Goal: Task Accomplishment & Management: Use online tool/utility

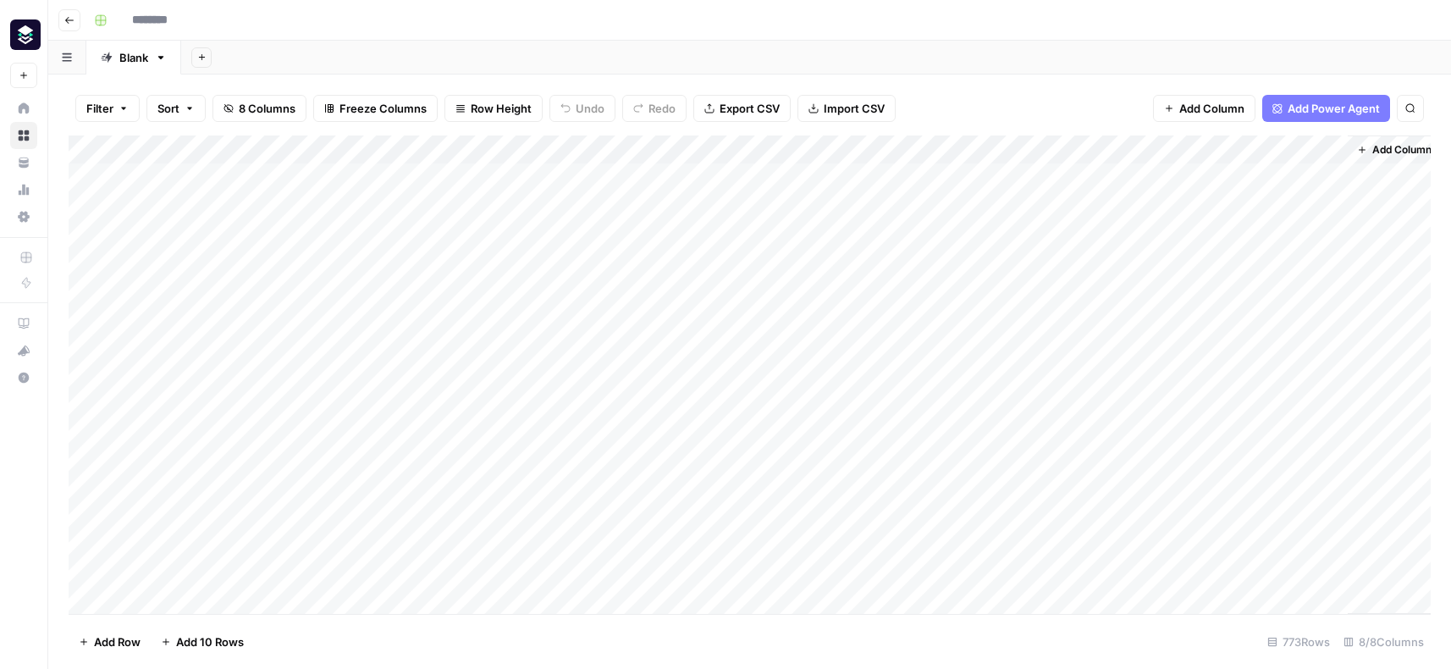
type input "**********"
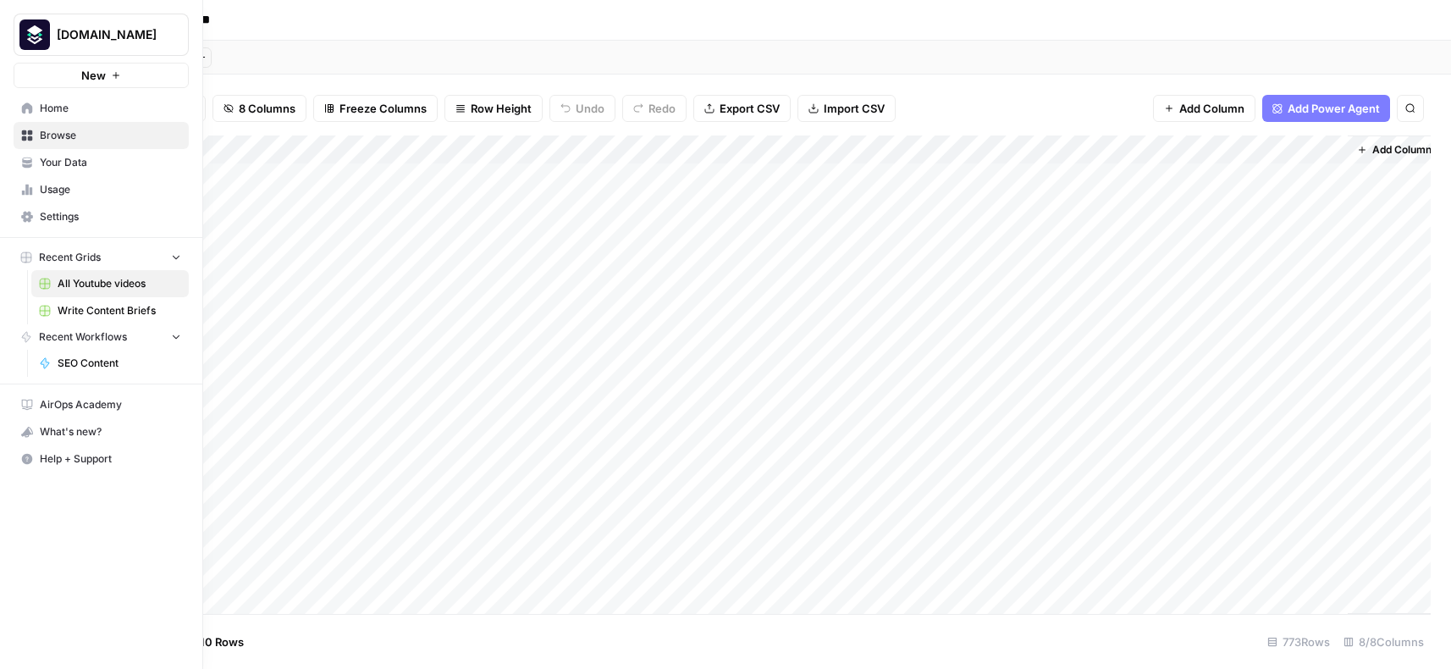
click at [106, 358] on span "SEO Content" at bounding box center [120, 362] width 124 height 15
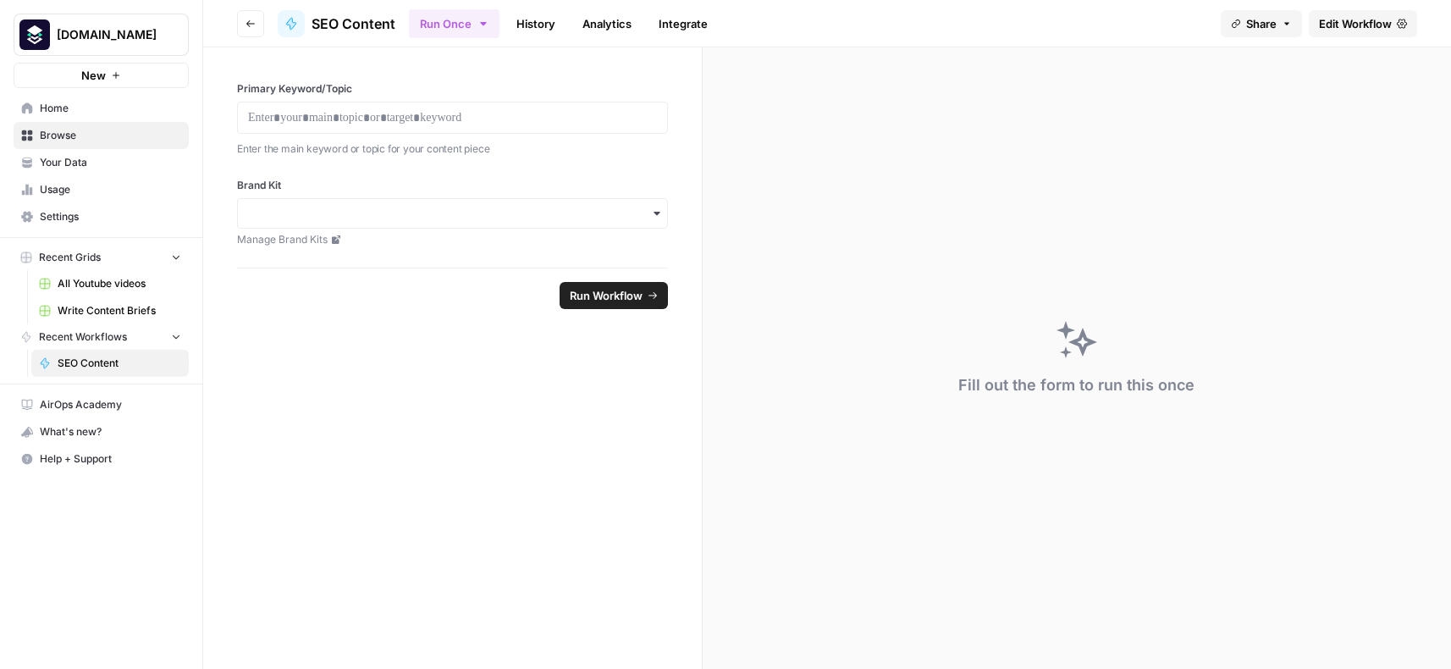
click at [1373, 19] on span "Edit Workflow" at bounding box center [1355, 23] width 73 height 17
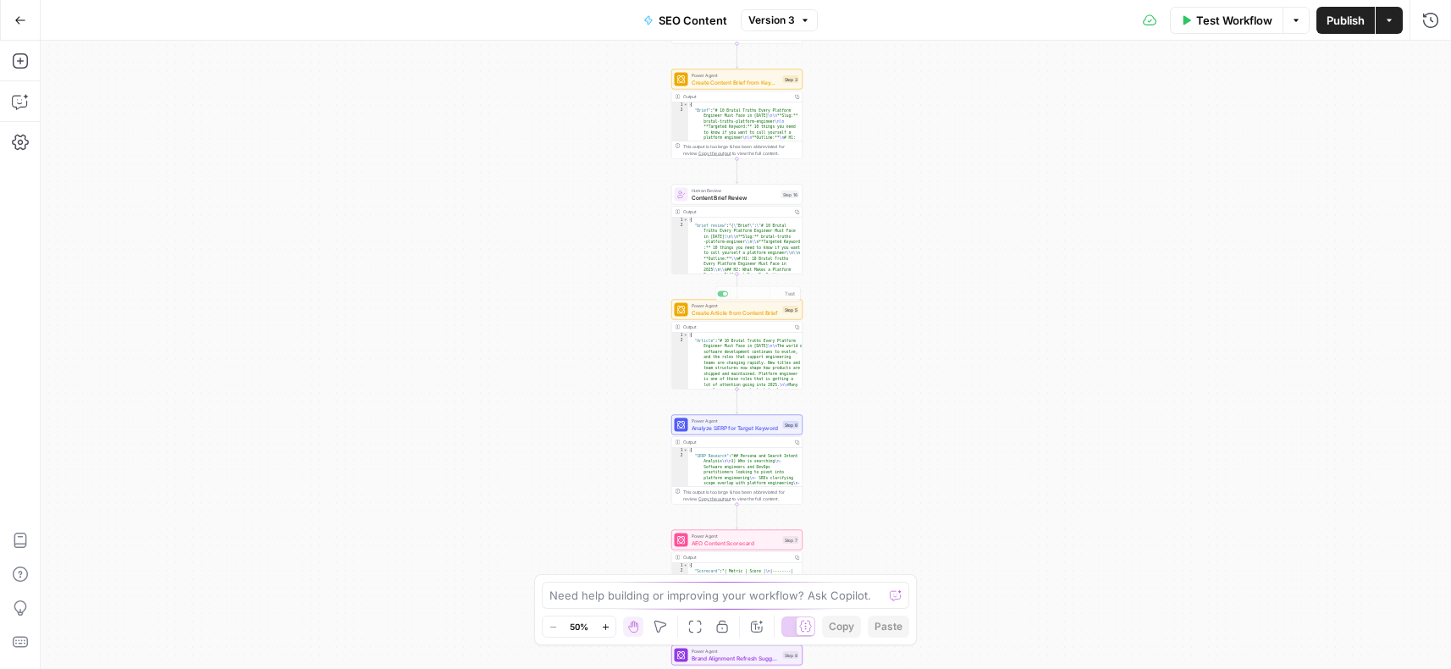
click at [918, 182] on div "Workflow Set Inputs Inputs Integration Initial Progress Update Step 22 Output C…" at bounding box center [746, 355] width 1410 height 628
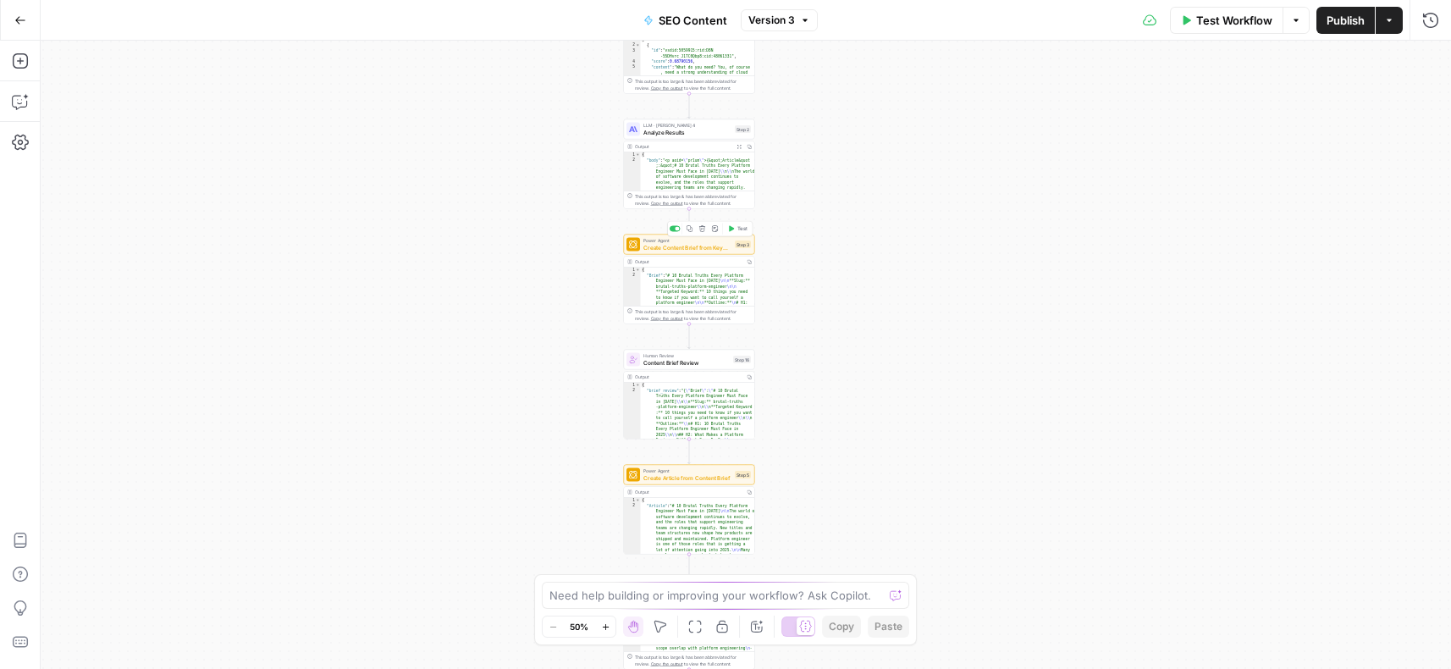
click at [664, 251] on div "Power Agent Create Content Brief from Keyword Step 3 Copy step Delete step Add …" at bounding box center [689, 244] width 131 height 20
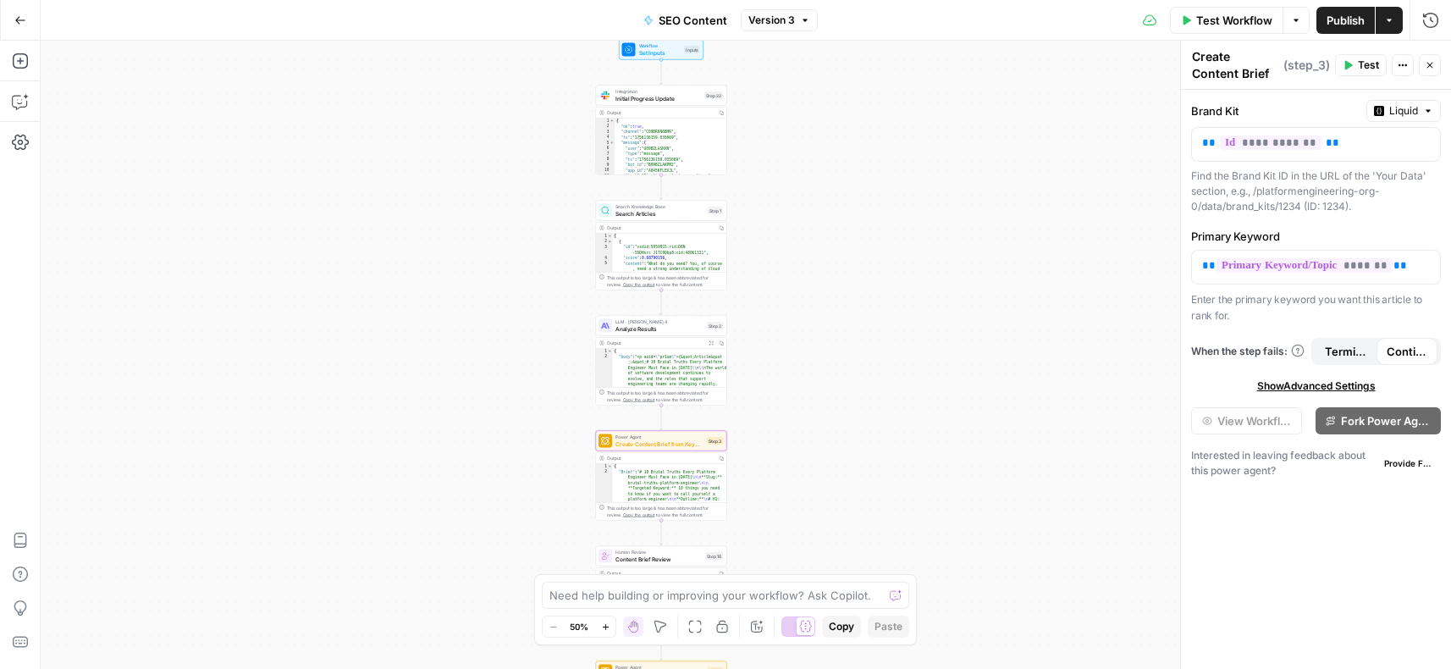
click at [7, 102] on button "Copilot" at bounding box center [20, 101] width 27 height 27
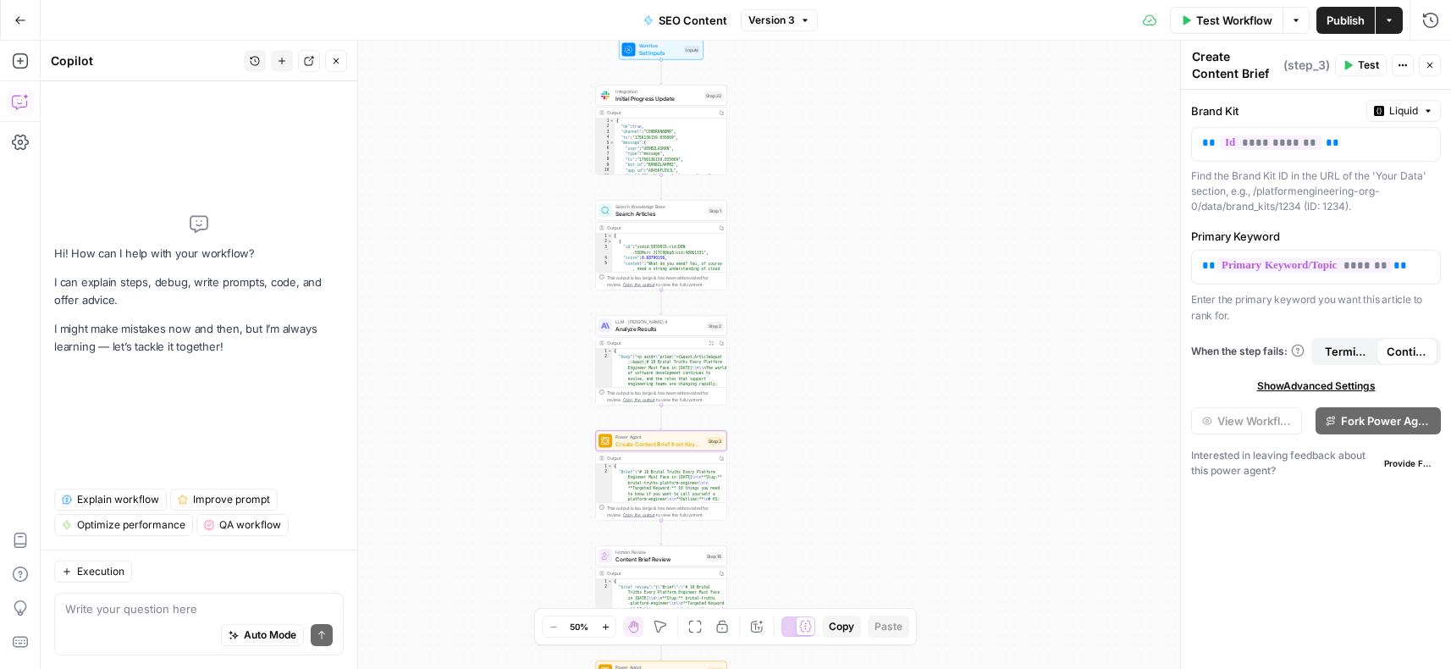
click at [151, 604] on textarea at bounding box center [198, 608] width 267 height 17
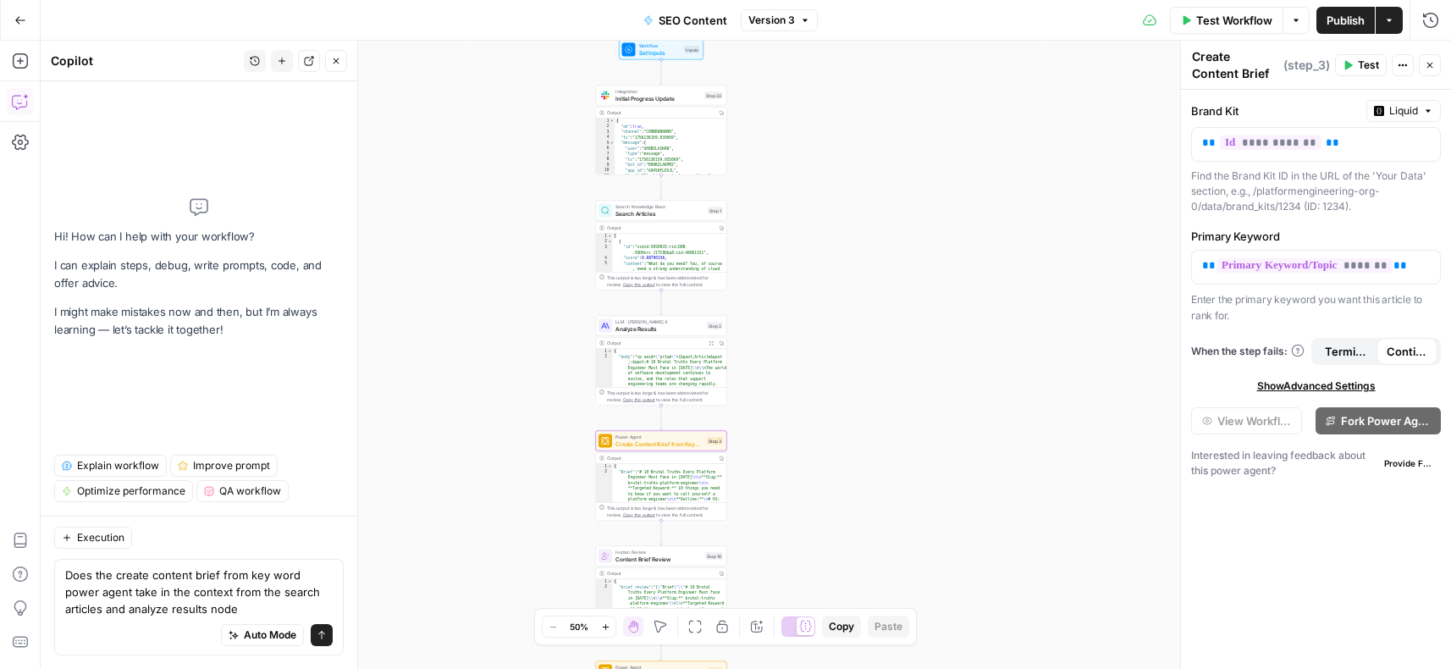
type textarea "Does the create content brief from key word power agent take in the context fro…"
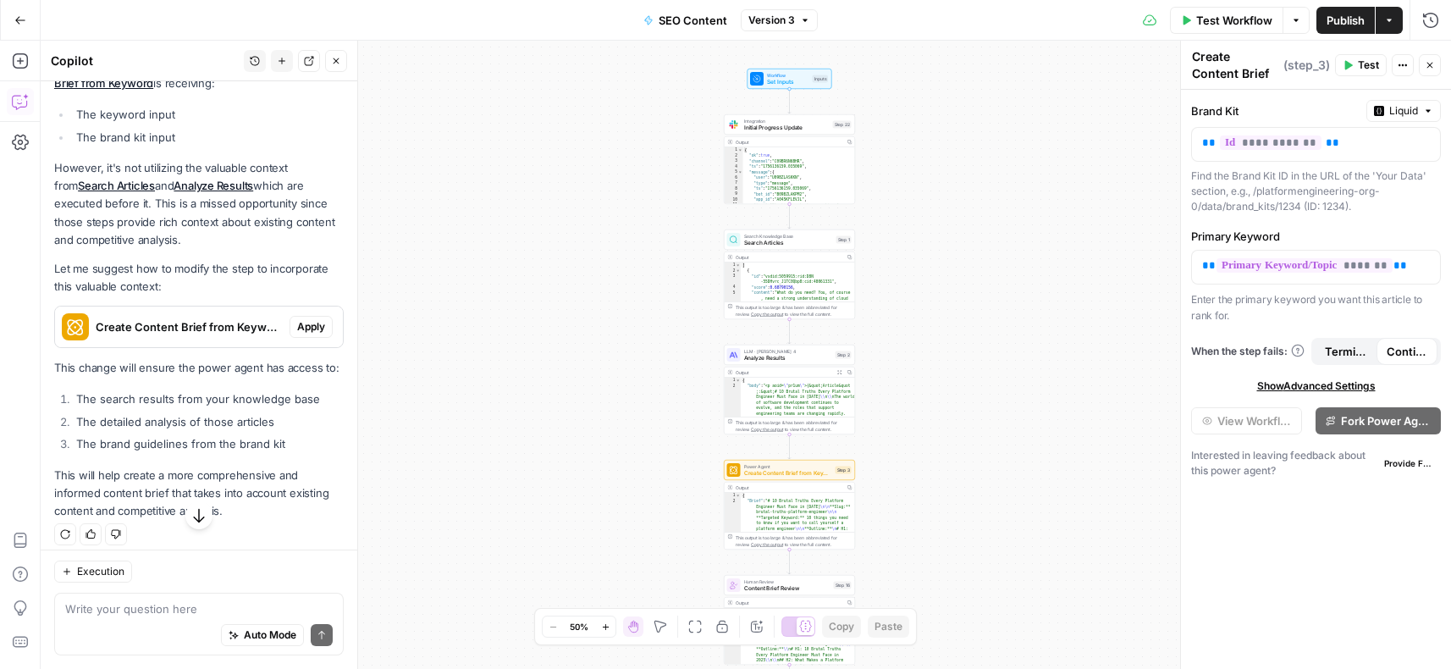
scroll to position [306, 0]
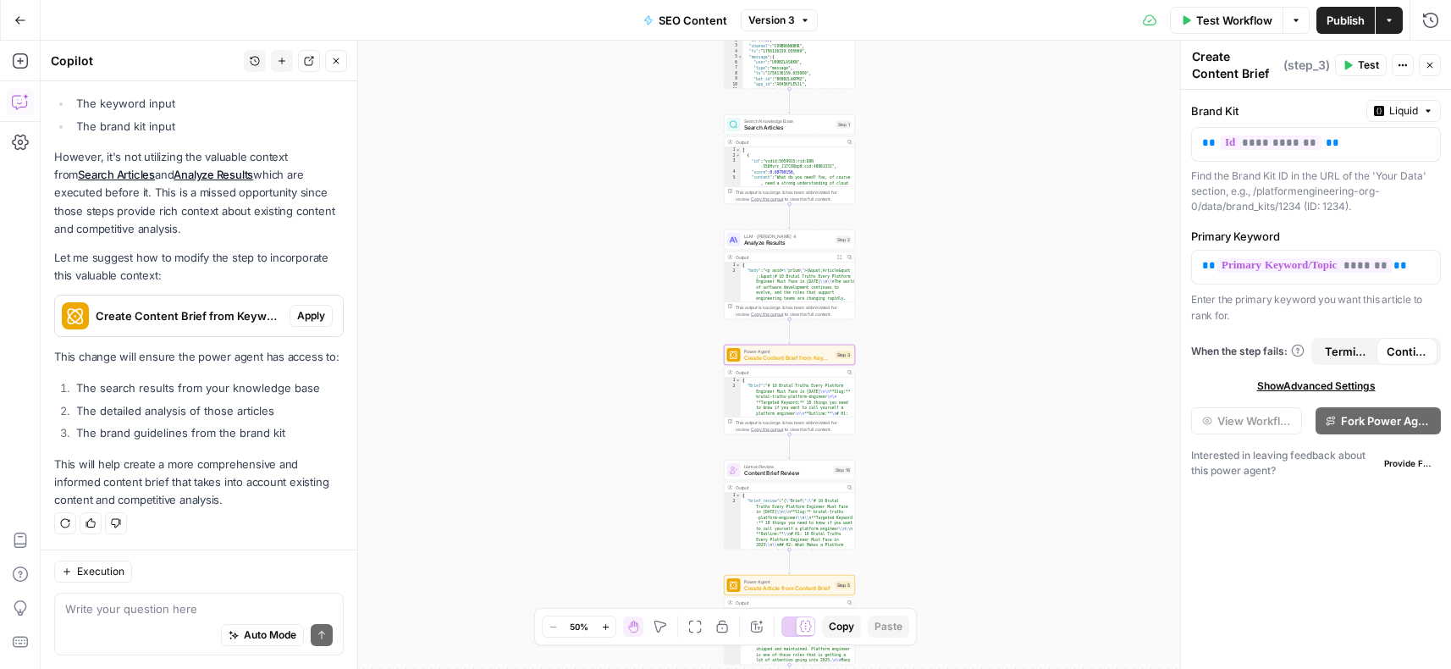
click at [310, 317] on span "Apply" at bounding box center [311, 315] width 28 height 15
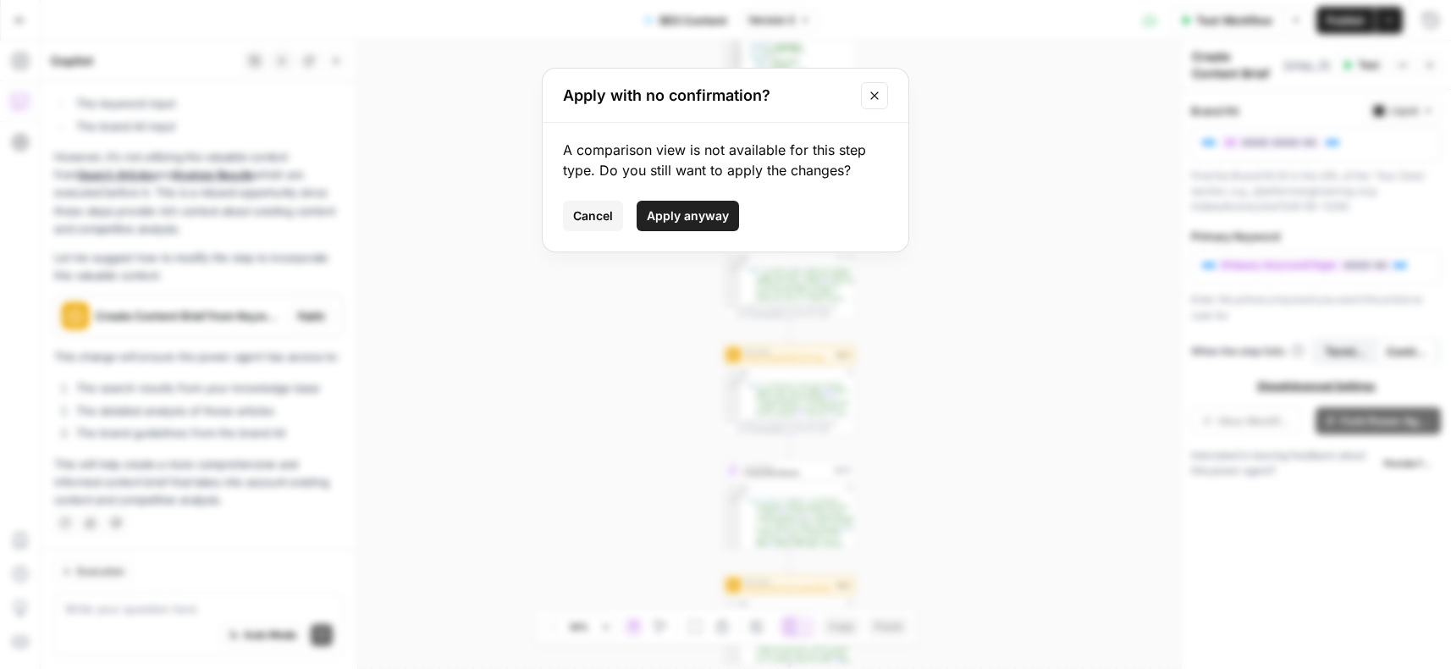
click at [657, 204] on button "Apply anyway" at bounding box center [688, 216] width 102 height 30
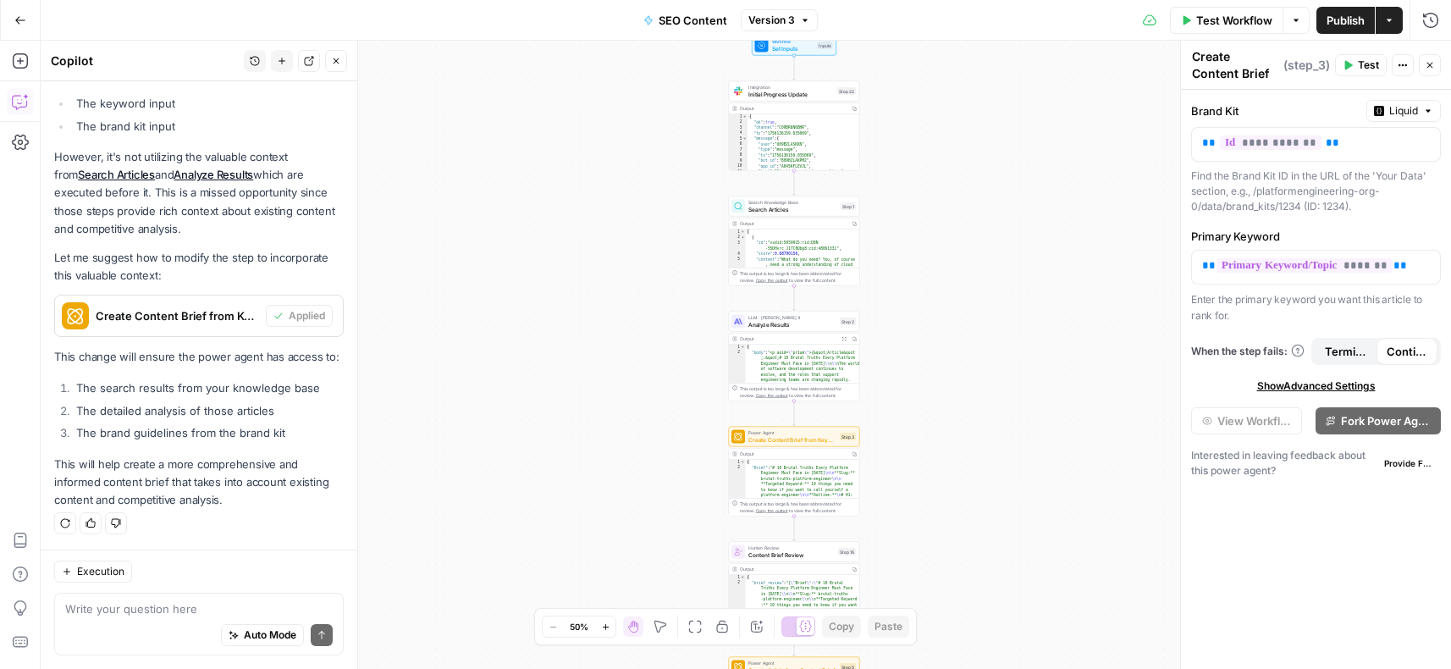
click at [802, 436] on span "Create Content Brief from Keyword" at bounding box center [792, 439] width 88 height 8
click at [1098, 370] on div "Workflow Set Inputs Inputs Integration Initial Progress Update Step 22 Output C…" at bounding box center [746, 355] width 1410 height 628
click at [1431, 66] on icon "button" at bounding box center [1430, 66] width 6 height 6
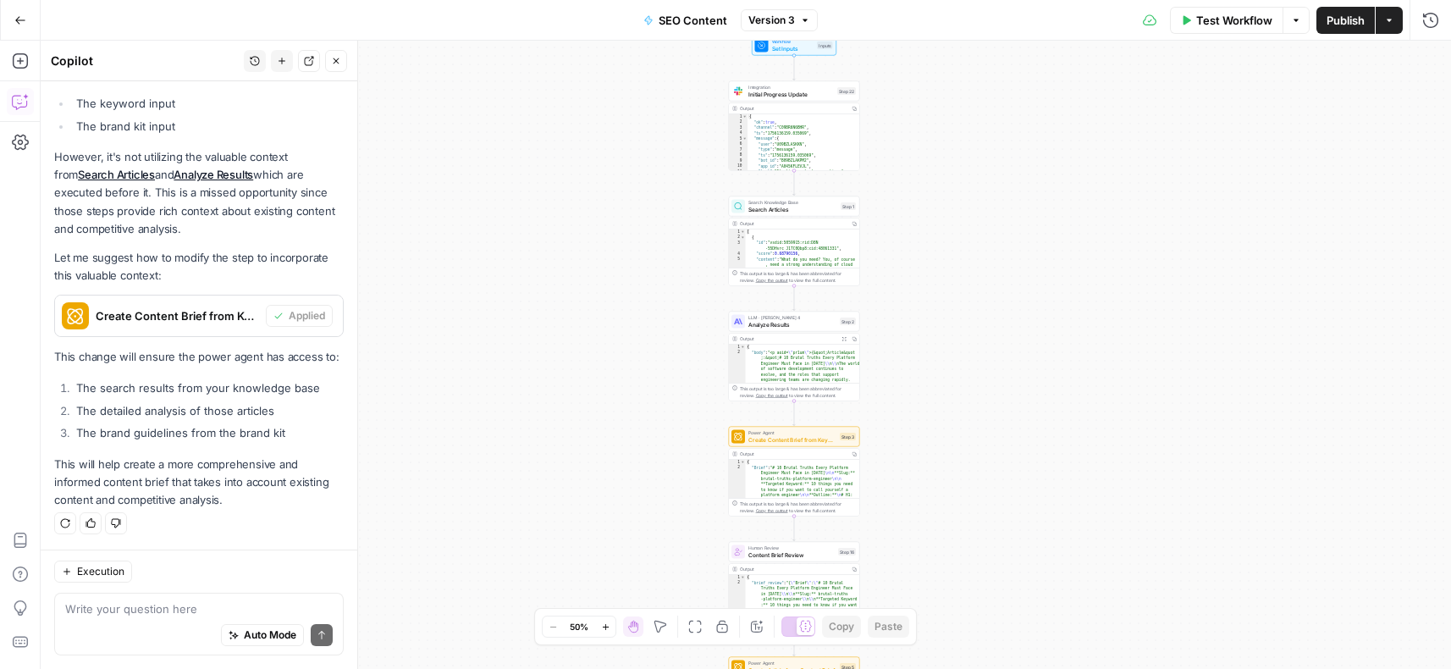
click at [790, 434] on span "Power Agent" at bounding box center [792, 432] width 88 height 7
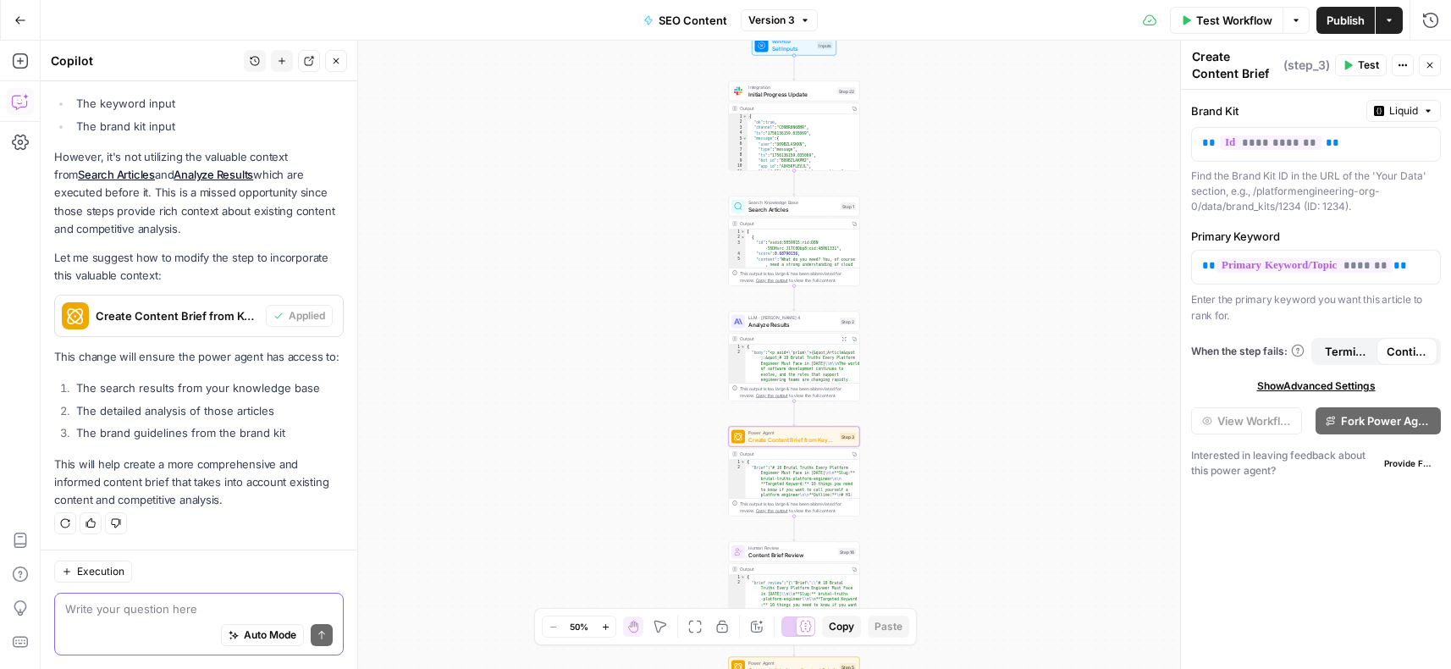
click at [124, 610] on textarea at bounding box center [198, 608] width 267 height 17
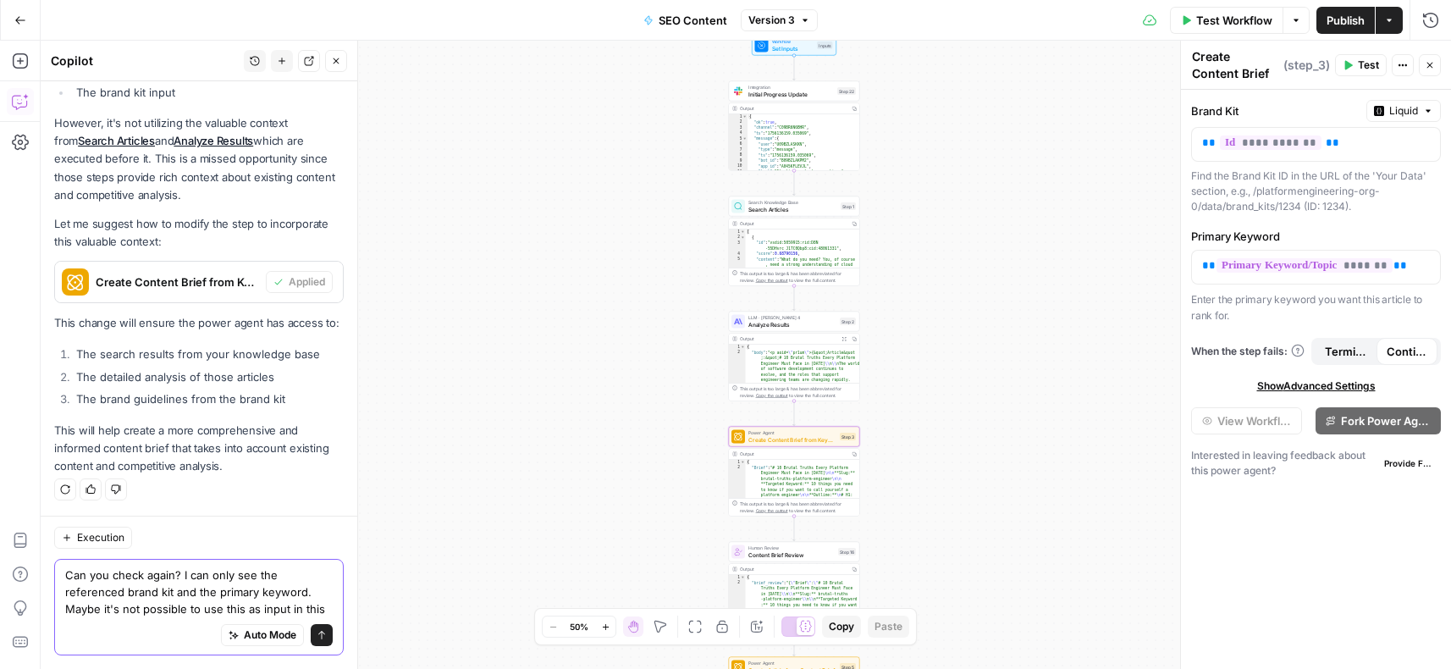
scroll to position [356, 0]
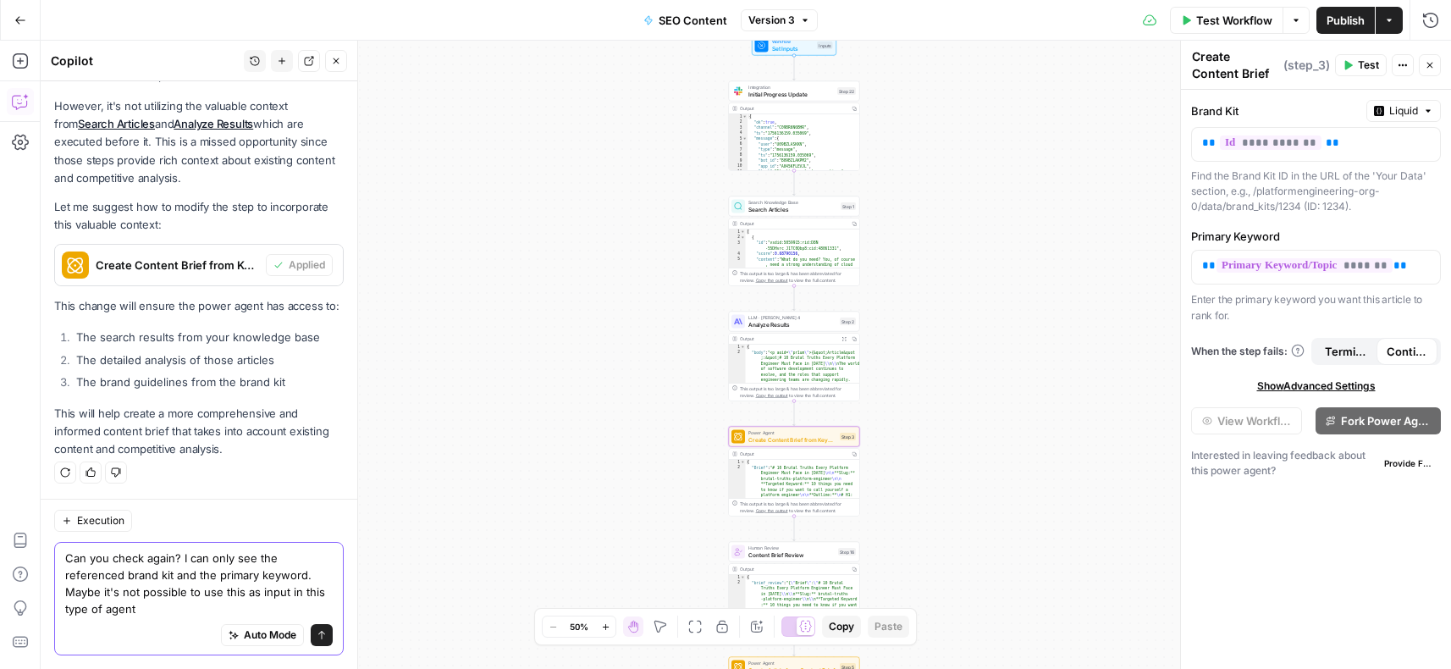
type textarea "Can you check again? I can only see the referenced brand kit and the primary ke…"
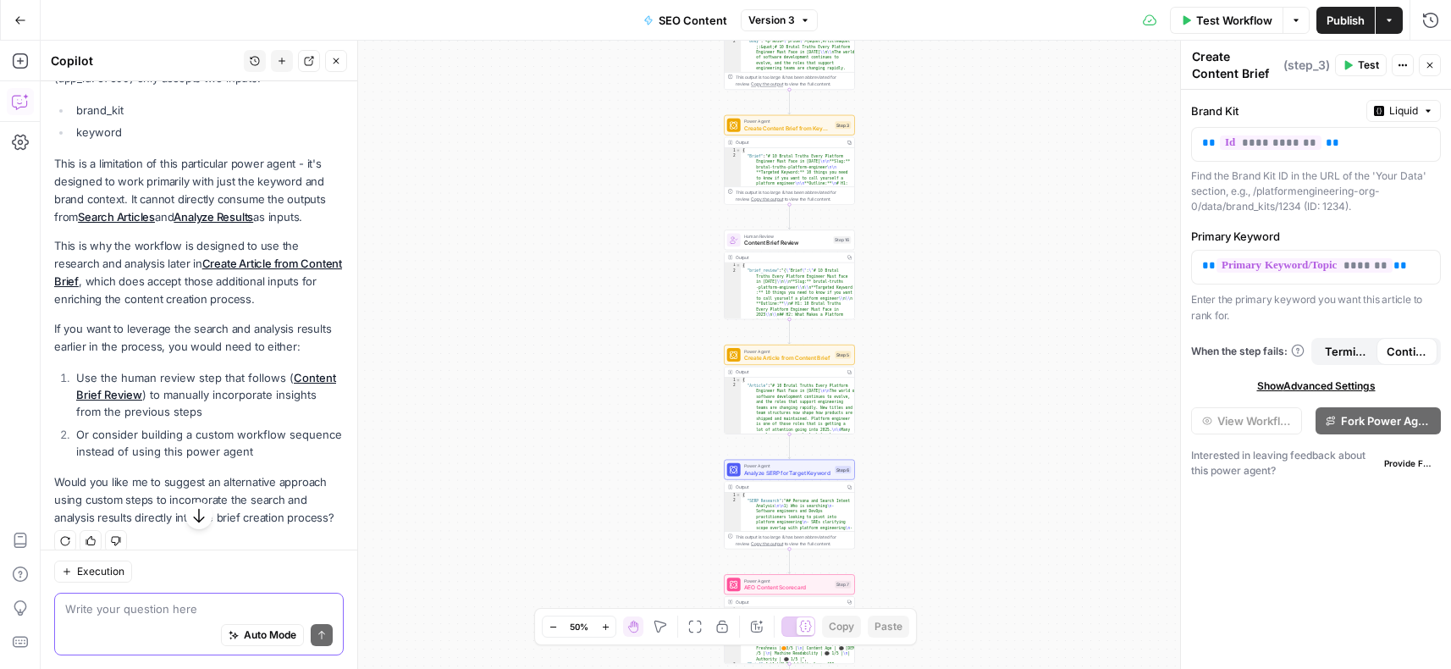
scroll to position [931, 0]
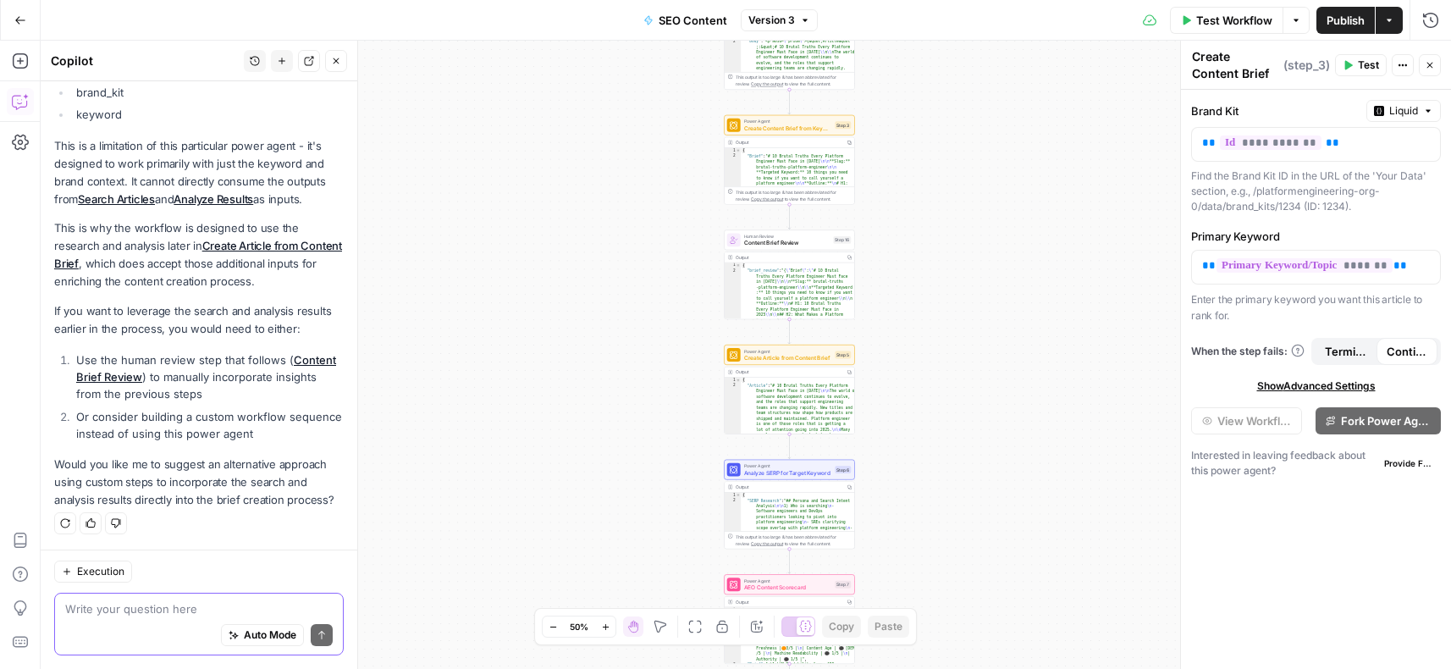
click at [168, 608] on textarea at bounding box center [198, 608] width 267 height 17
type textarea "Let's do proposal #2, we'd use a claude node?"
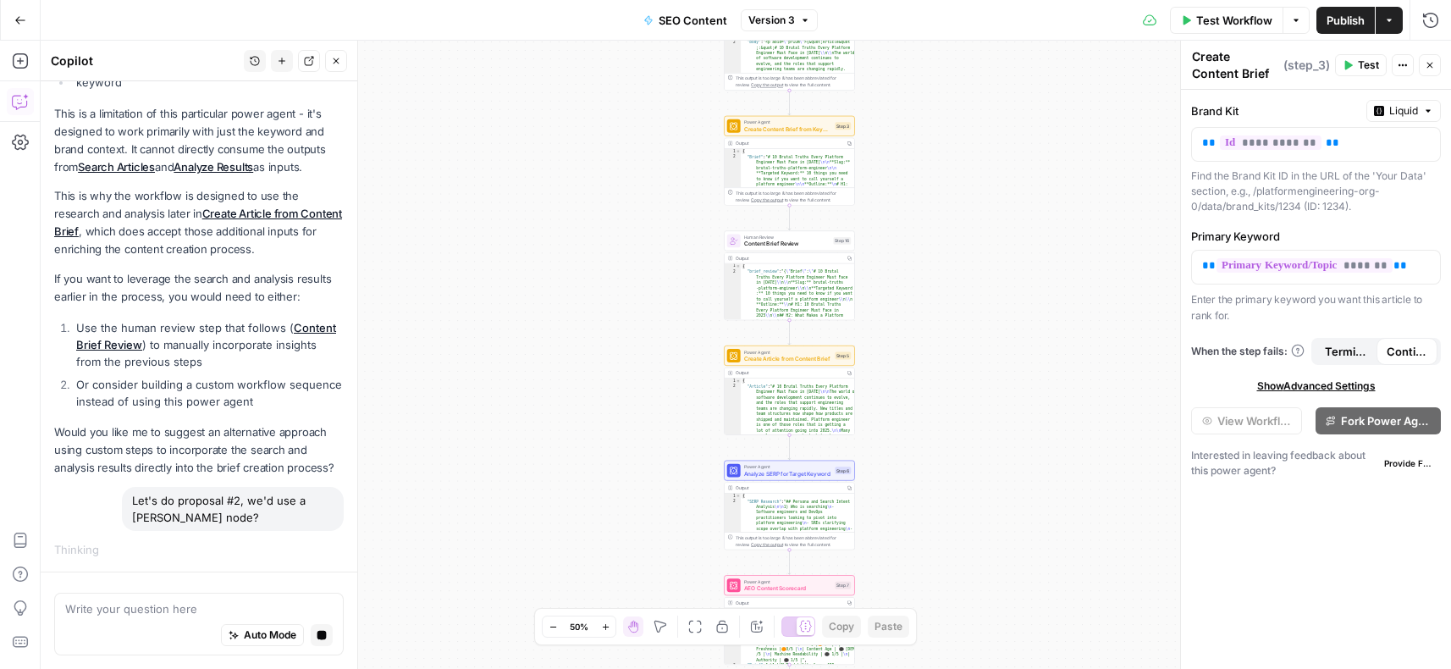
click at [397, 409] on div "Workflow Set Inputs Inputs Integration Initial Progress Update Step 22 Output C…" at bounding box center [746, 355] width 1410 height 628
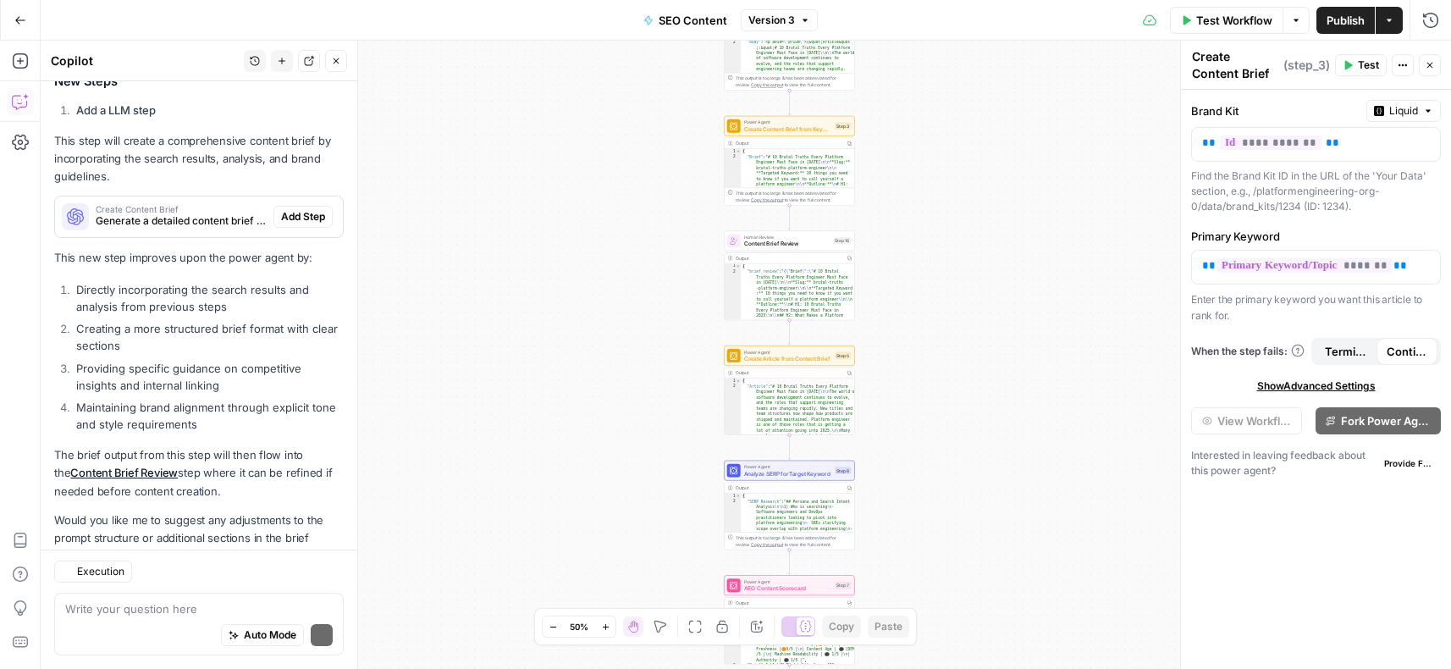
scroll to position [1650, 0]
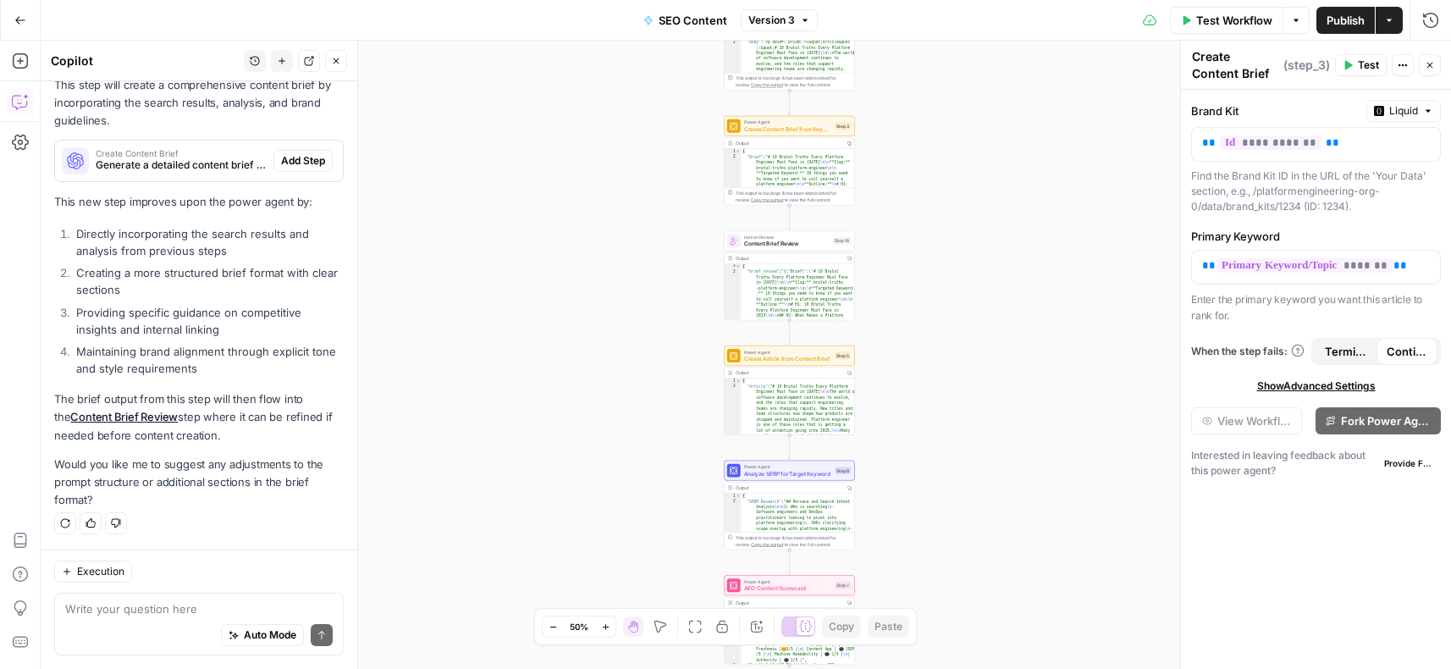
click at [311, 162] on span "Add Step" at bounding box center [303, 160] width 44 height 15
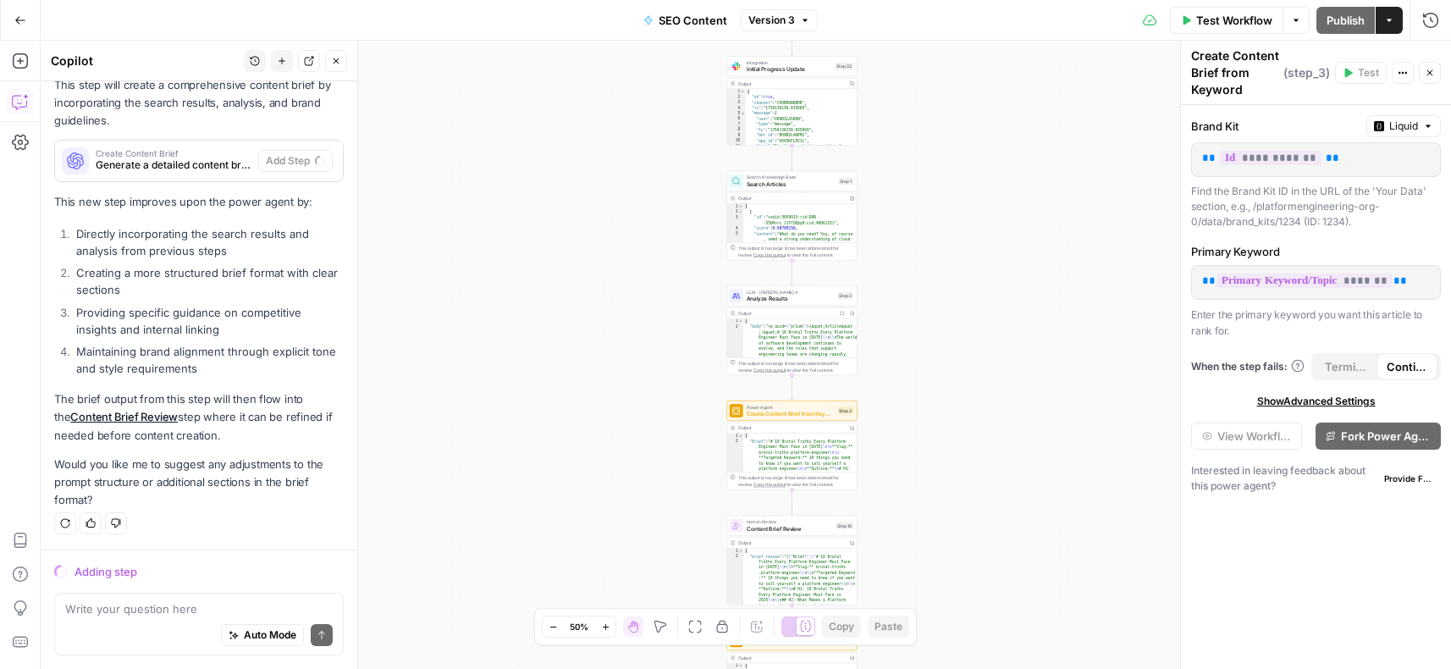
click at [807, 406] on span "Power Agent" at bounding box center [791, 407] width 88 height 7
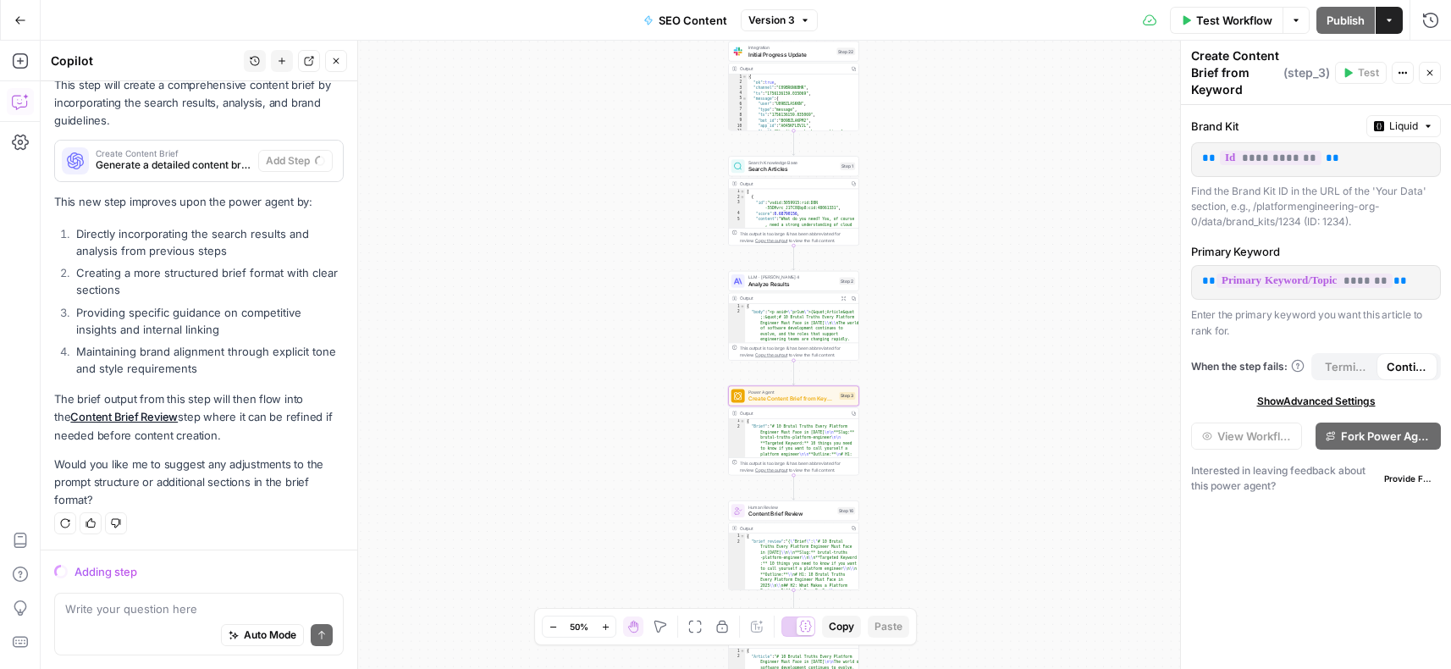
click at [809, 394] on span "Create Content Brief from Keyword" at bounding box center [792, 398] width 88 height 8
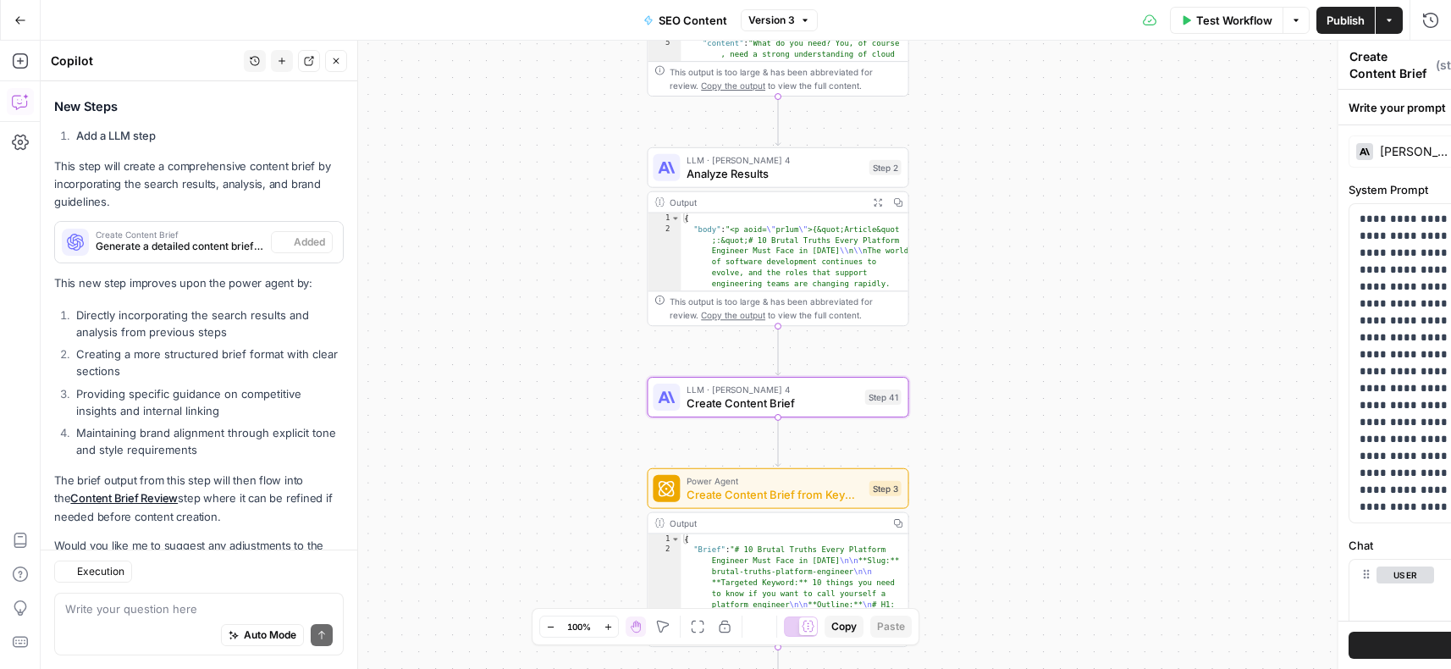
type textarea "Create Content Brief"
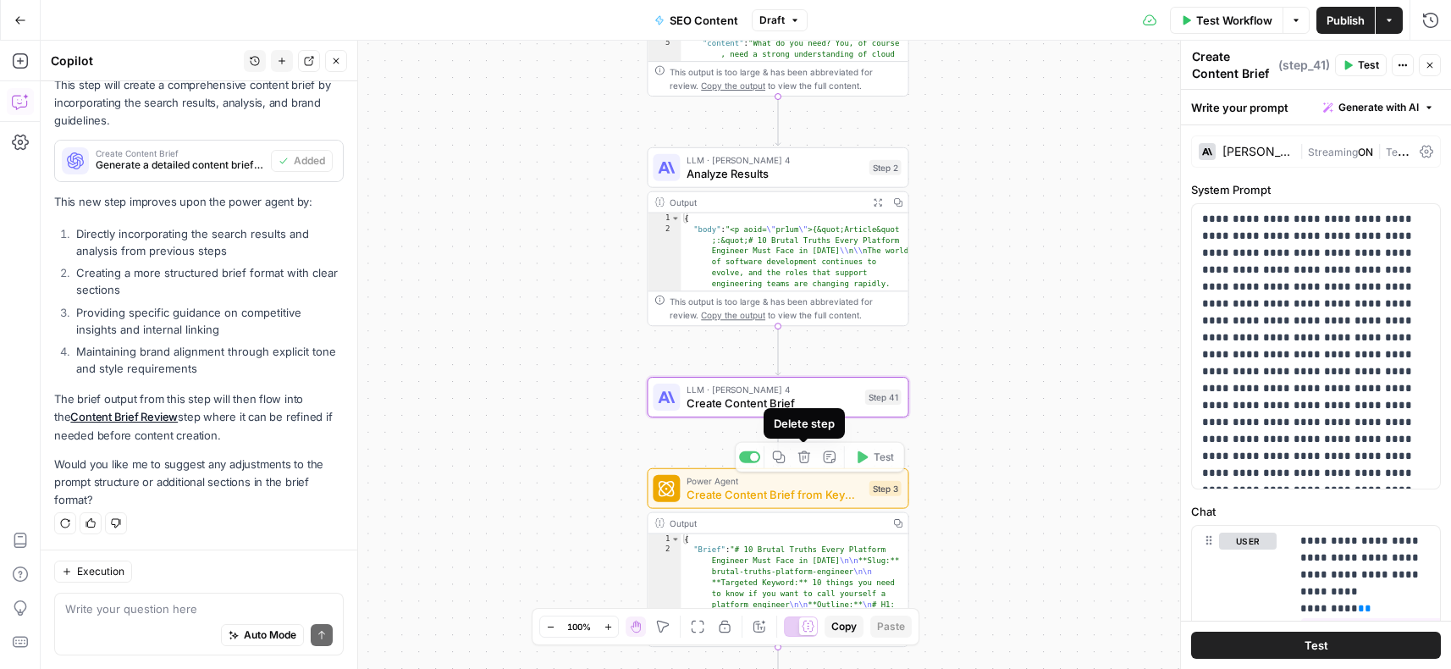
click at [798, 504] on div "Power Agent Create Content Brief from Keyword Step 3 Copy step Delete step Add …" at bounding box center [778, 488] width 262 height 41
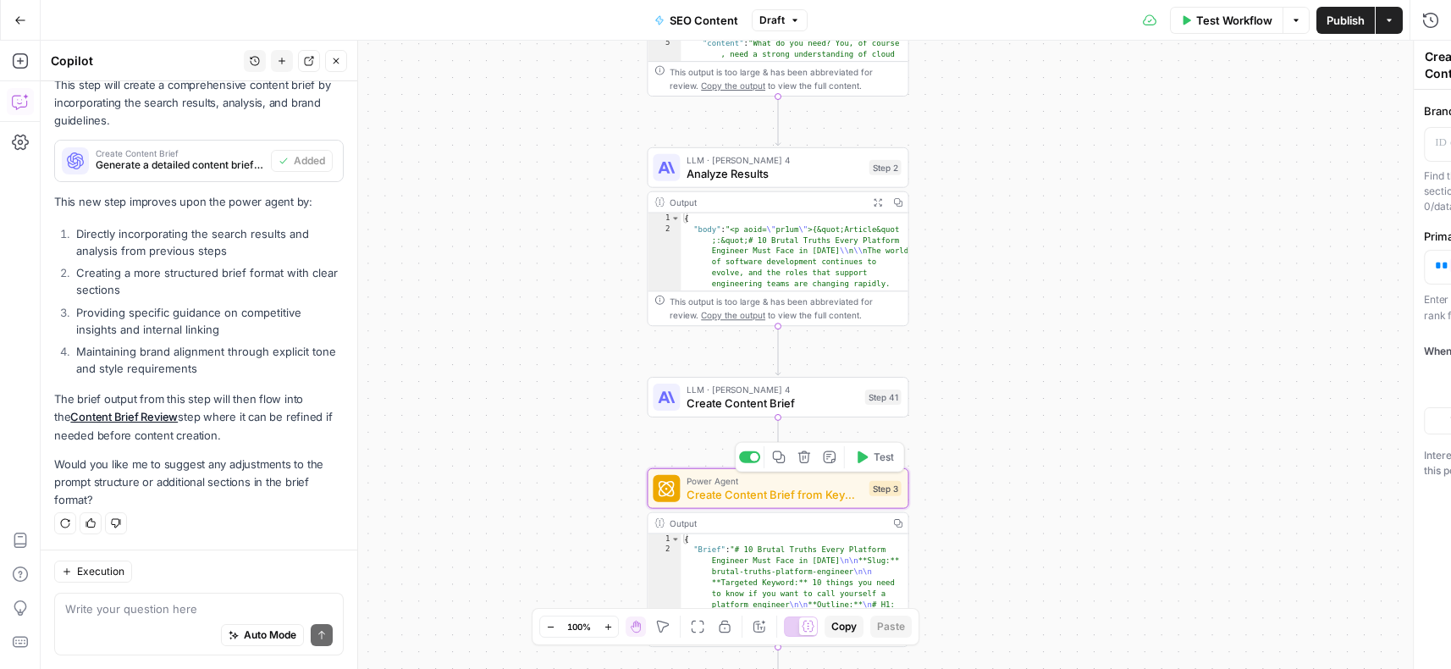
type textarea "Create Content Brief from Keyword"
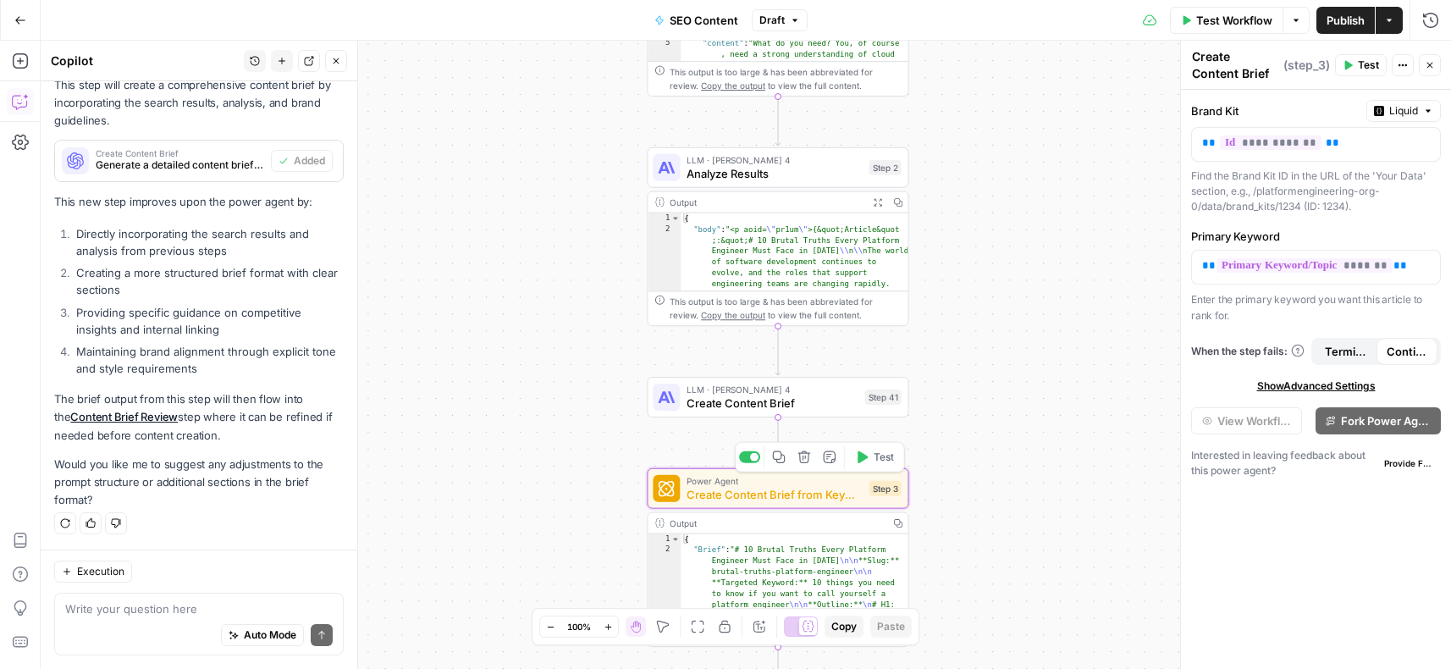
click at [805, 453] on icon "button" at bounding box center [804, 457] width 12 height 12
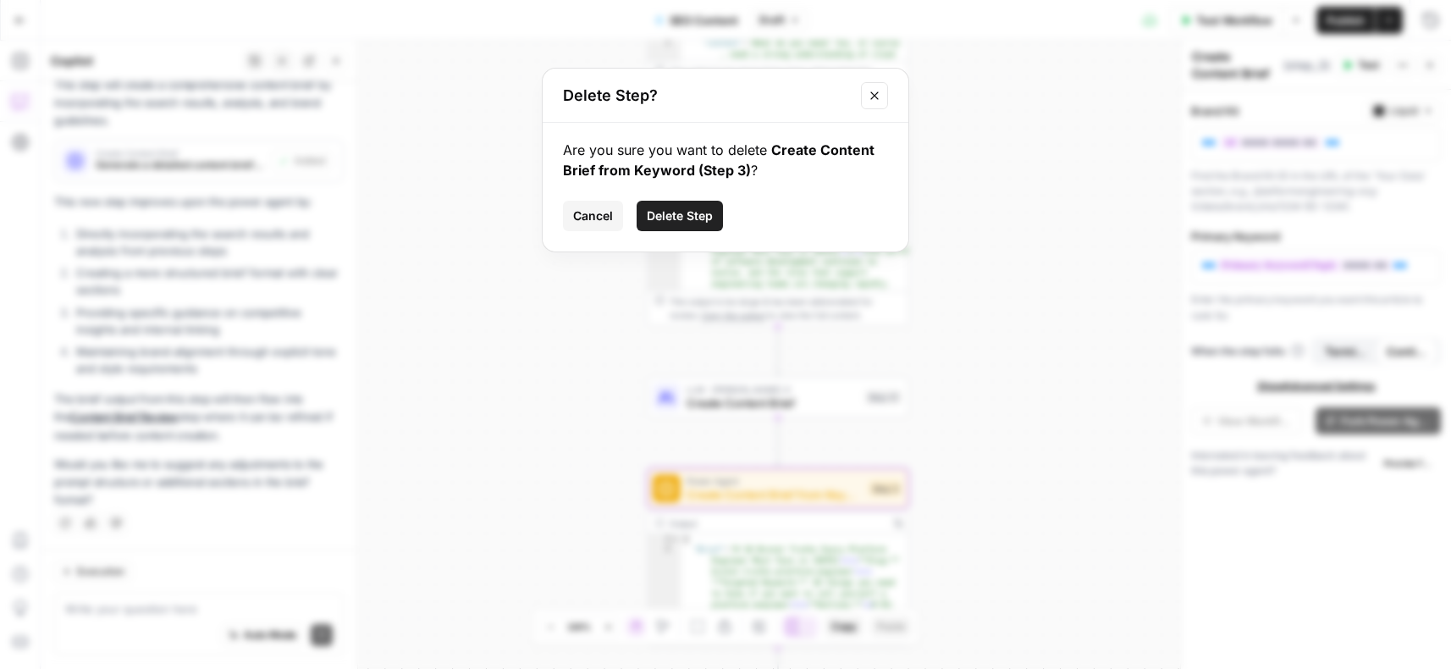
click at [677, 221] on span "Delete Step" at bounding box center [680, 215] width 66 height 17
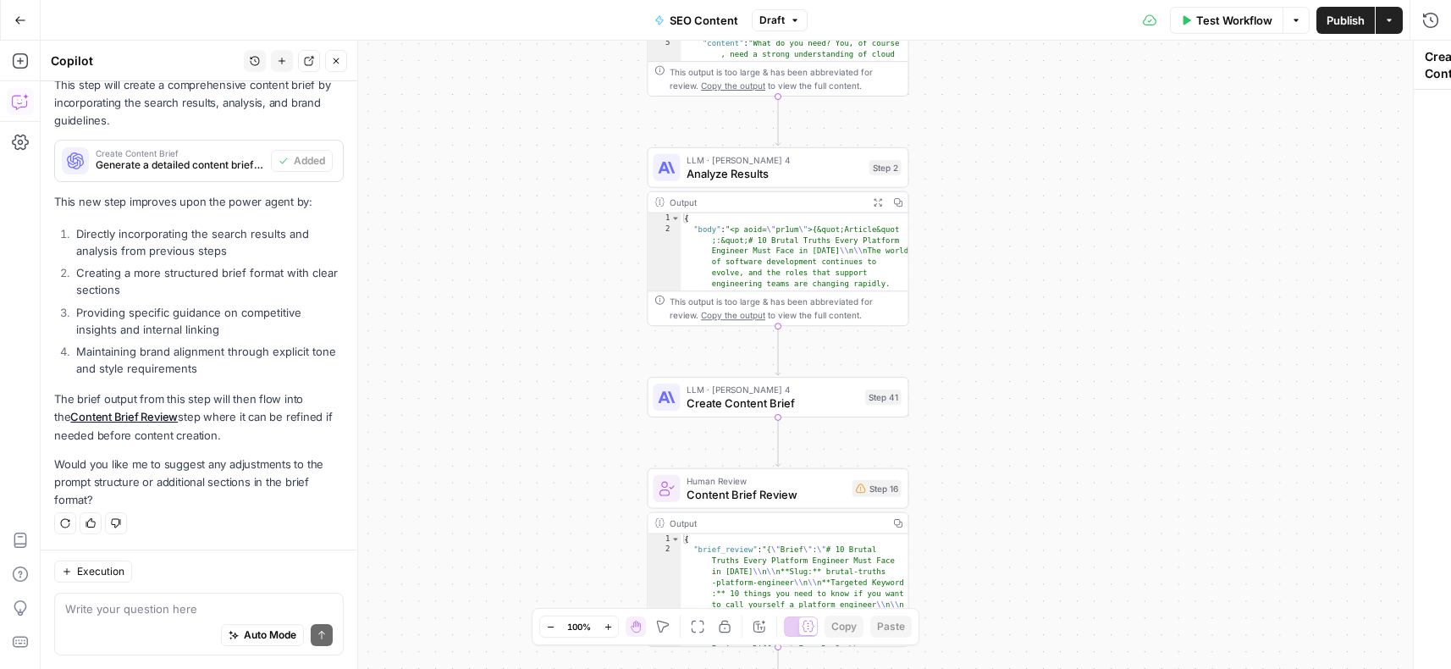
scroll to position [1721, 0]
click at [759, 397] on span "Create Content Brief" at bounding box center [771, 402] width 171 height 17
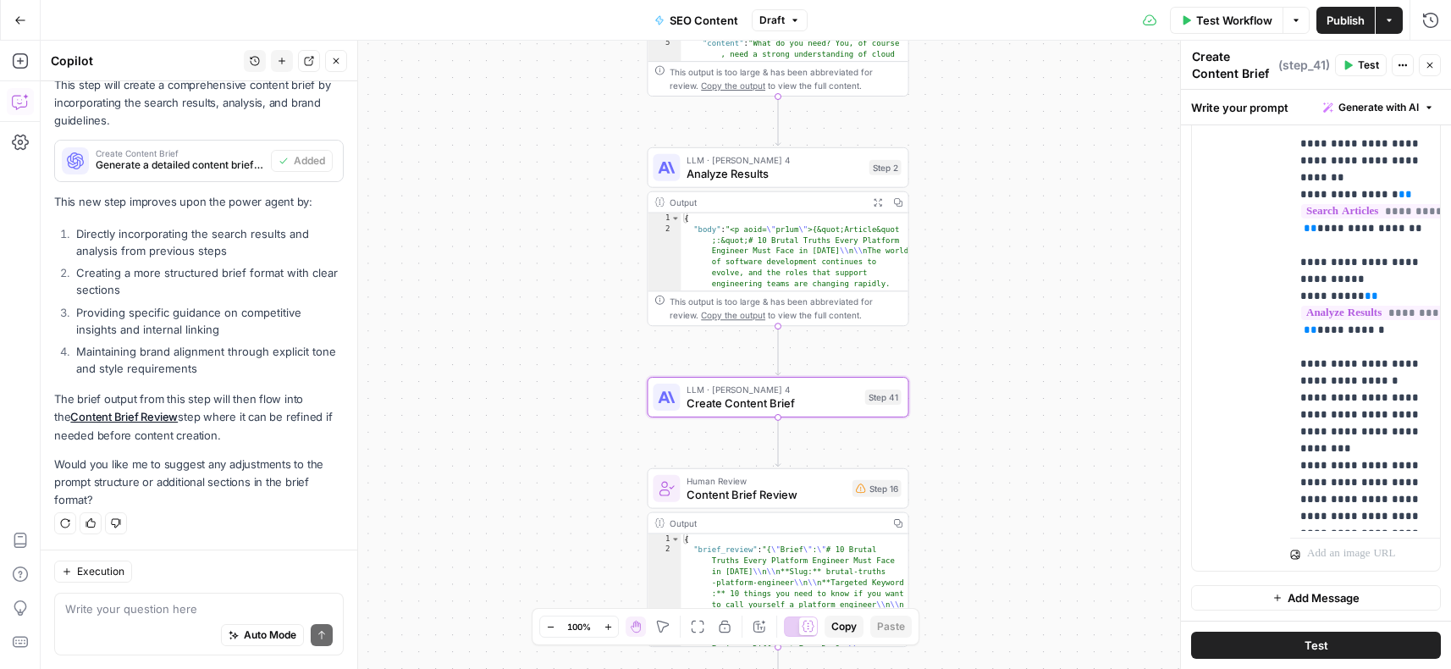
scroll to position [0, 0]
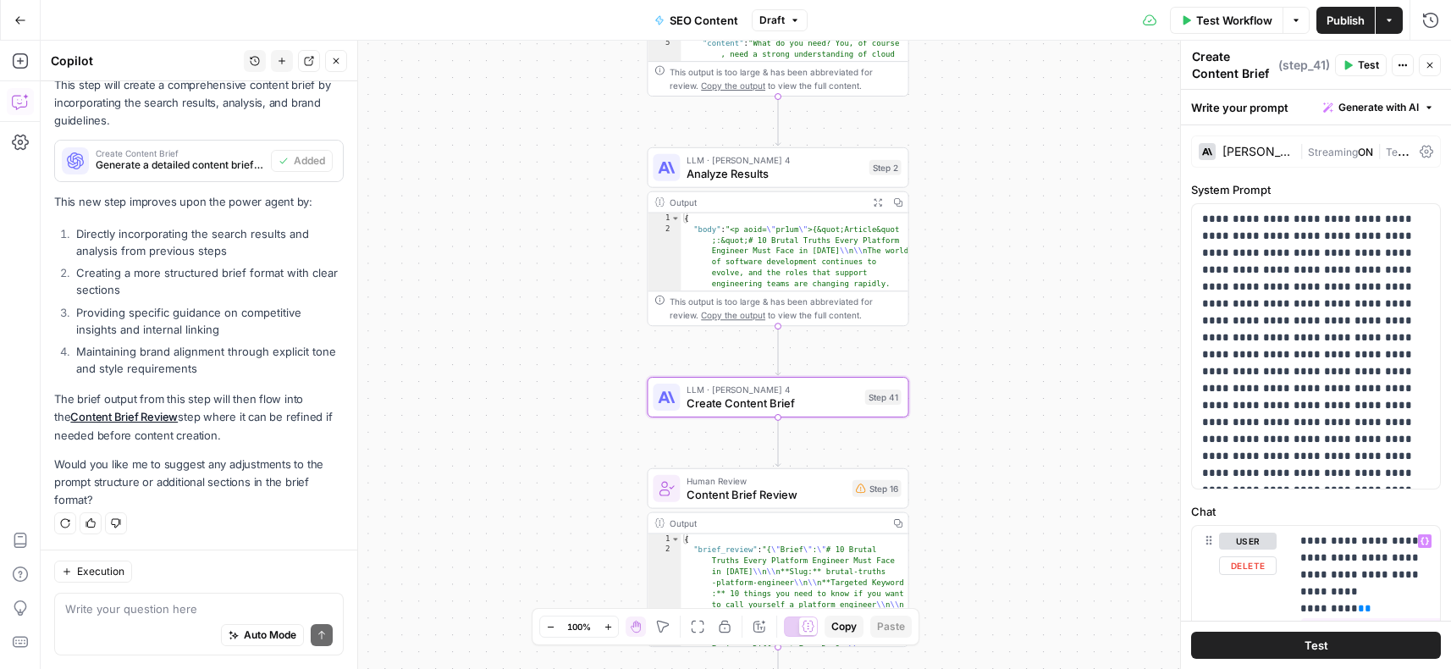
click at [1348, 646] on button "Test" at bounding box center [1316, 644] width 250 height 27
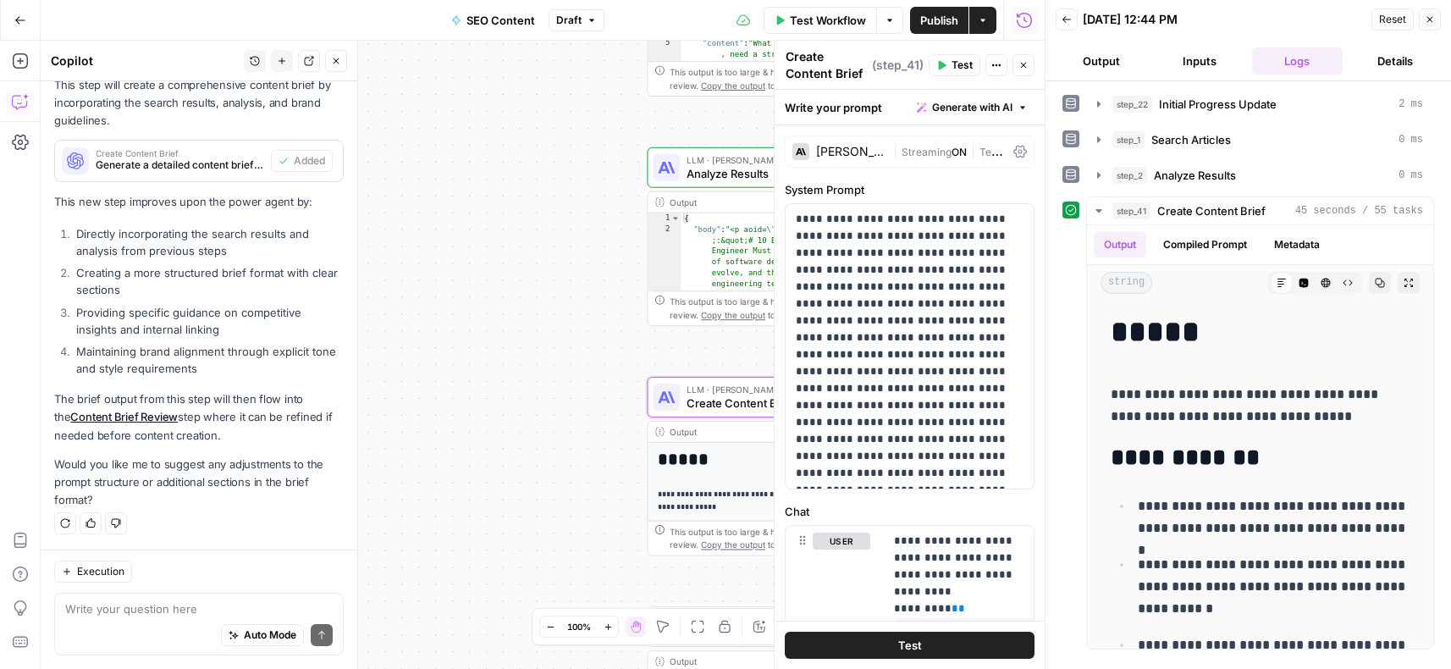
click at [548, 154] on div "Workflow Set Inputs Inputs Integration Initial Progress Update Step 22 Output C…" at bounding box center [543, 355] width 1004 height 628
click at [1027, 63] on icon "button" at bounding box center [1023, 65] width 10 height 10
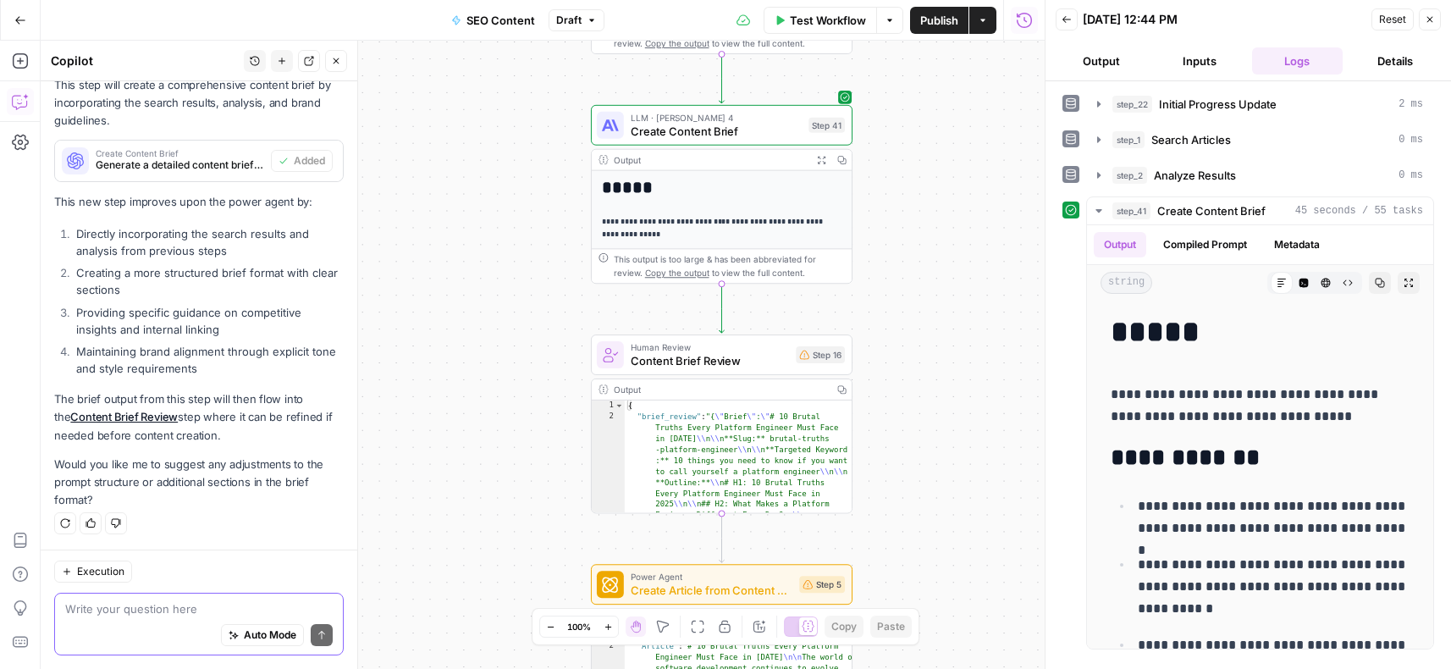
click at [131, 613] on textarea at bounding box center [198, 608] width 267 height 17
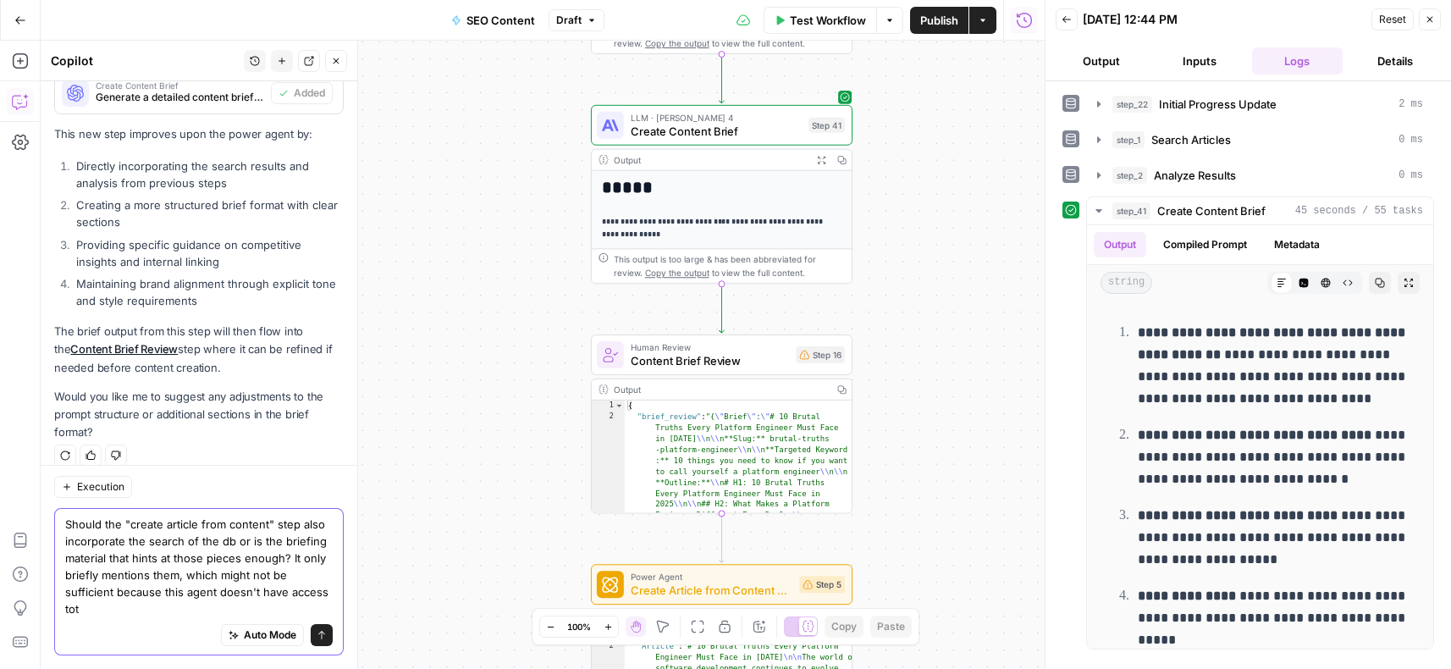
scroll to position [1805, 0]
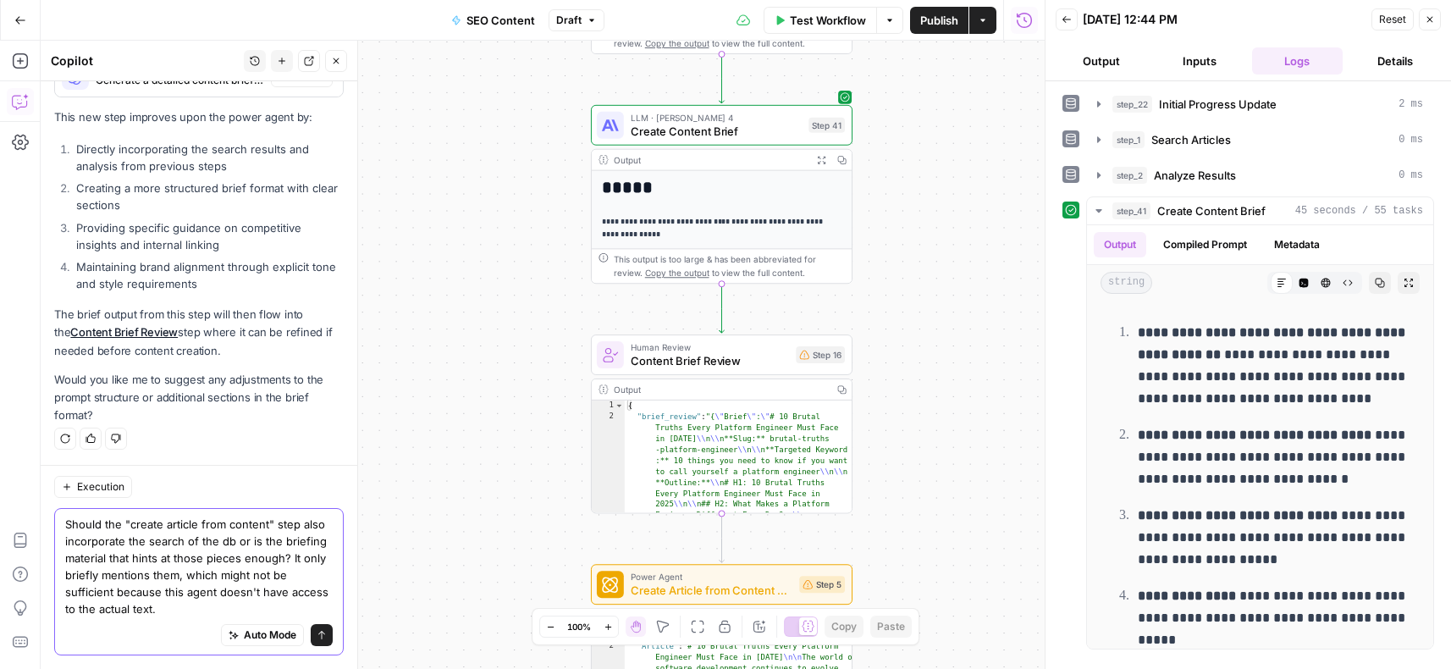
type textarea "Should the "create article from content" step also incorporate the search of th…"
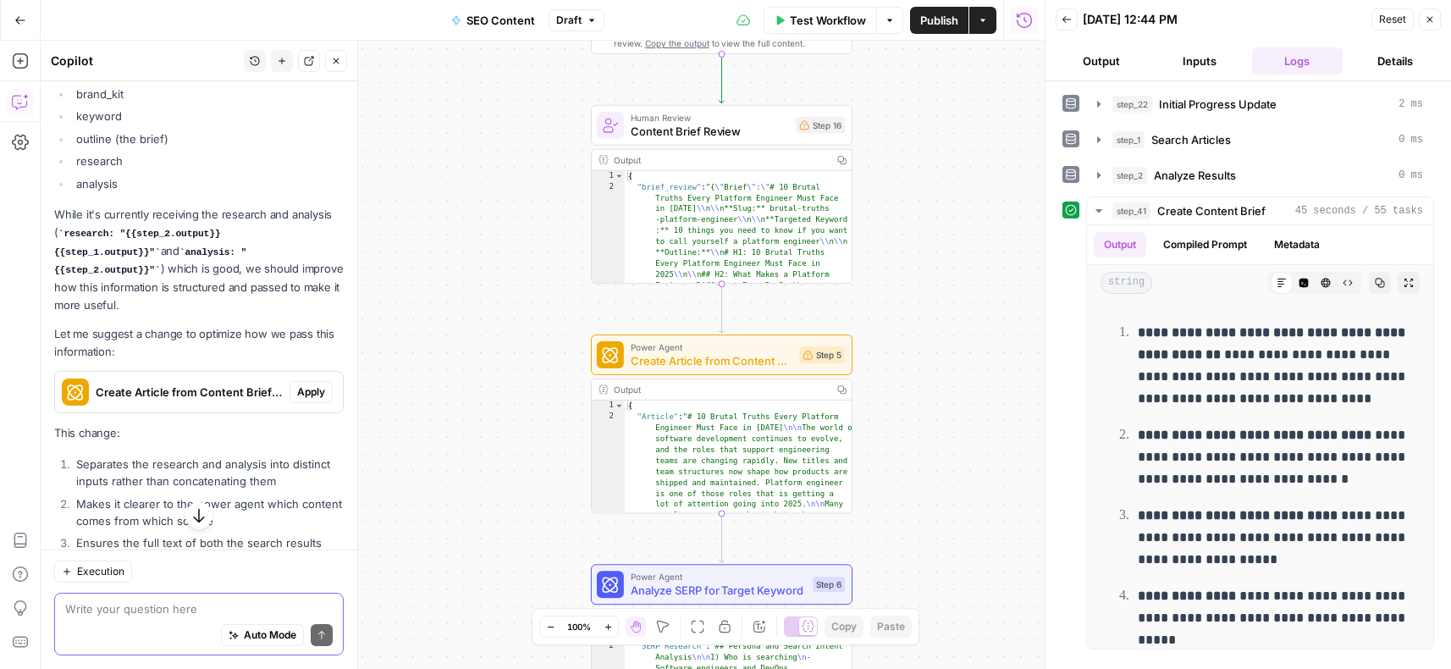
scroll to position [2380, 0]
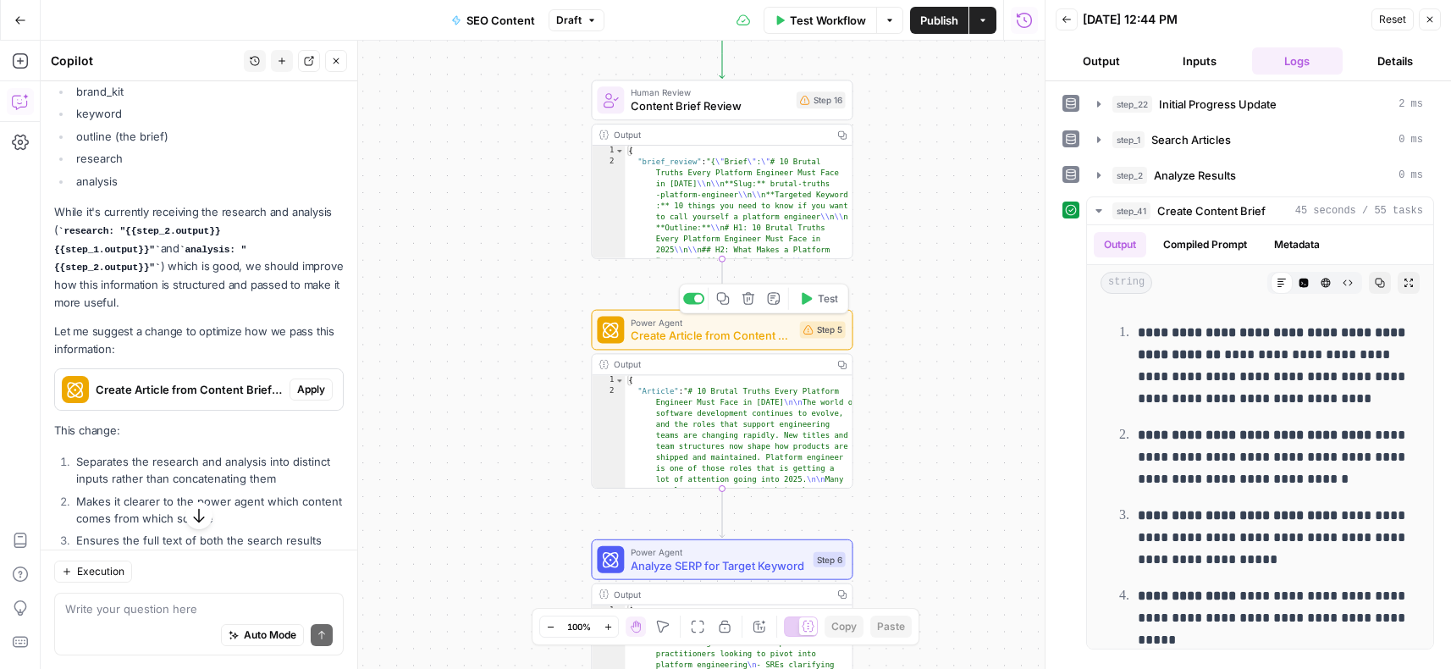
click at [670, 326] on span "Power Agent" at bounding box center [712, 323] width 162 height 14
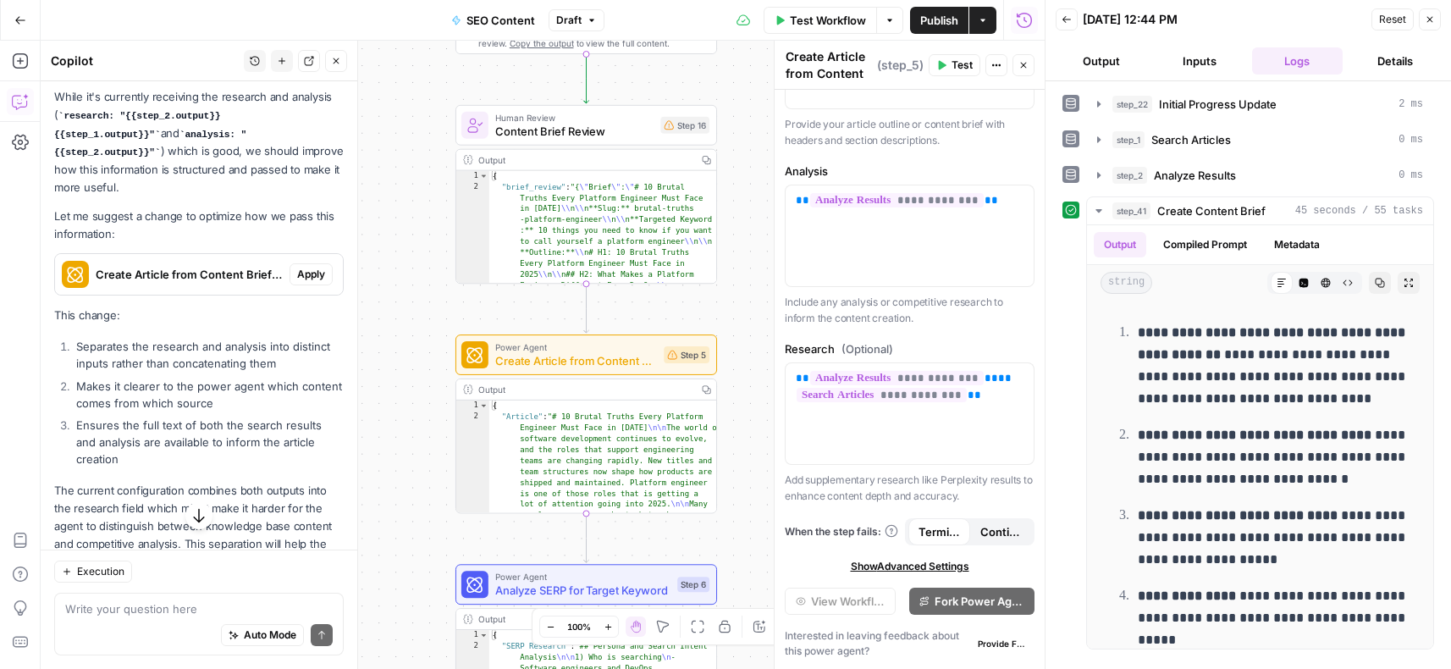
scroll to position [2499, 0]
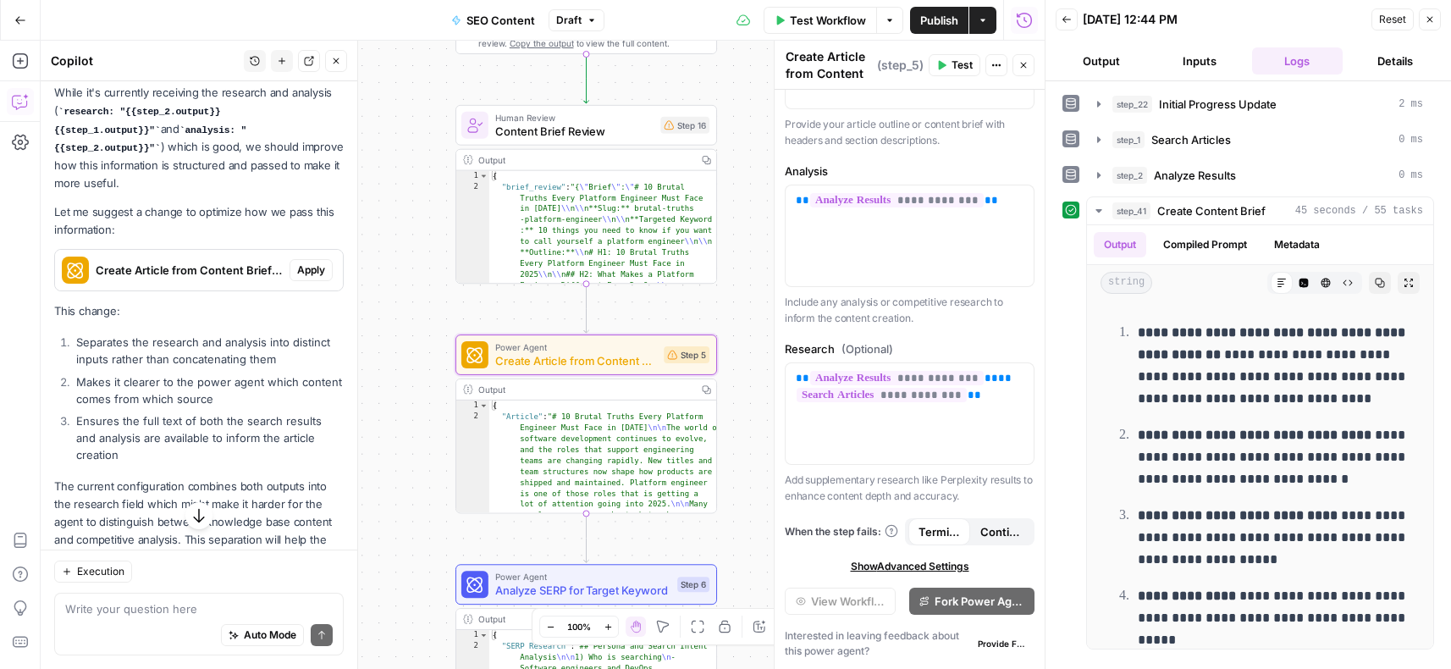
click at [311, 262] on span "Apply" at bounding box center [311, 269] width 28 height 15
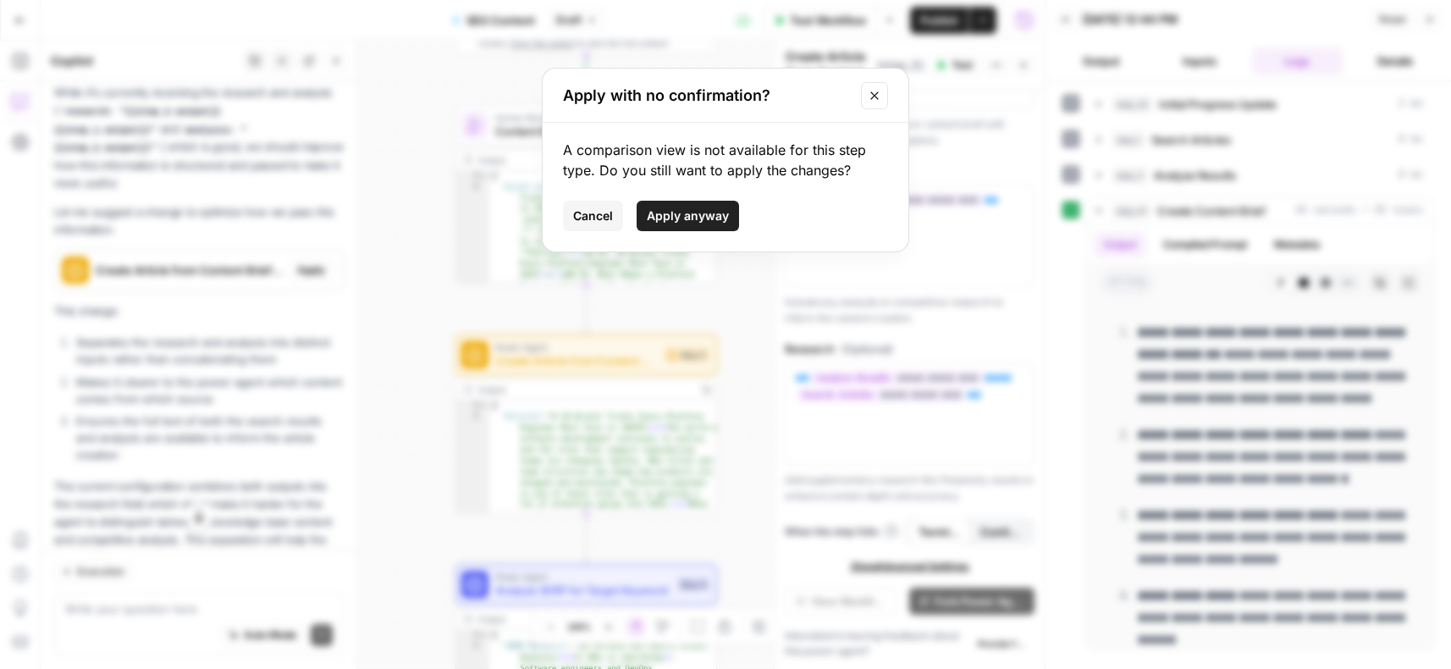
click at [716, 219] on span "Apply anyway" at bounding box center [688, 215] width 82 height 17
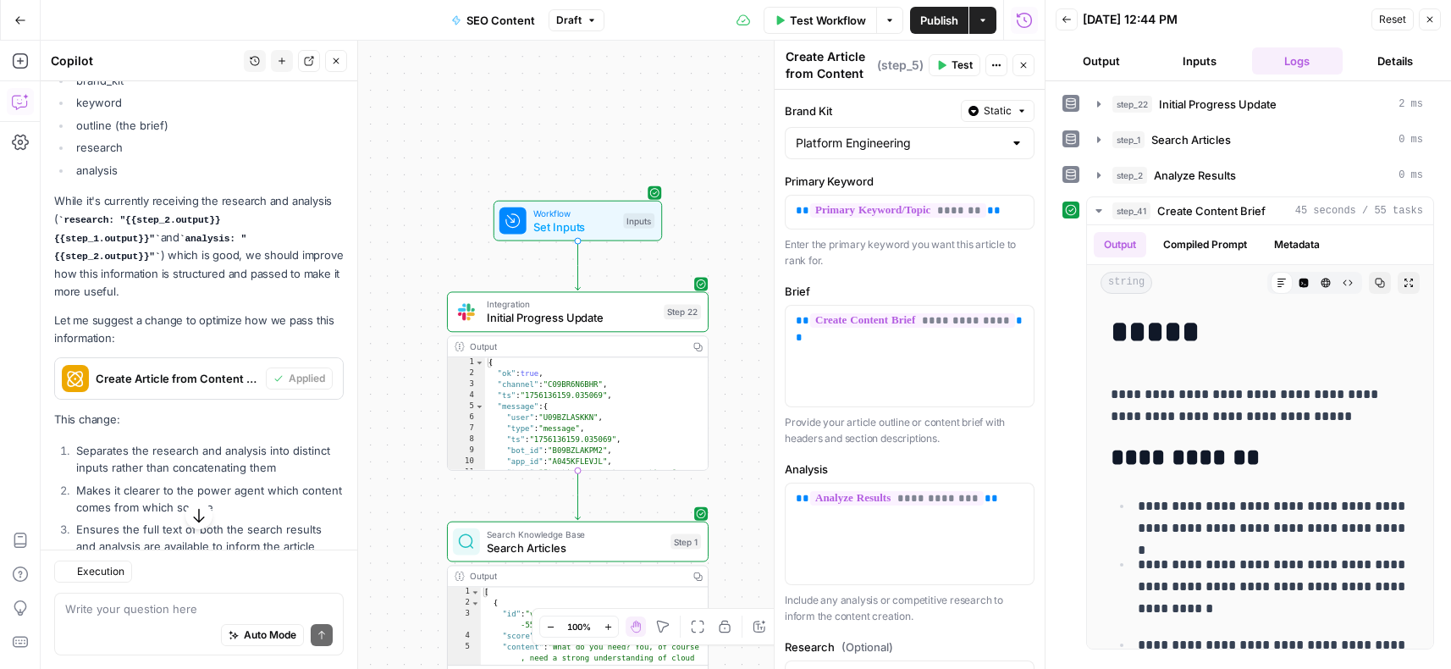
scroll to position [2527, 0]
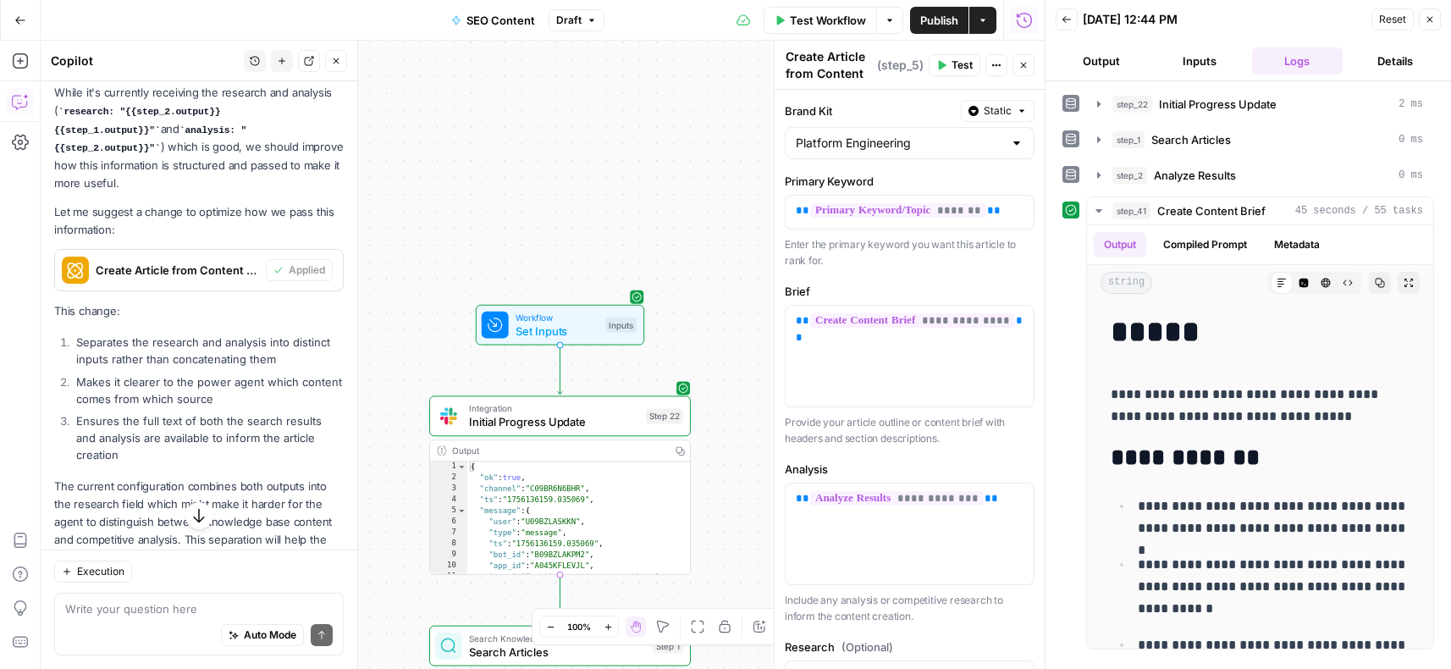
click at [945, 19] on span "Publish" at bounding box center [939, 20] width 38 height 17
click at [531, 208] on div "Workflow Set Inputs Inputs Integration Initial Progress Update Step 22 Output C…" at bounding box center [543, 355] width 1004 height 628
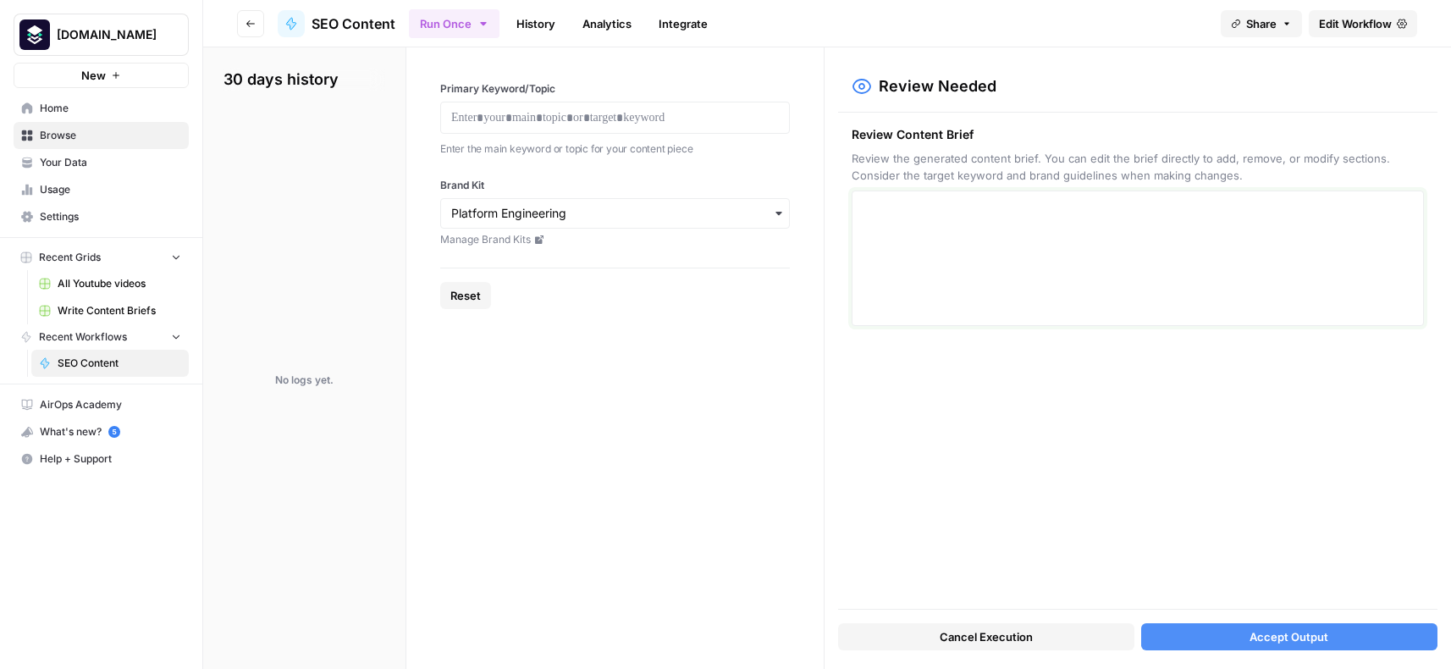
click at [973, 278] on textarea at bounding box center [1138, 258] width 550 height 120
click at [916, 202] on div "*" at bounding box center [1138, 216] width 550 height 36
click at [916, 212] on p "*" at bounding box center [1138, 216] width 550 height 22
click at [916, 212] on textarea at bounding box center [1138, 258] width 550 height 120
click at [908, 216] on p "*" at bounding box center [1138, 216] width 550 height 22
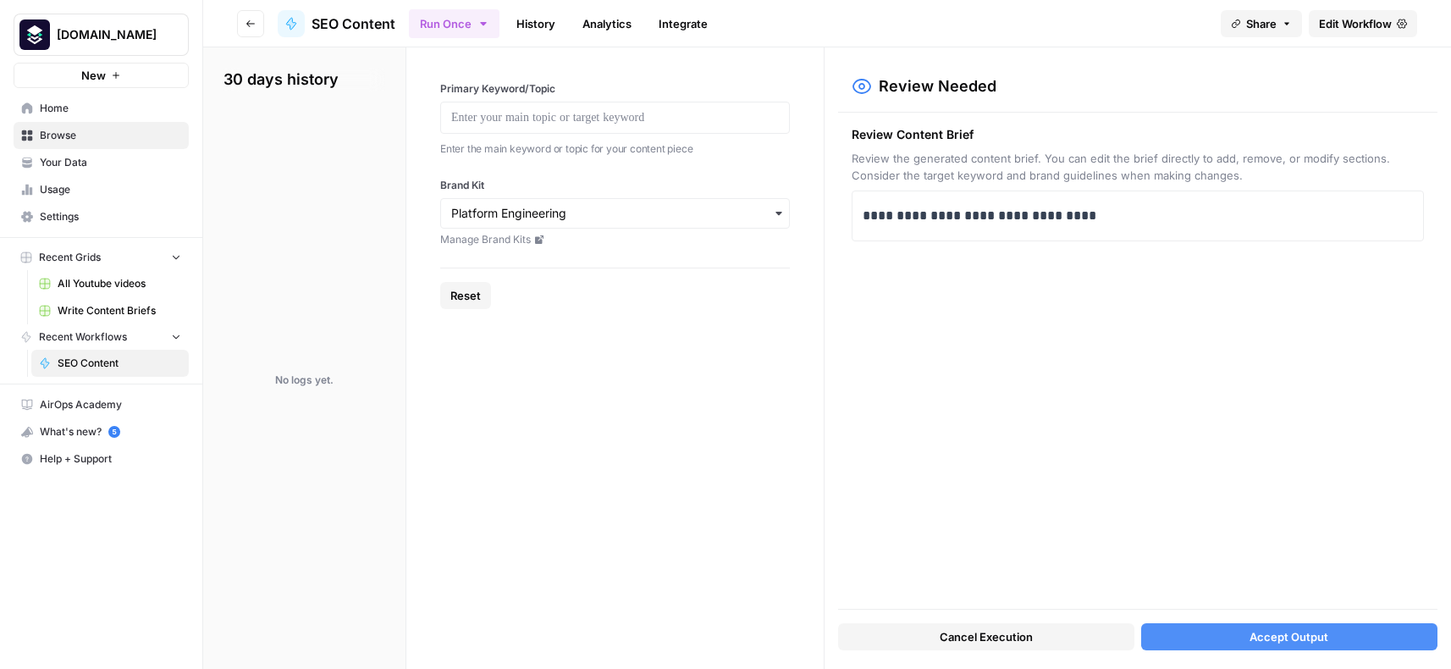
click at [1210, 631] on button "Accept Output" at bounding box center [1289, 636] width 296 height 27
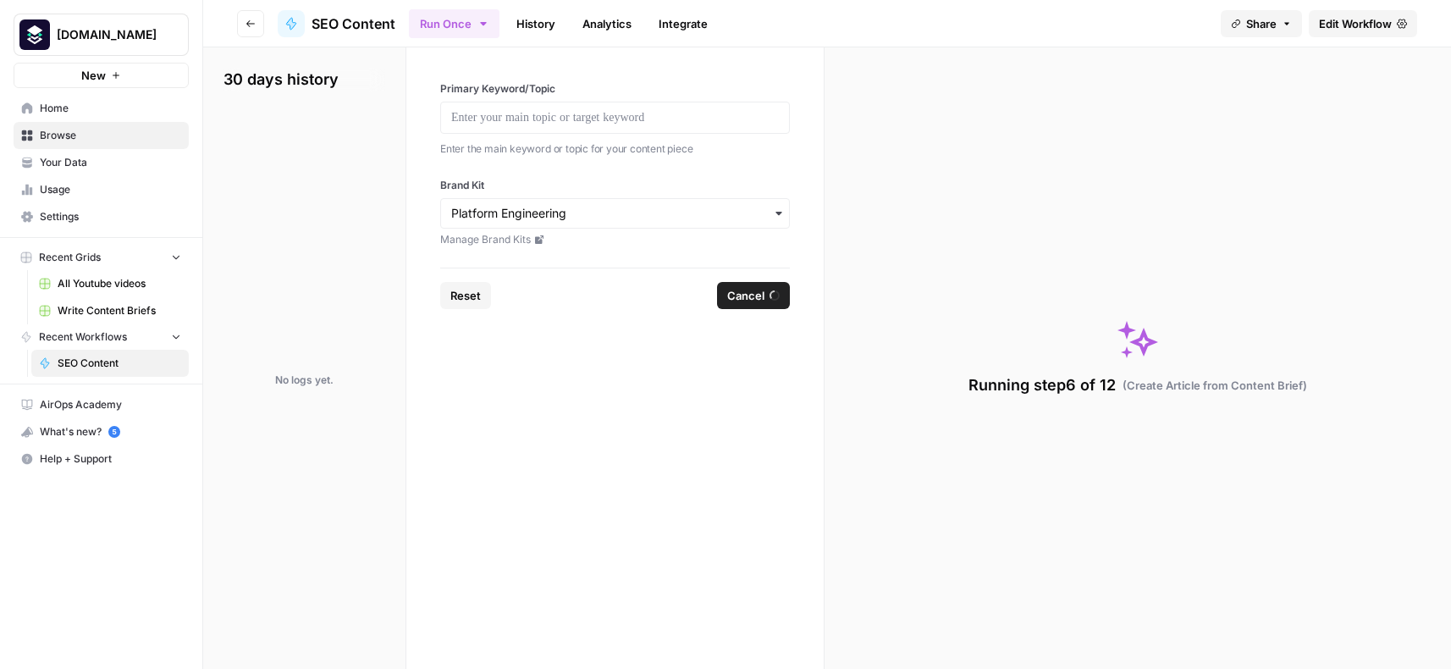
click at [1339, 25] on span "Edit Workflow" at bounding box center [1355, 23] width 73 height 17
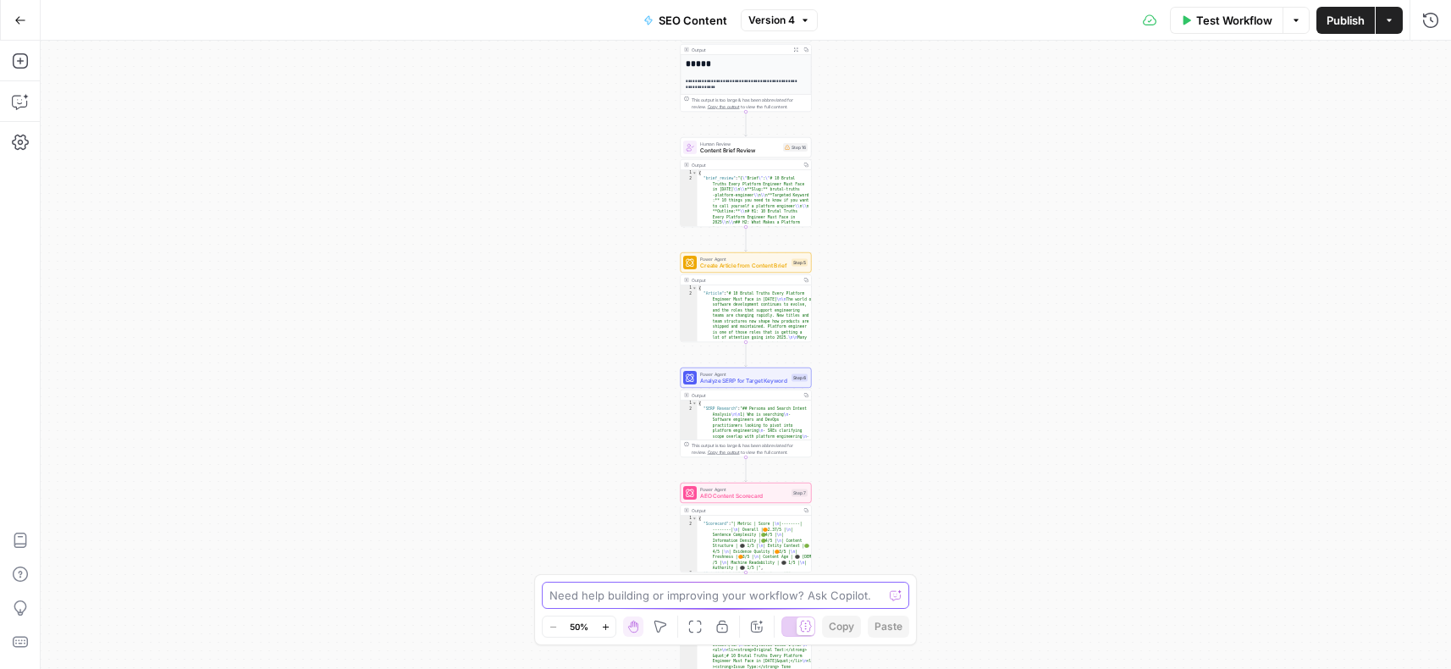
click at [624, 598] on textarea at bounding box center [715, 595] width 333 height 17
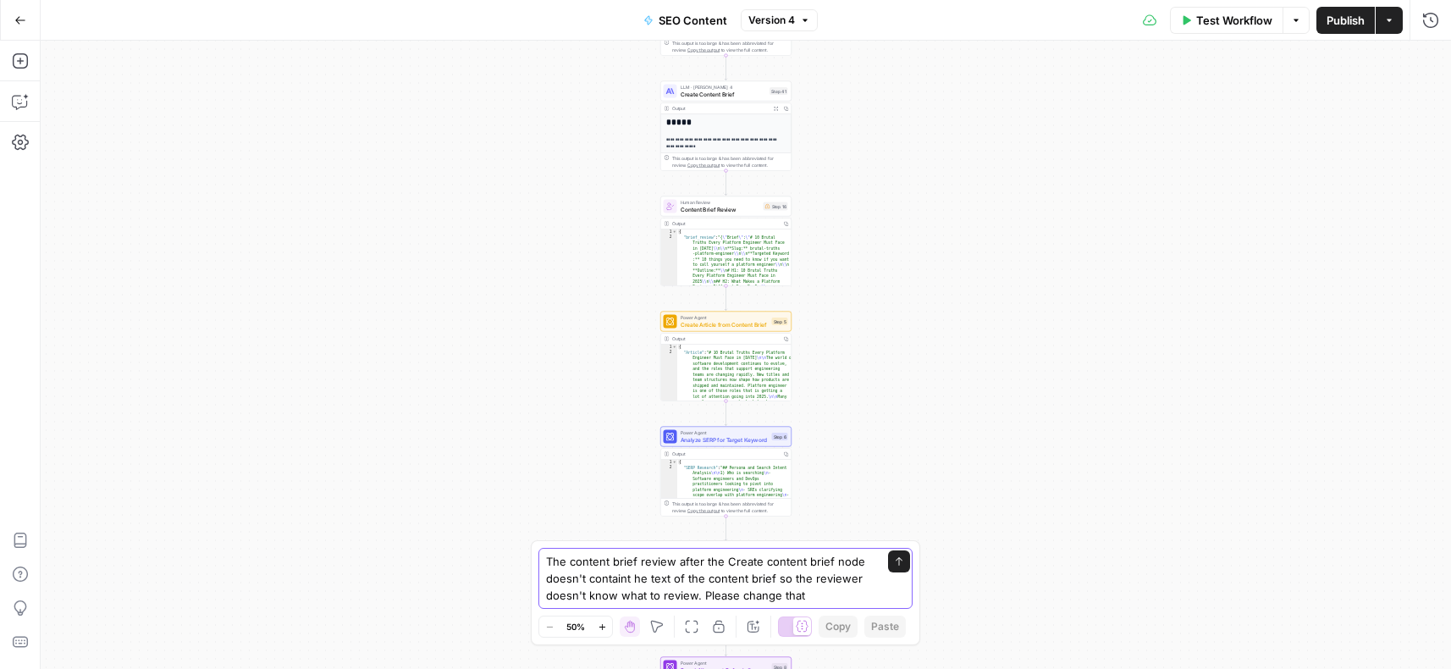
type textarea "The content brief review after the Create content brief node doesn't containt h…"
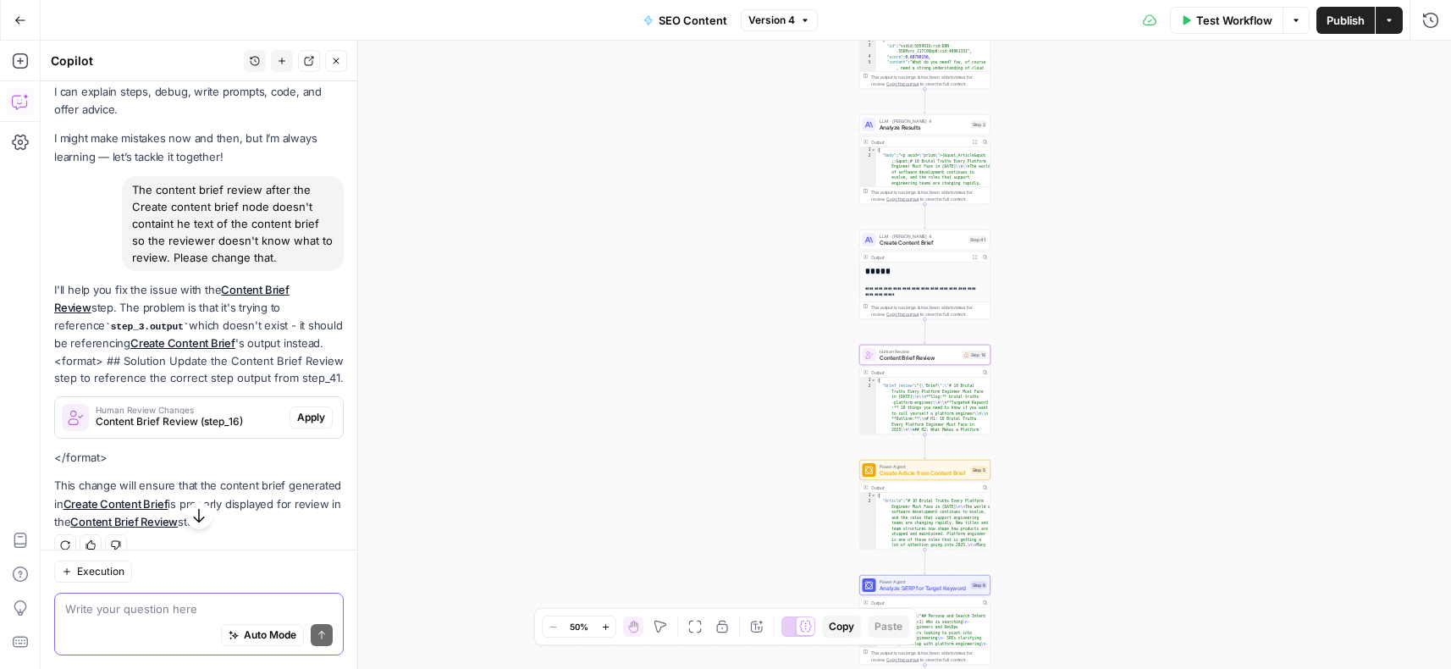
scroll to position [34, 0]
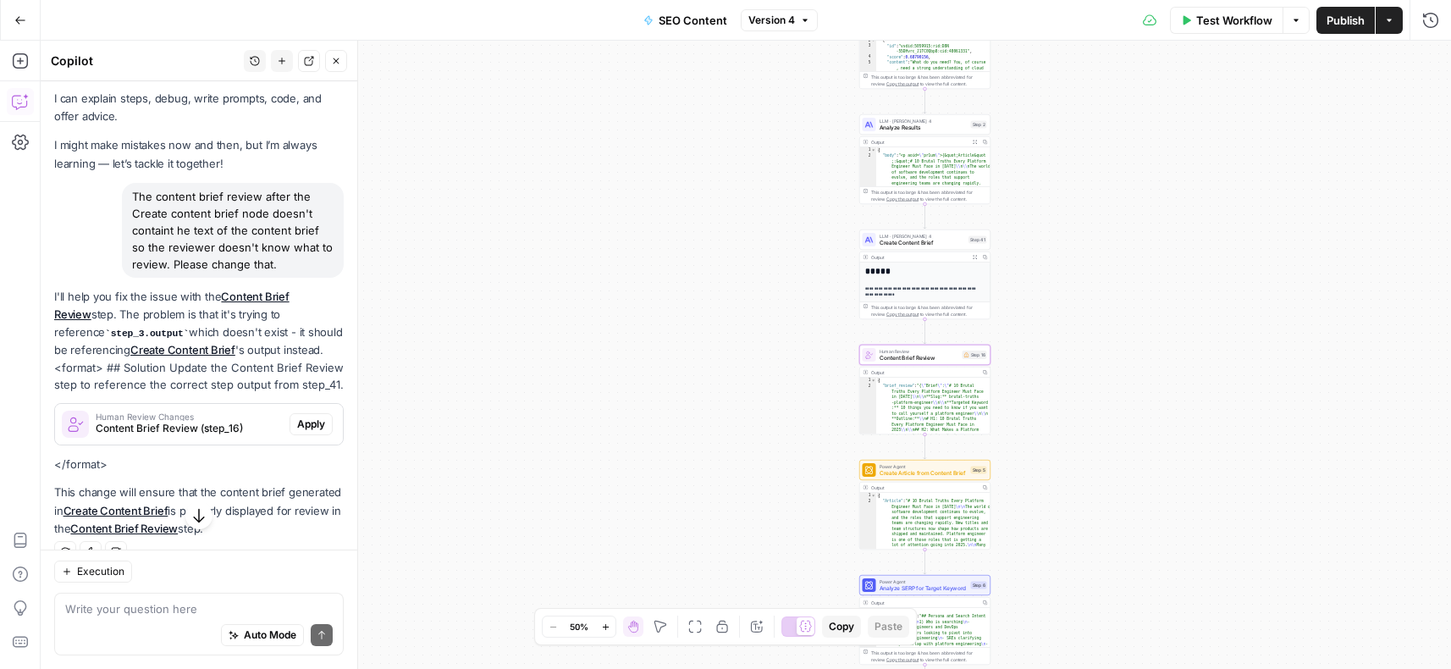
click at [316, 422] on span "Apply" at bounding box center [311, 423] width 28 height 15
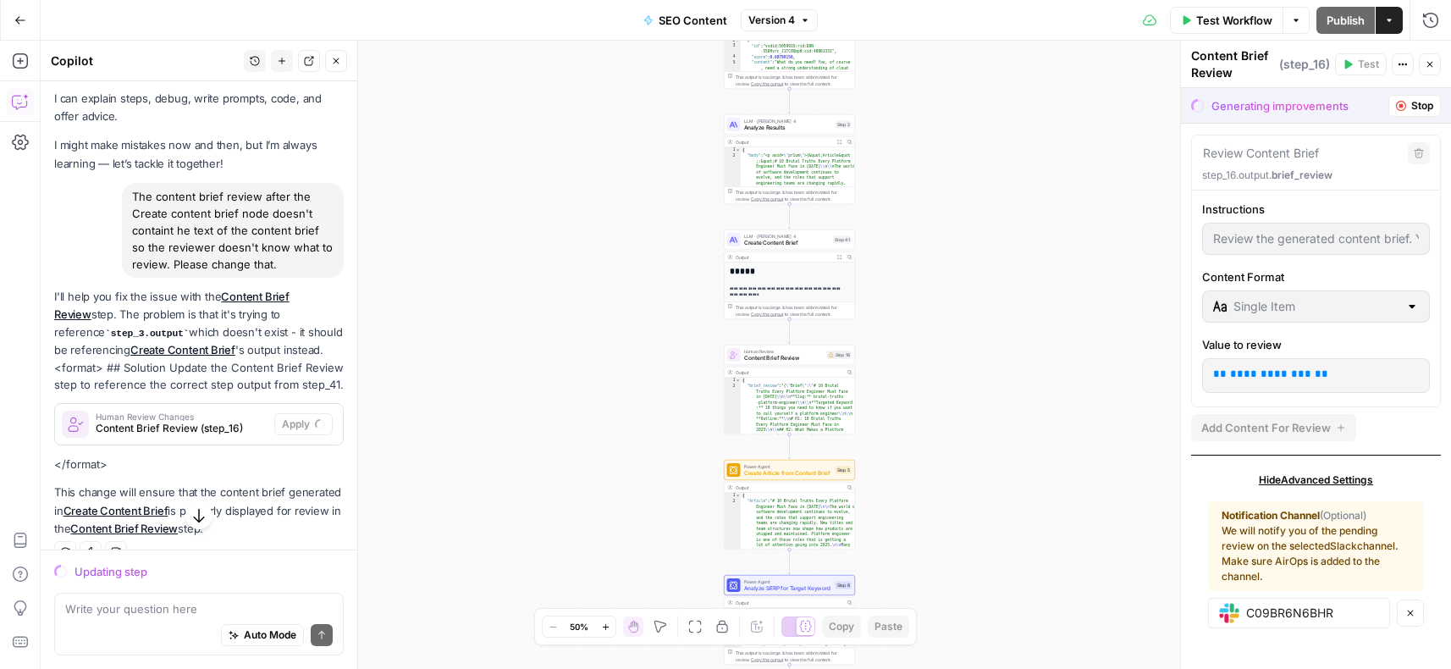
scroll to position [0, 0]
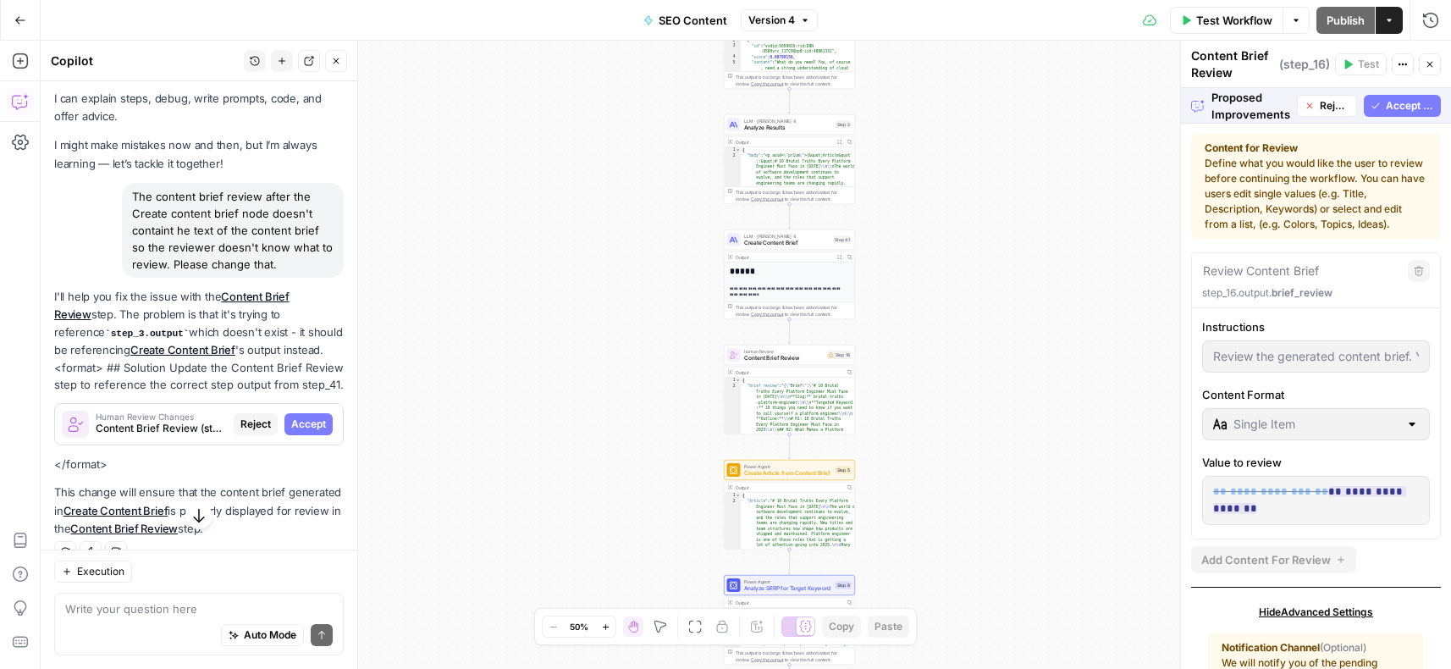
click at [1413, 102] on span "Accept All" at bounding box center [1410, 105] width 48 height 15
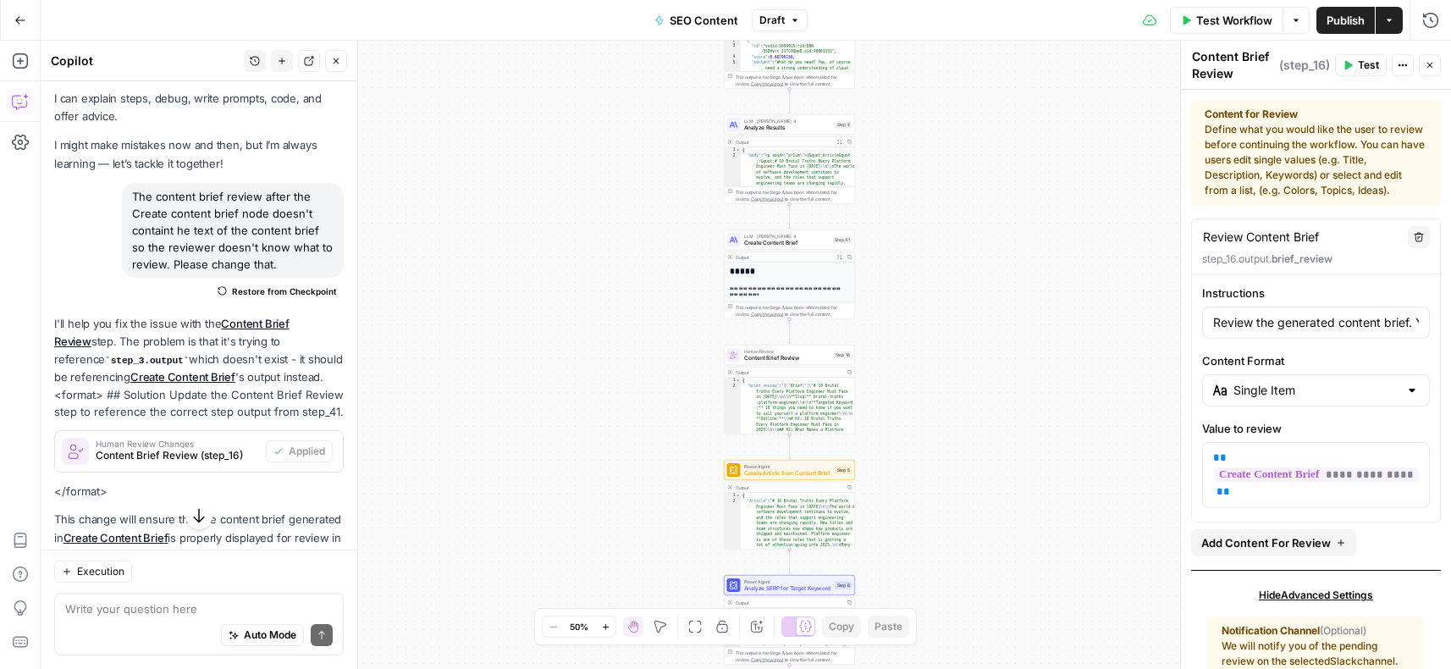
click at [1435, 63] on button "Close" at bounding box center [1430, 65] width 22 height 22
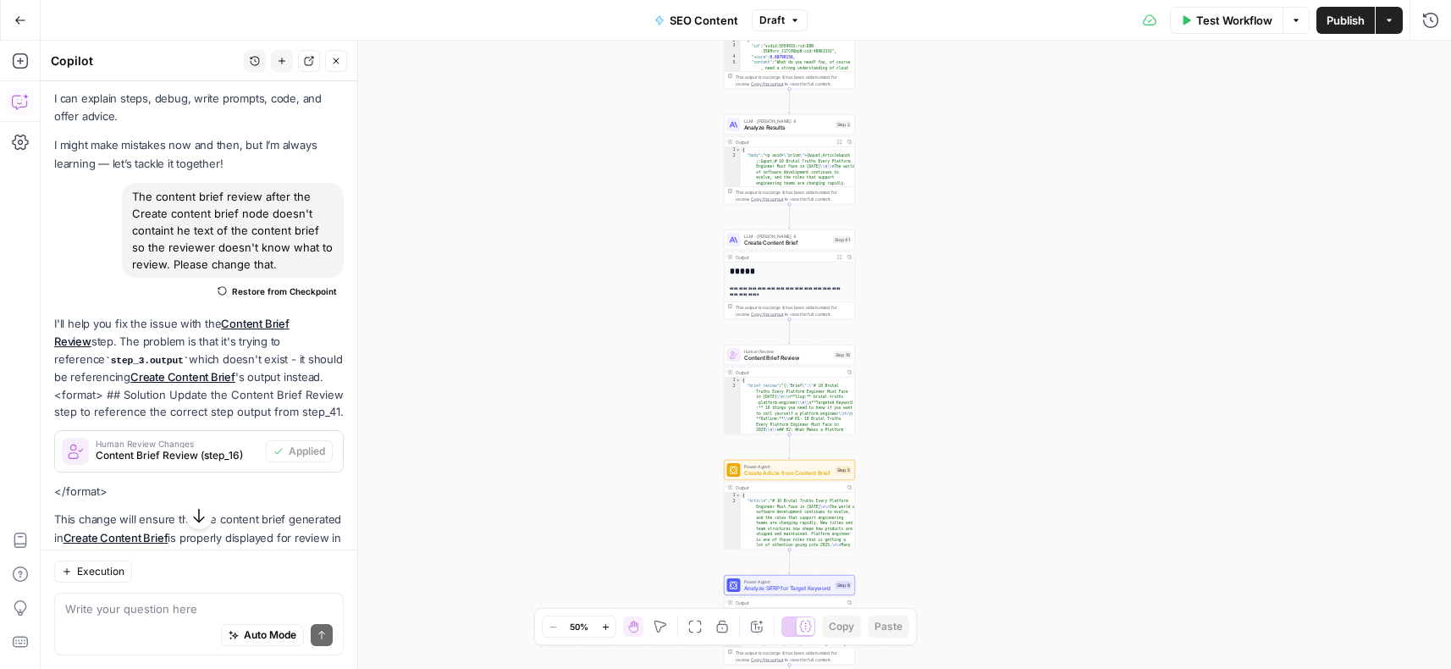
click at [1338, 14] on span "Publish" at bounding box center [1345, 20] width 38 height 17
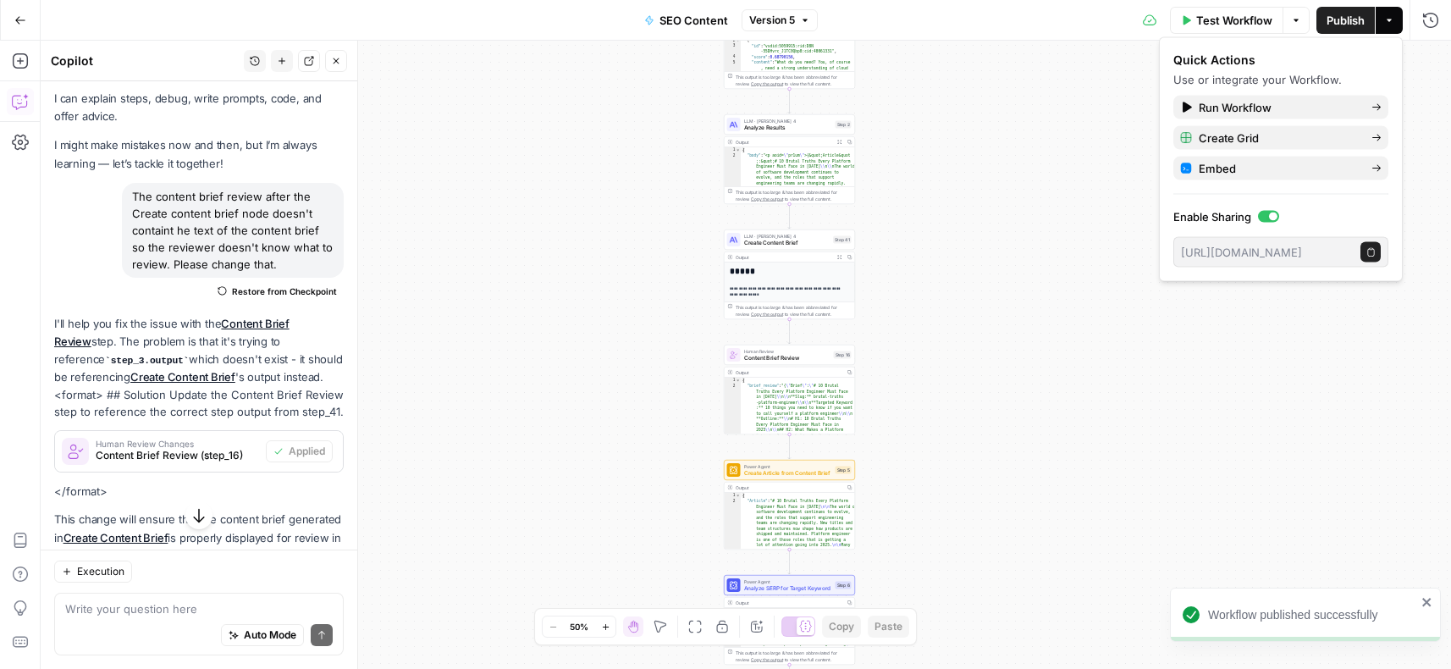
click at [1007, 354] on div "Workflow Set Inputs Inputs Integration Initial Progress Update Step 22 Output C…" at bounding box center [746, 355] width 1410 height 628
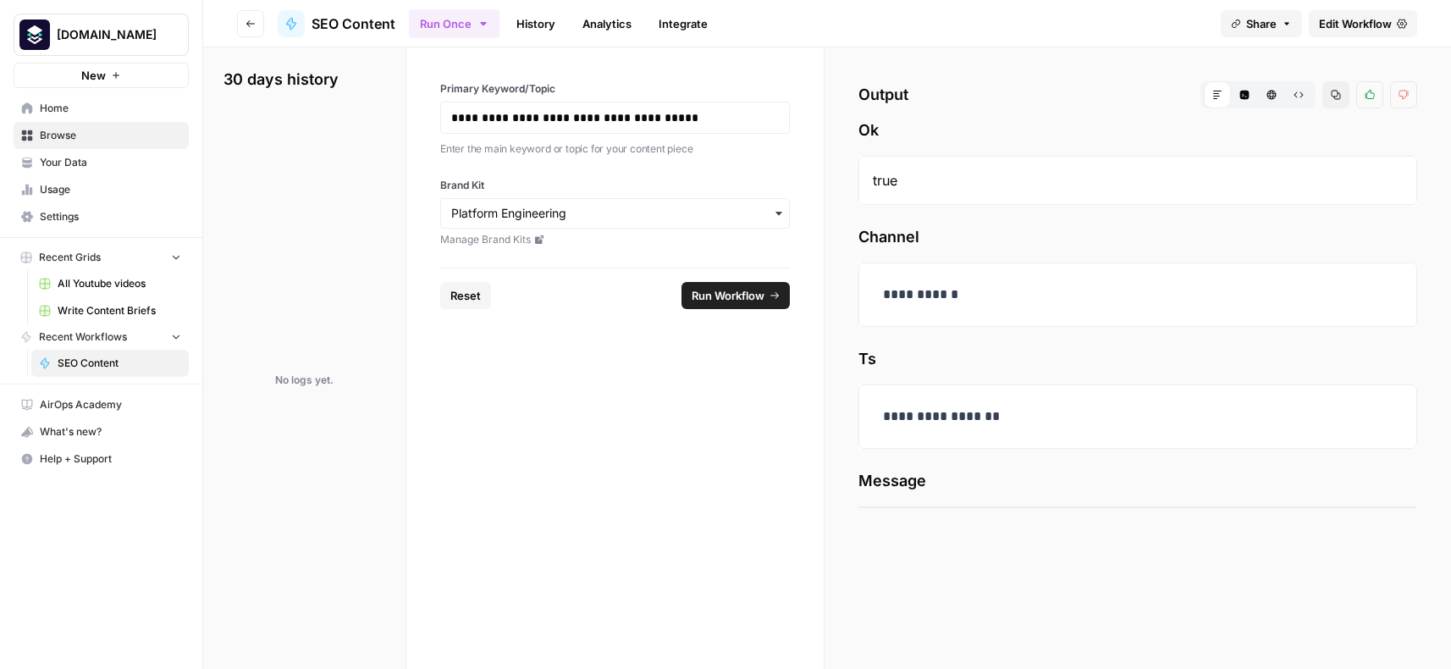
click at [491, 18] on button "Run Once" at bounding box center [454, 23] width 91 height 29
click at [544, 19] on link "History" at bounding box center [535, 23] width 59 height 27
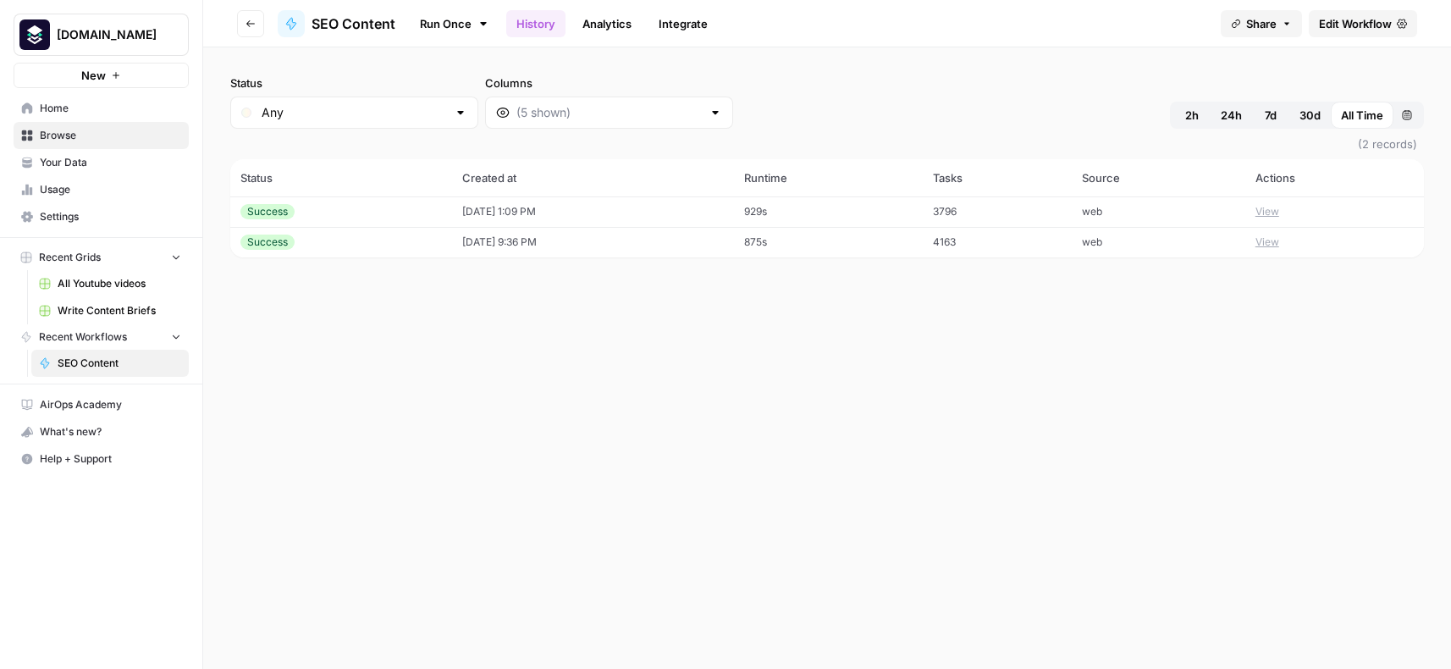
click at [503, 212] on td "08/26/25 at 1:09 PM" at bounding box center [593, 211] width 282 height 30
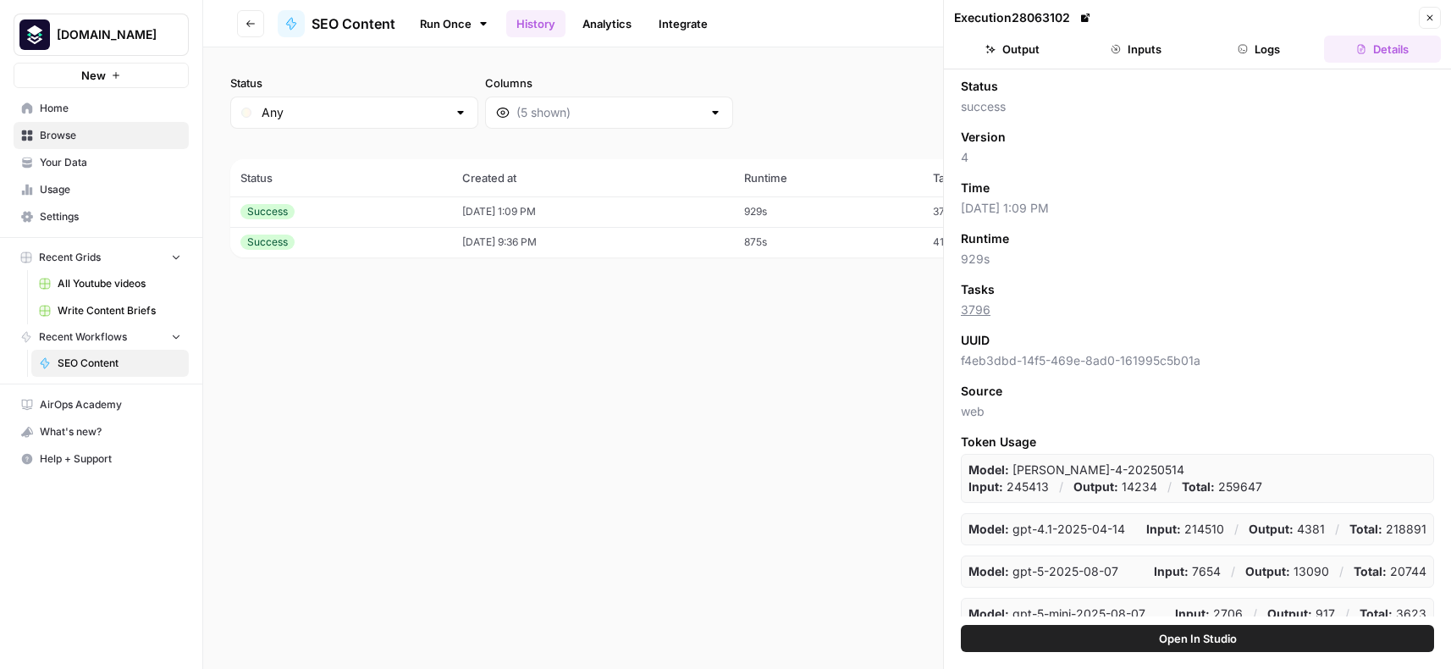
click at [1033, 52] on button "Output" at bounding box center [1012, 49] width 117 height 27
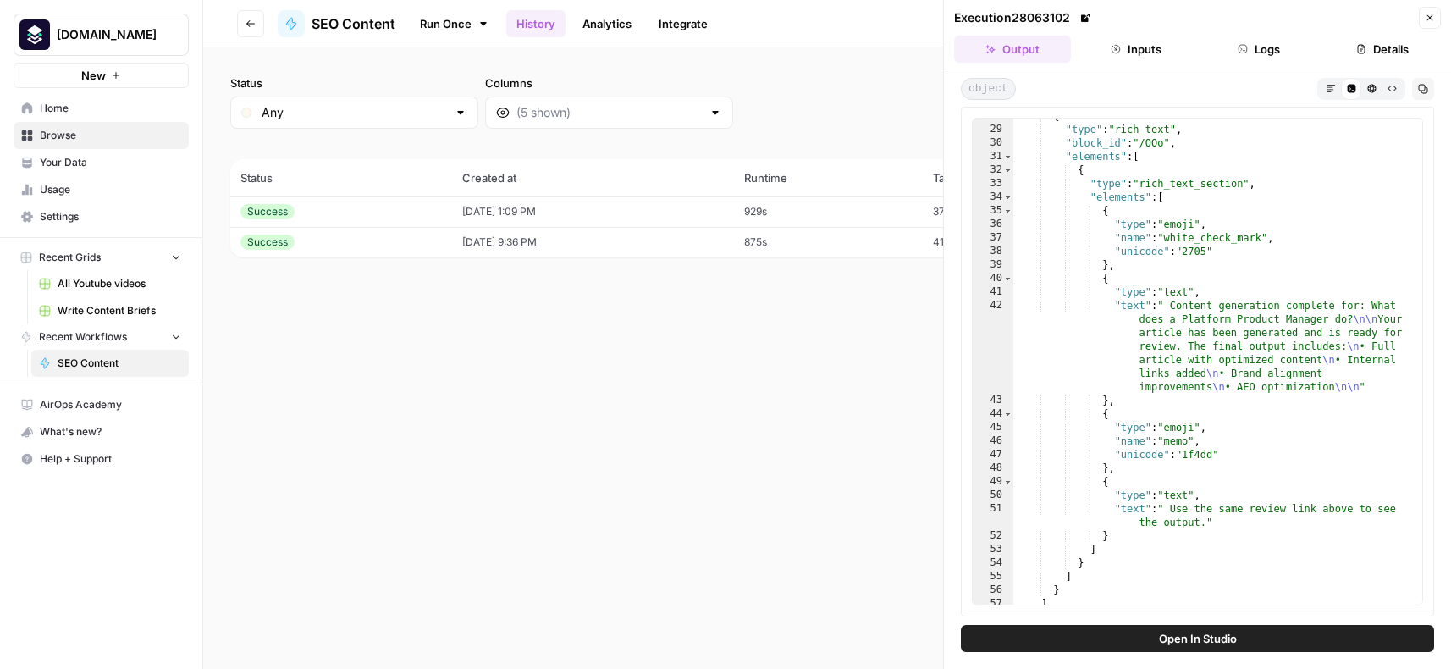
scroll to position [530, 0]
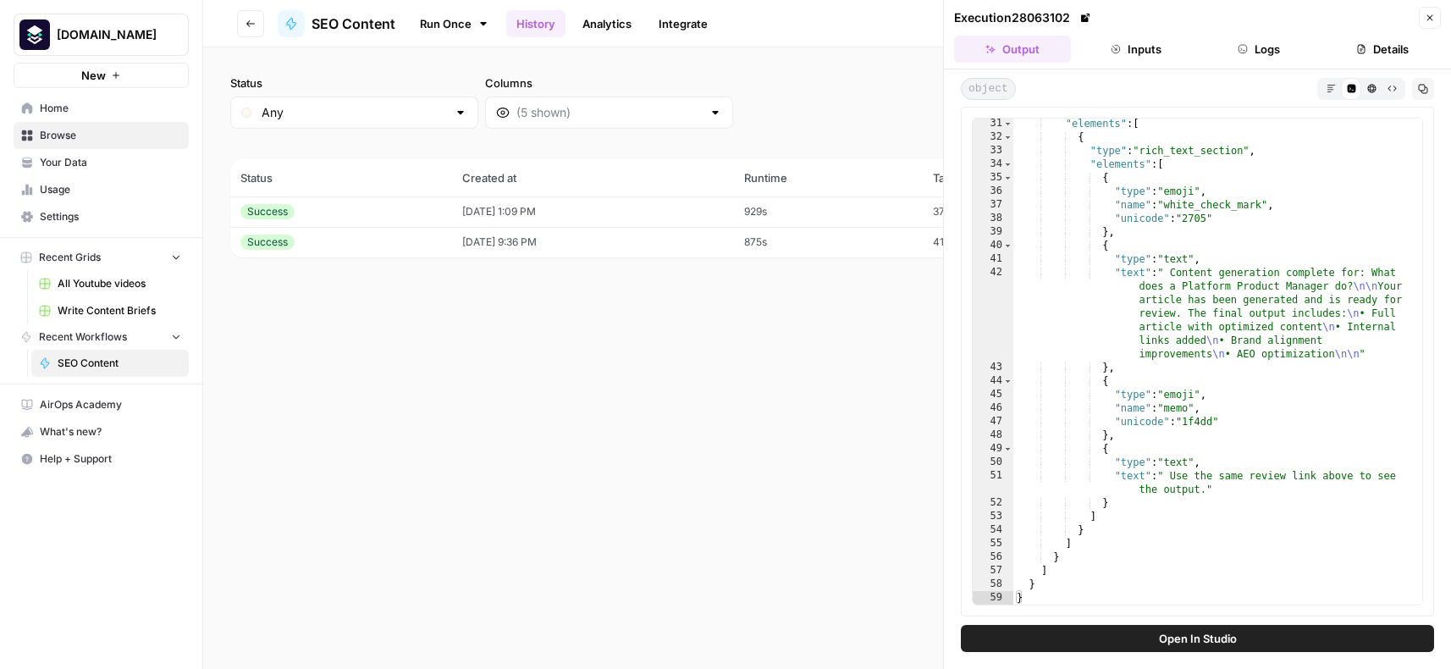
click at [1325, 82] on button "Markdown" at bounding box center [1330, 88] width 20 height 20
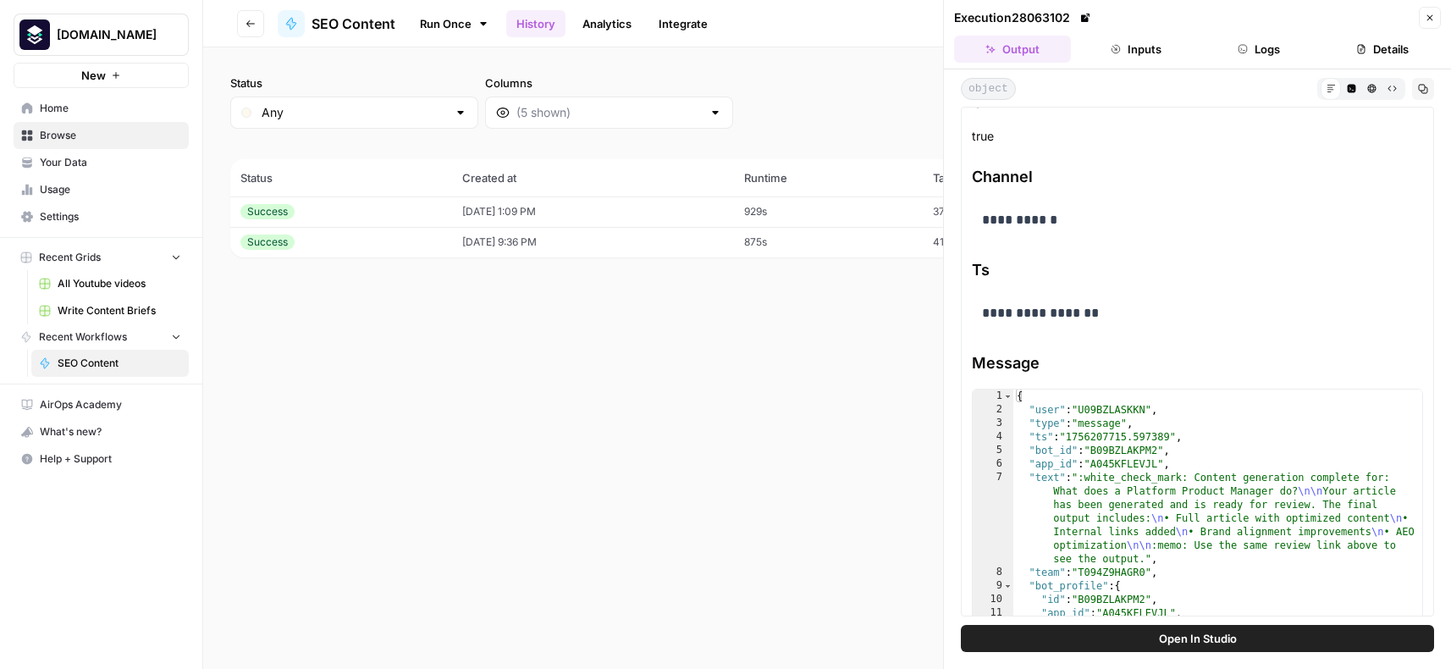
scroll to position [0, 0]
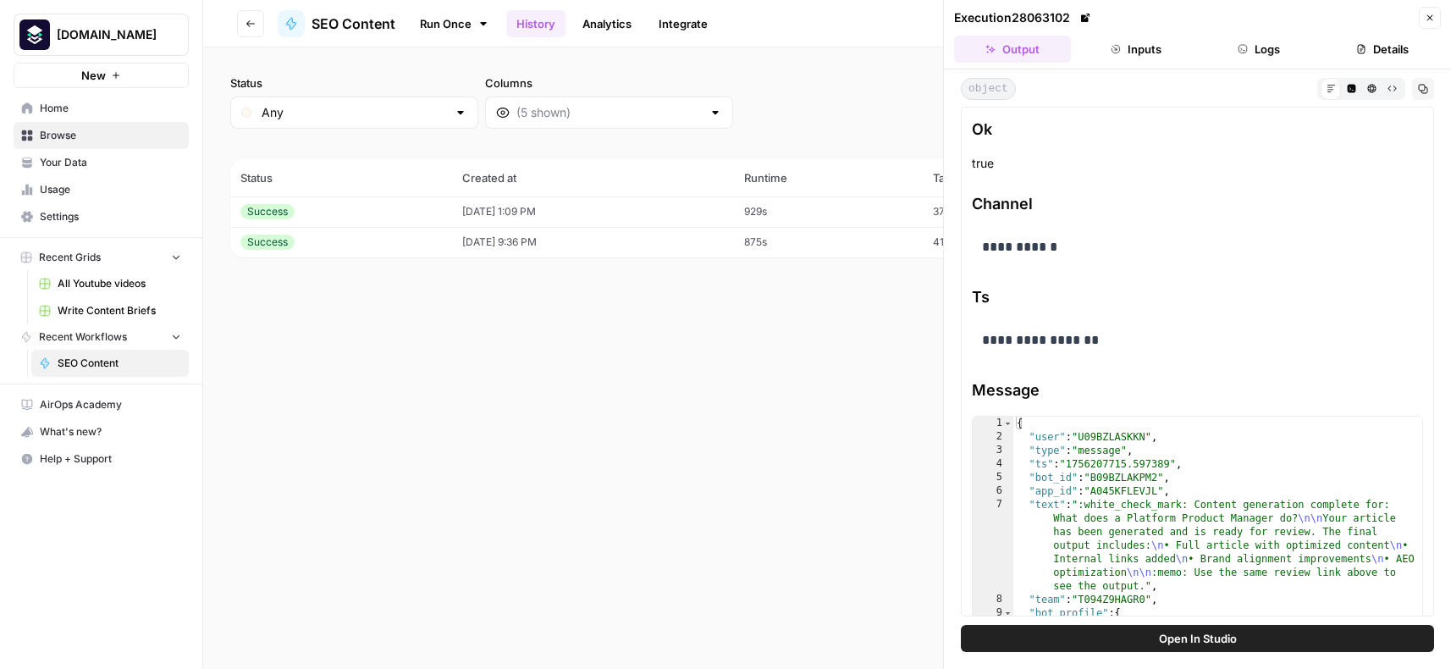
click at [1381, 54] on button "Details" at bounding box center [1382, 49] width 117 height 27
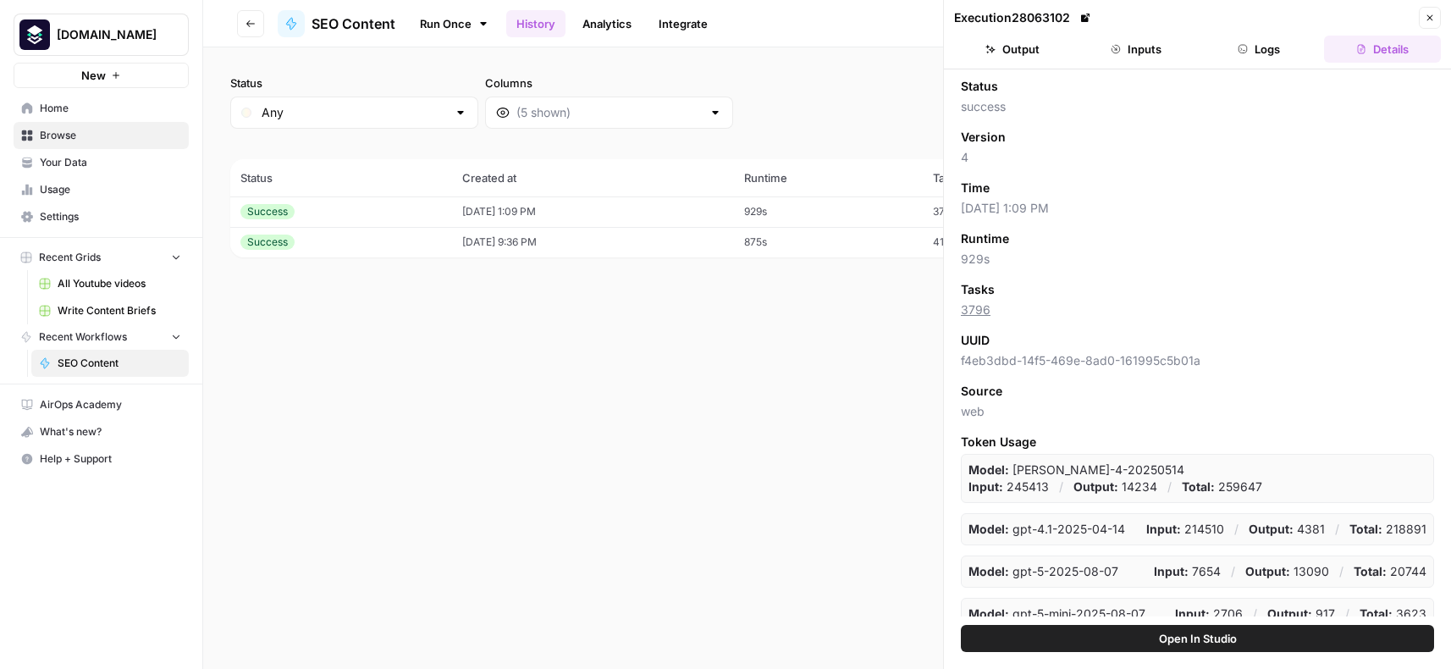
click at [1271, 57] on button "Logs" at bounding box center [1259, 49] width 117 height 27
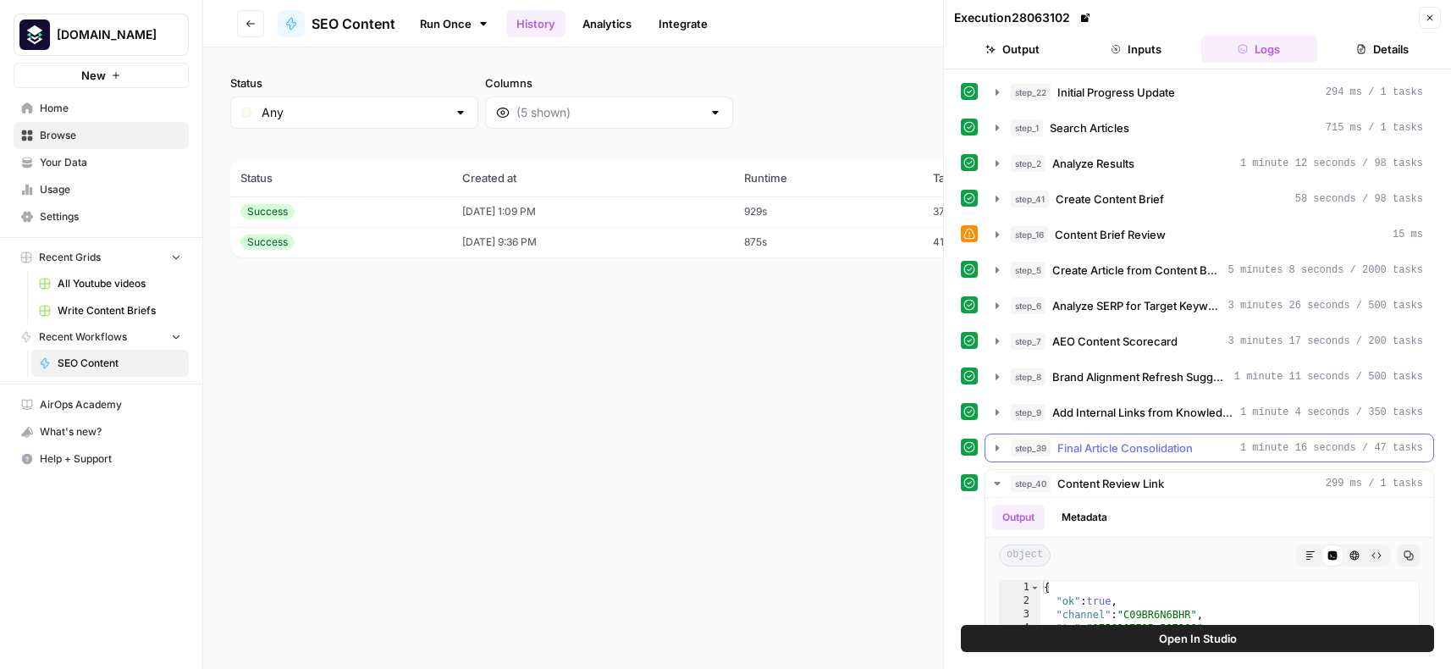
scroll to position [140, 0]
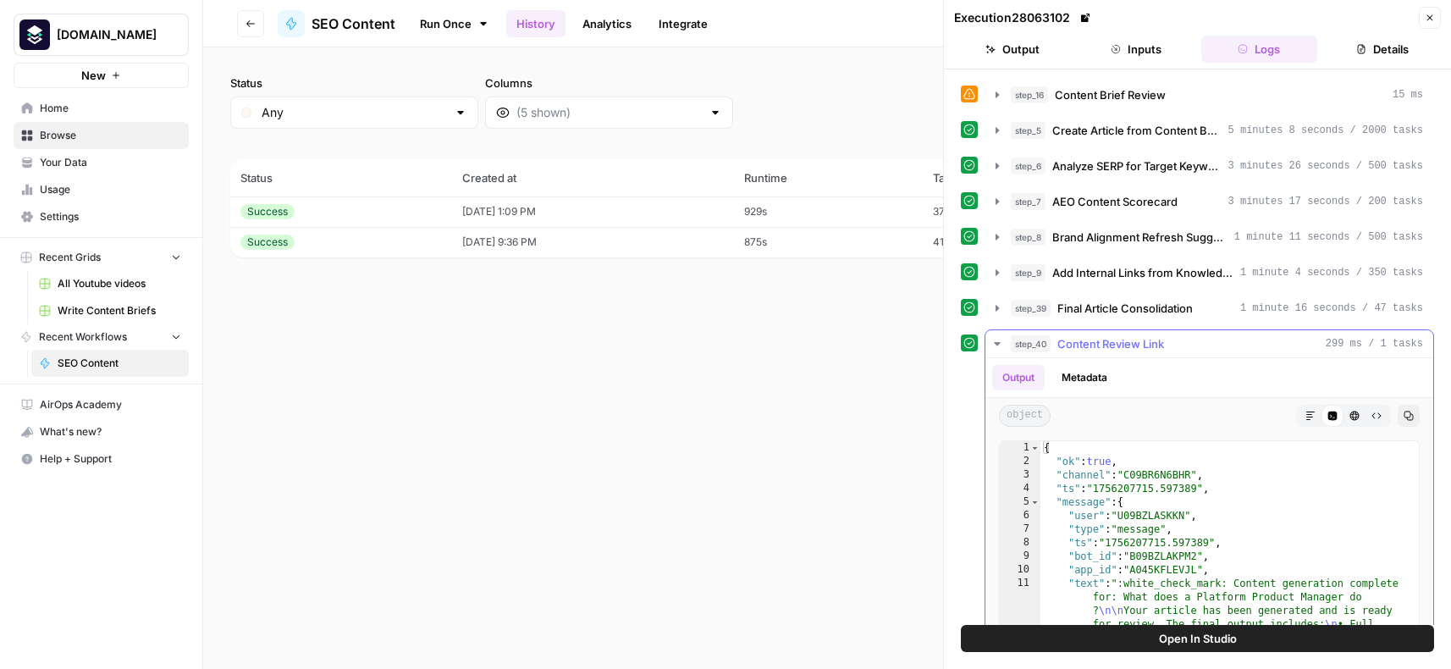
click at [997, 342] on icon "button" at bounding box center [997, 343] width 6 height 3
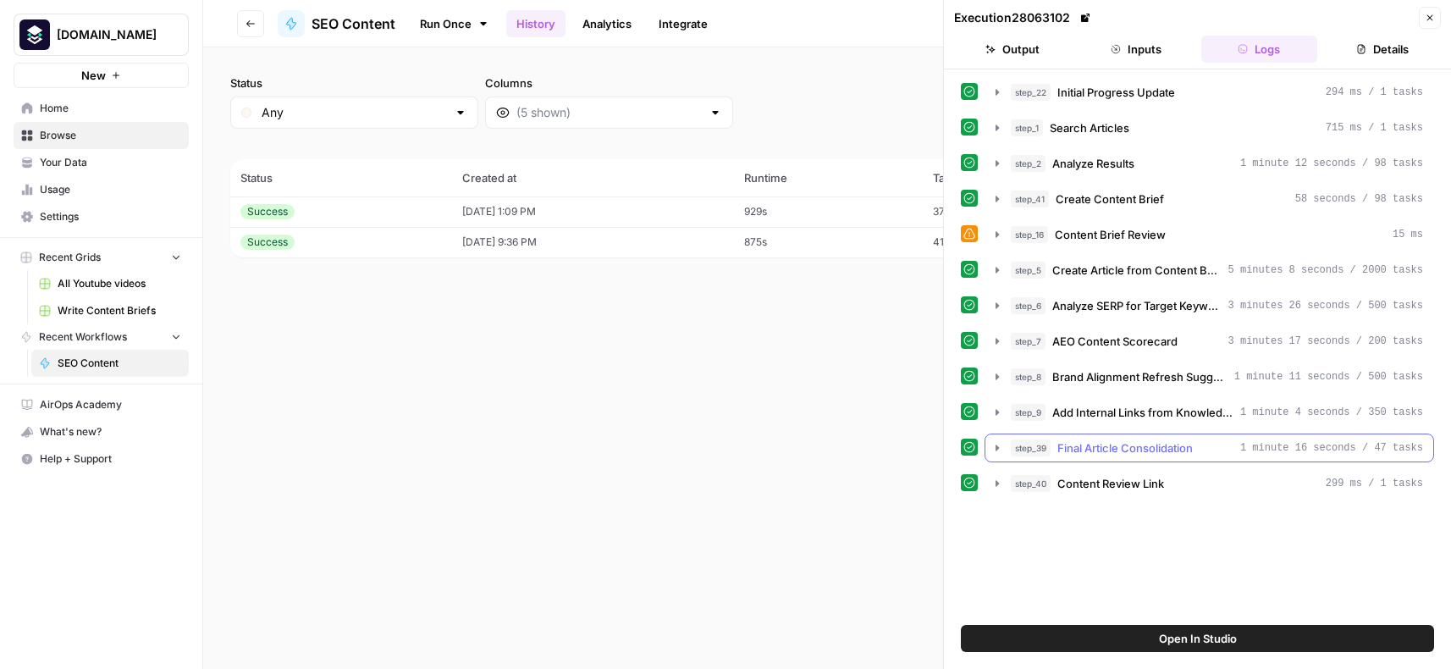
click at [998, 444] on icon "button" at bounding box center [997, 448] width 14 height 14
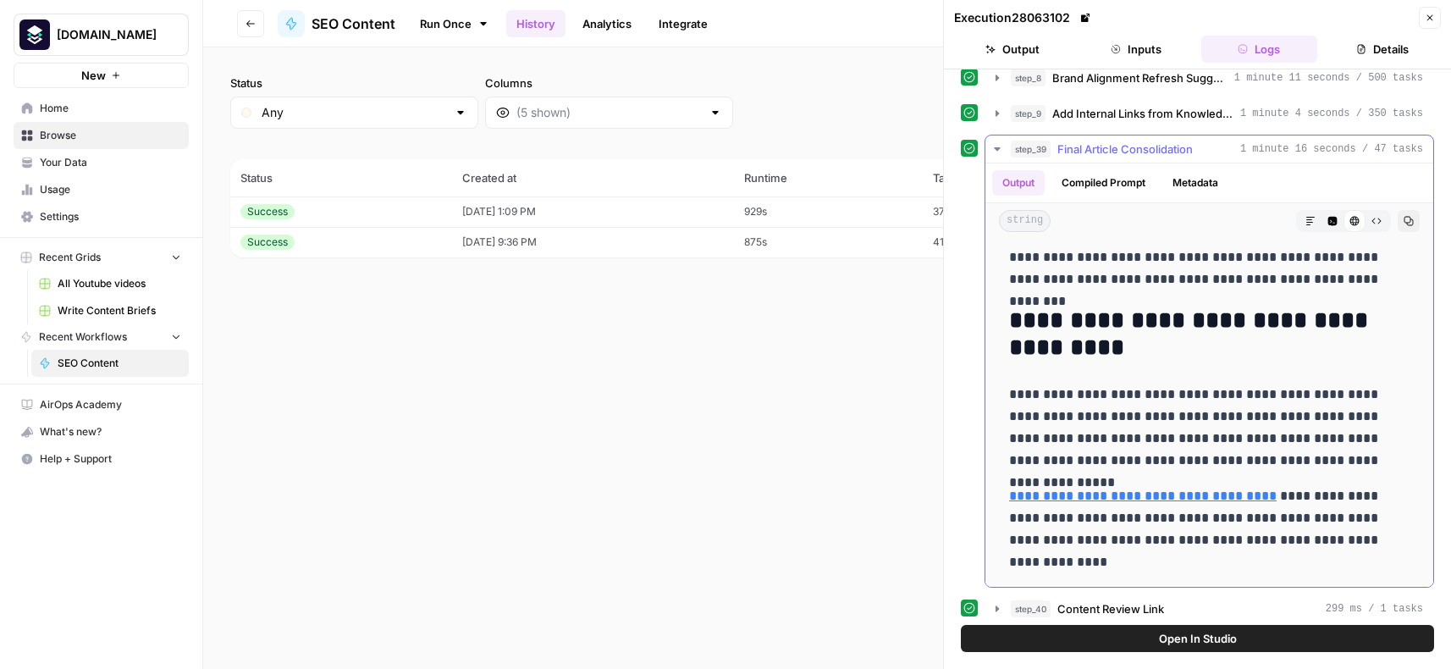
scroll to position [9791, 0]
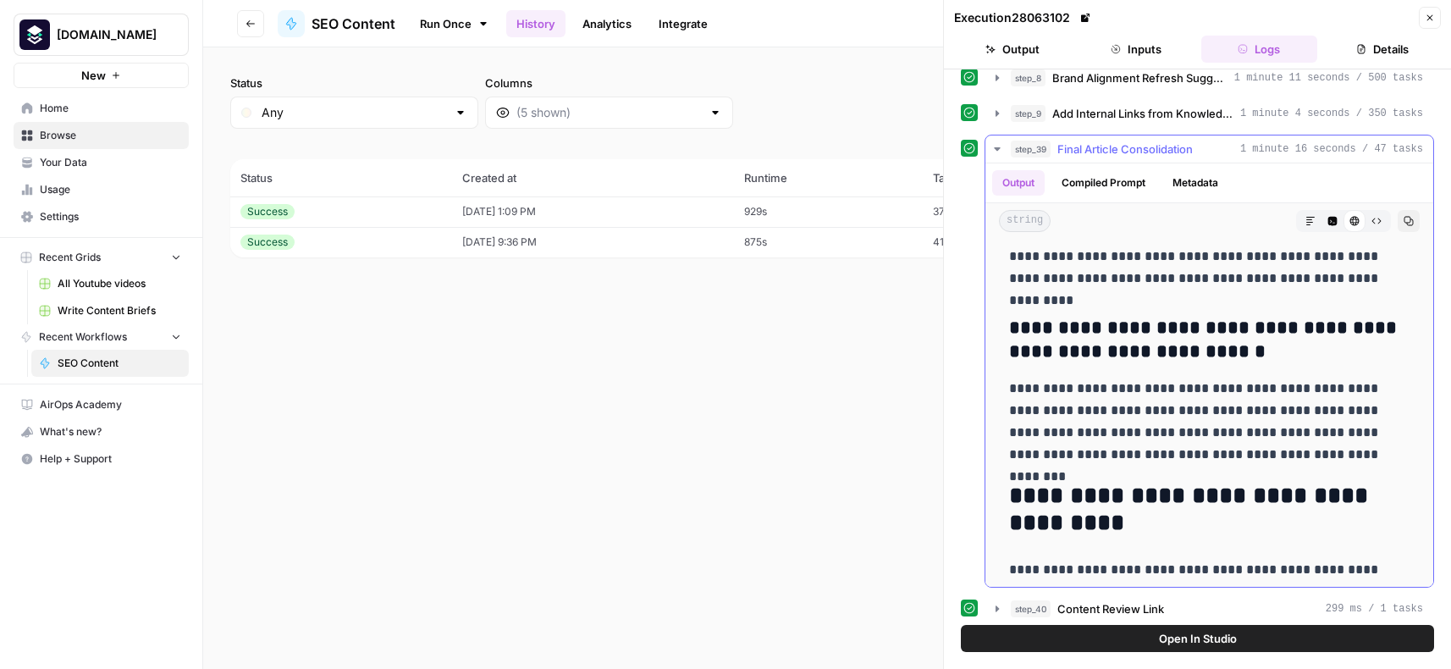
click at [1171, 420] on p "**********" at bounding box center [1209, 422] width 400 height 88
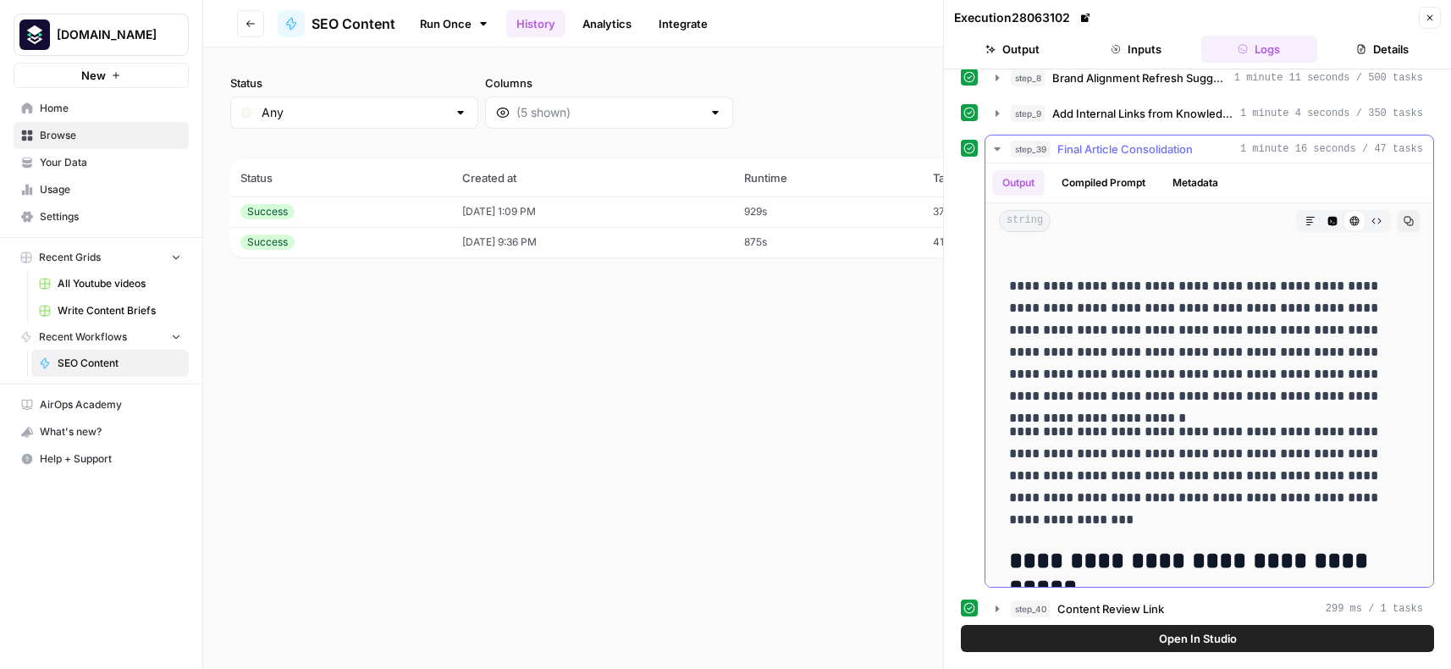
scroll to position [0, 0]
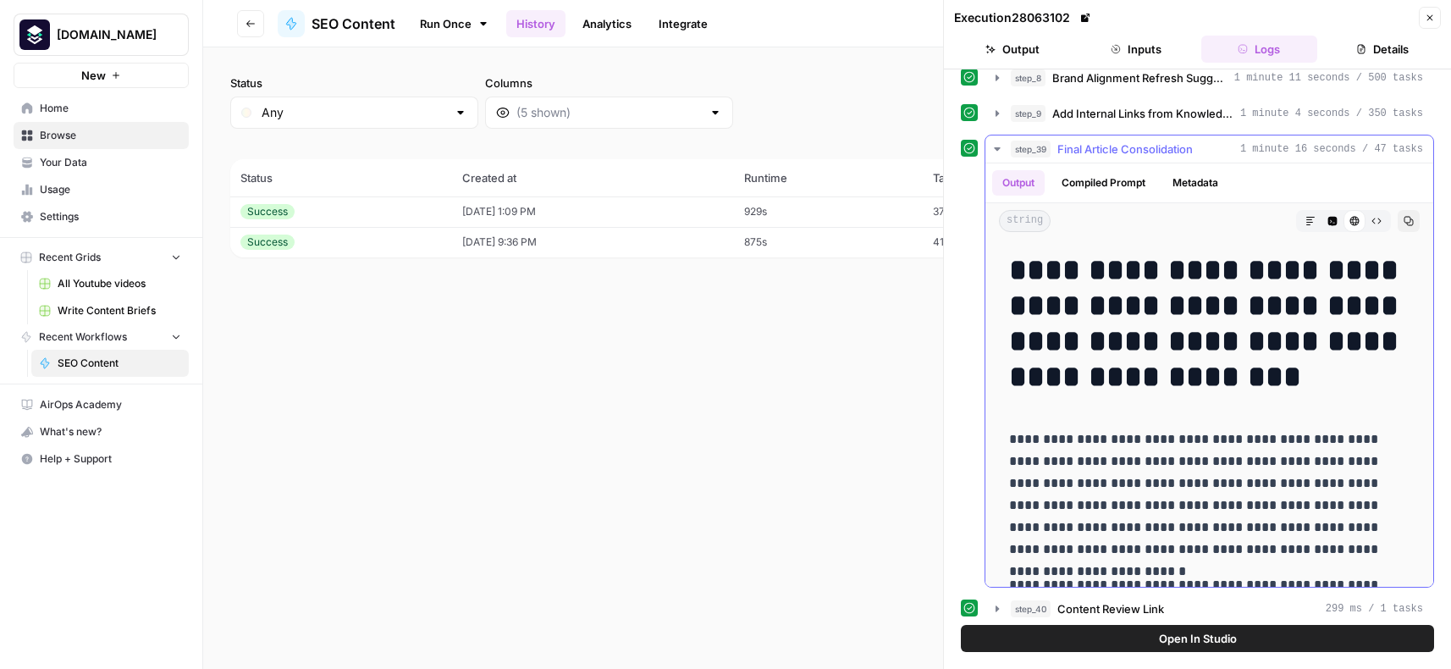
click at [1409, 220] on icon "button" at bounding box center [1408, 221] width 10 height 10
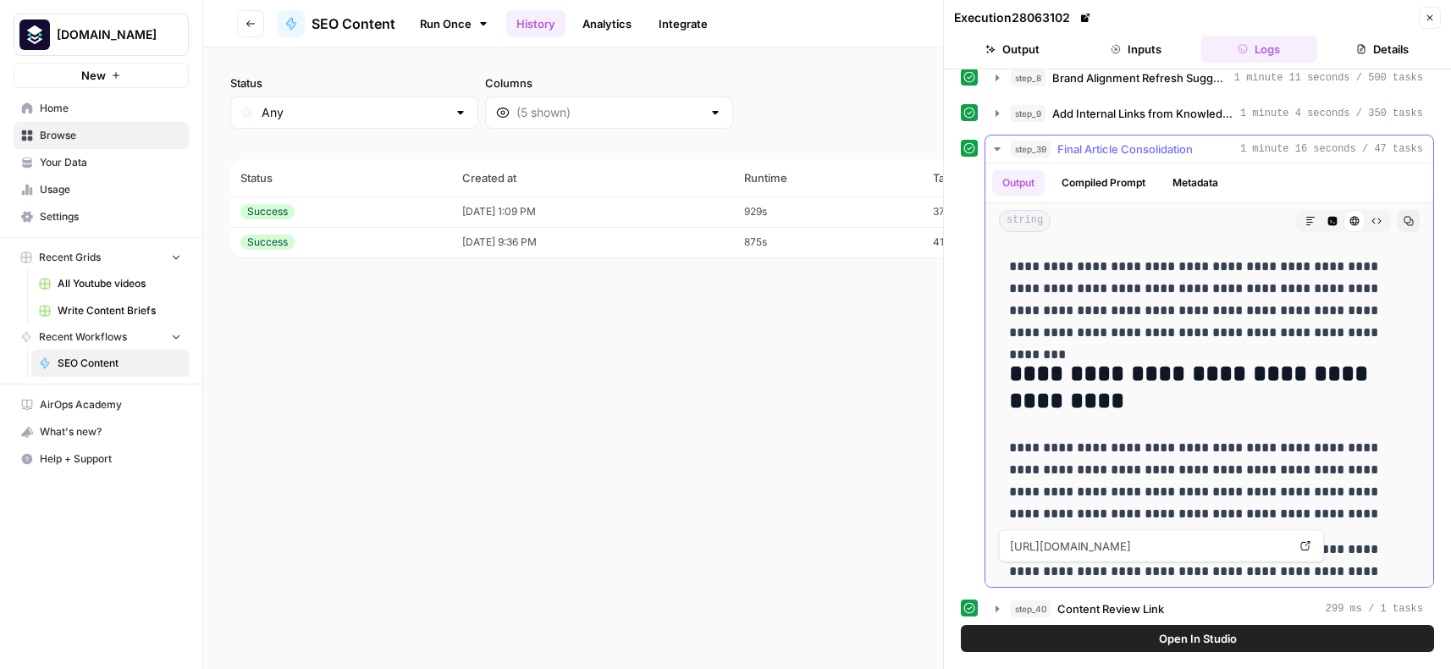
scroll to position [9969, 0]
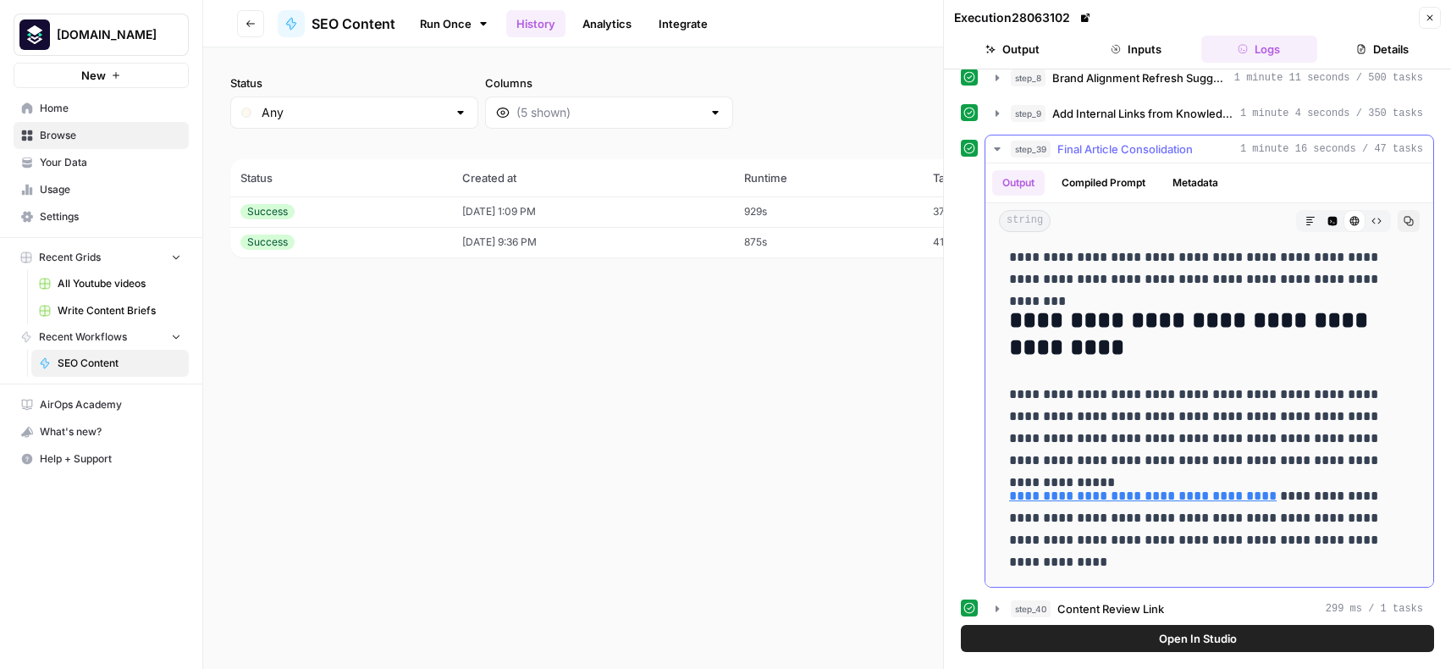
drag, startPoint x: 1018, startPoint y: 262, endPoint x: 1076, endPoint y: 573, distance: 315.9
copy div "**********"
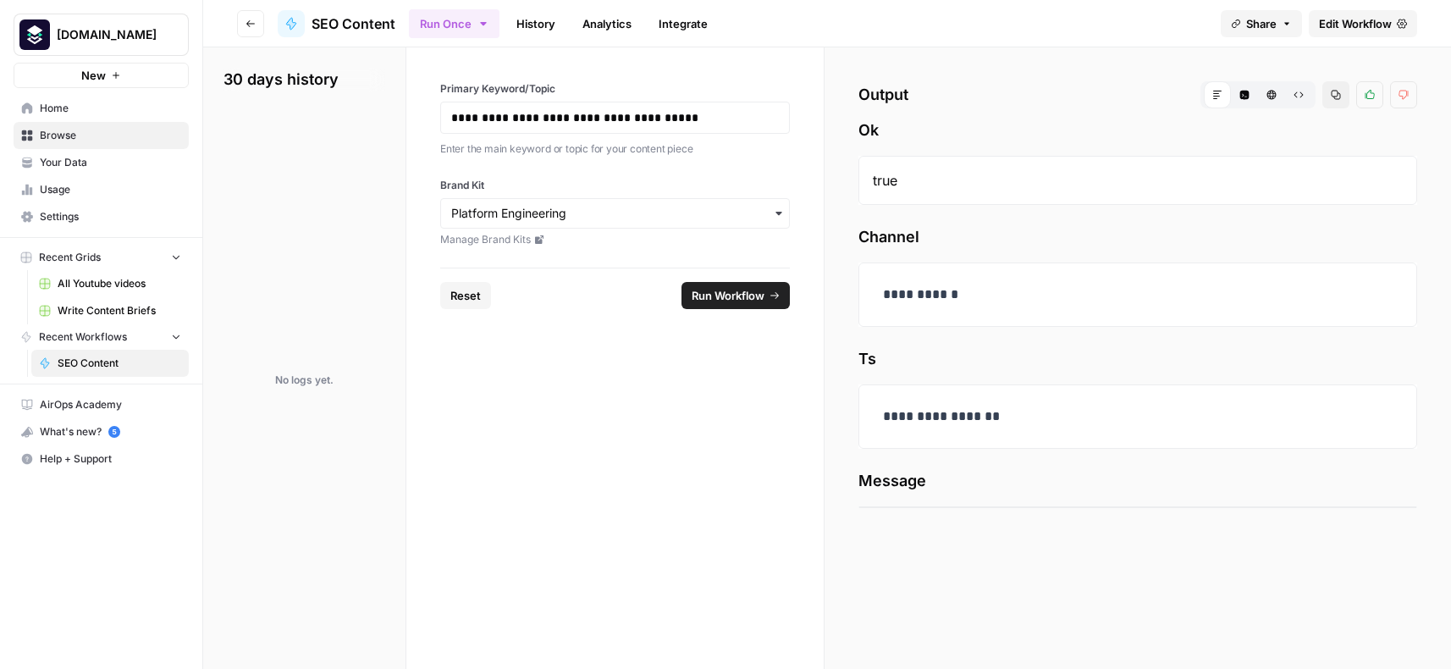
click at [1247, 92] on icon "button" at bounding box center [1244, 95] width 9 height 9
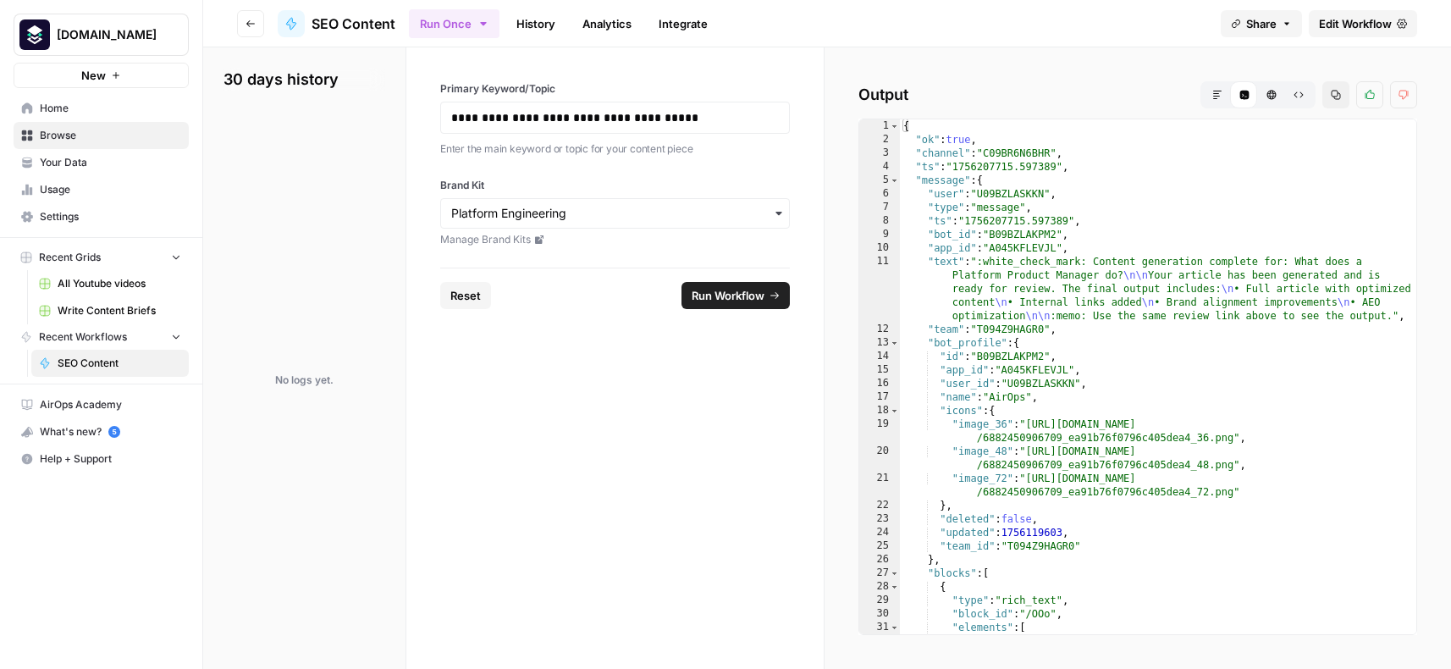
click at [1226, 92] on button "Markdown" at bounding box center [1217, 94] width 27 height 27
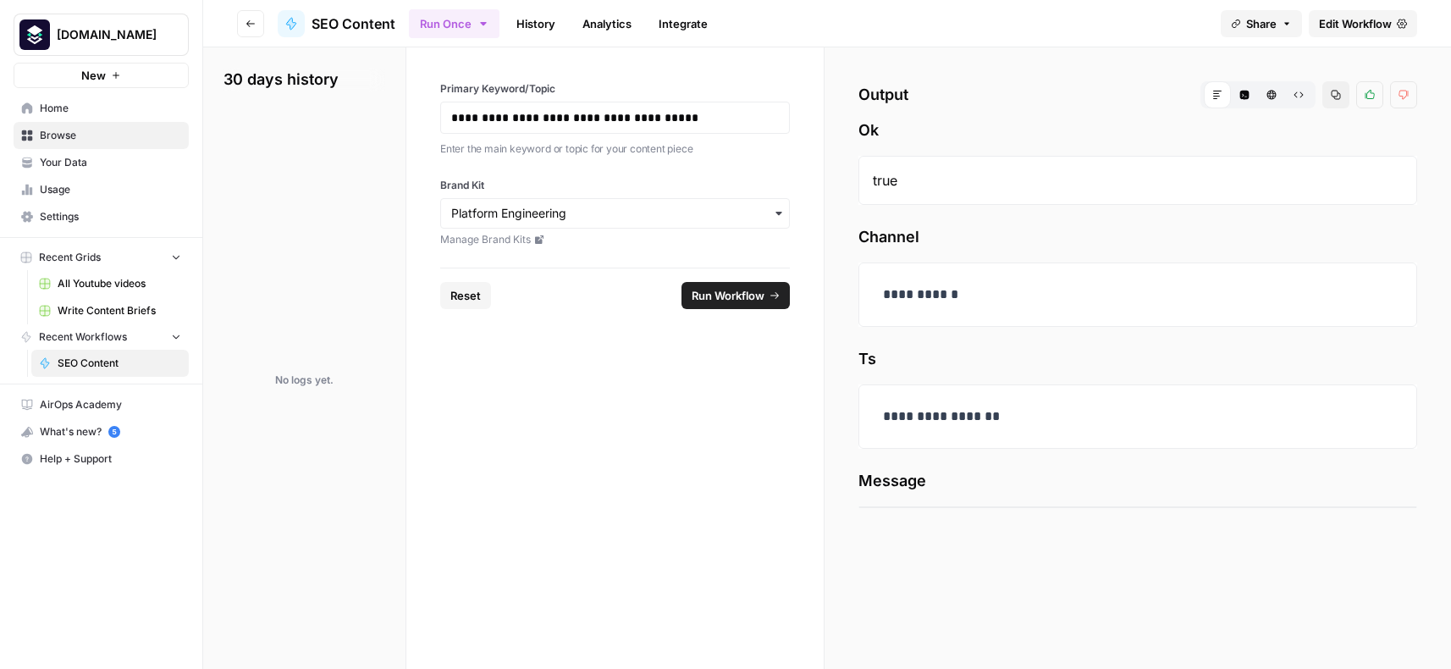
click at [1246, 92] on icon "button" at bounding box center [1244, 95] width 9 height 9
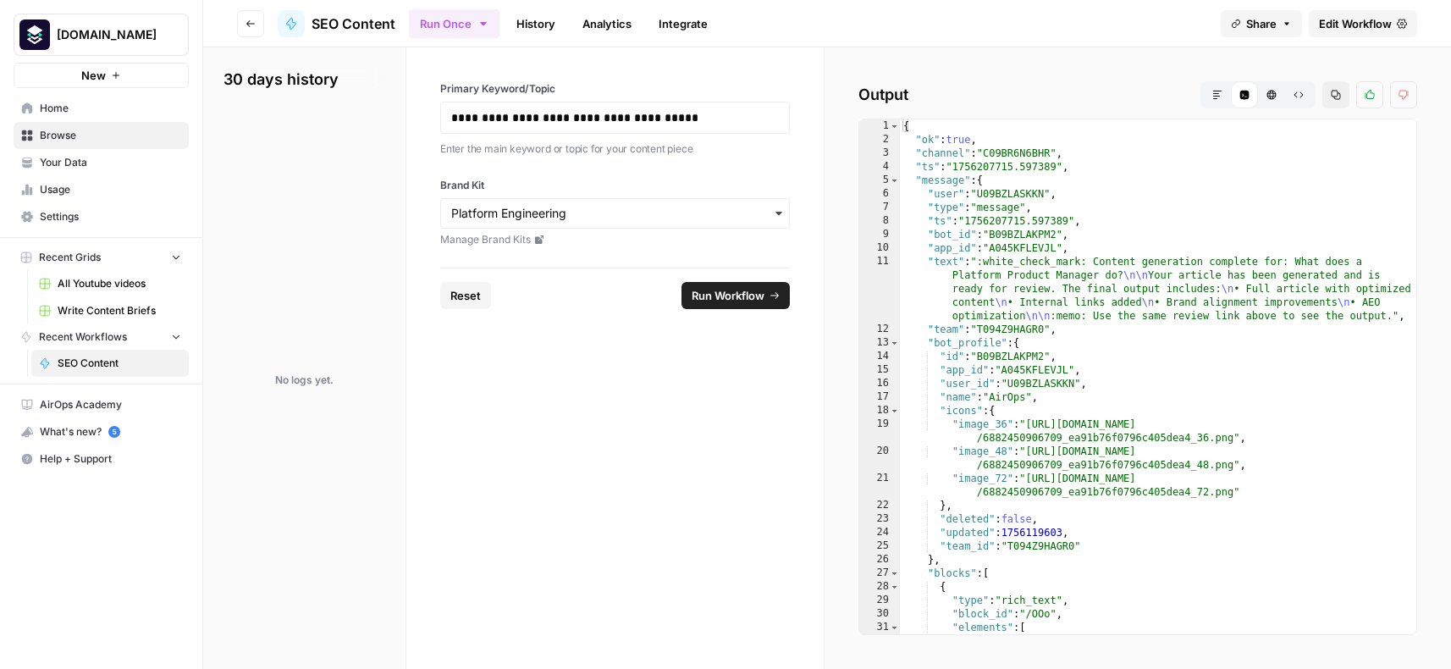
click at [1223, 90] on button "Markdown" at bounding box center [1217, 94] width 27 height 27
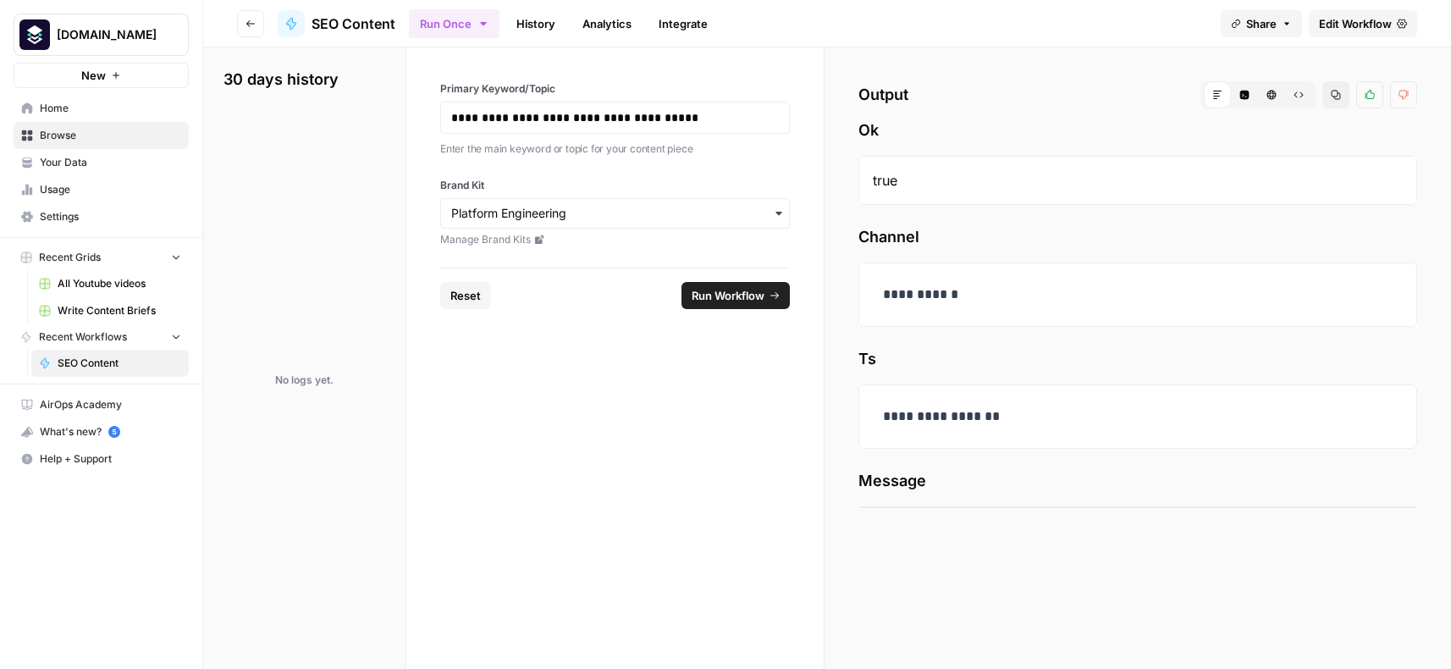
click at [1356, 25] on span "Edit Workflow" at bounding box center [1355, 23] width 73 height 17
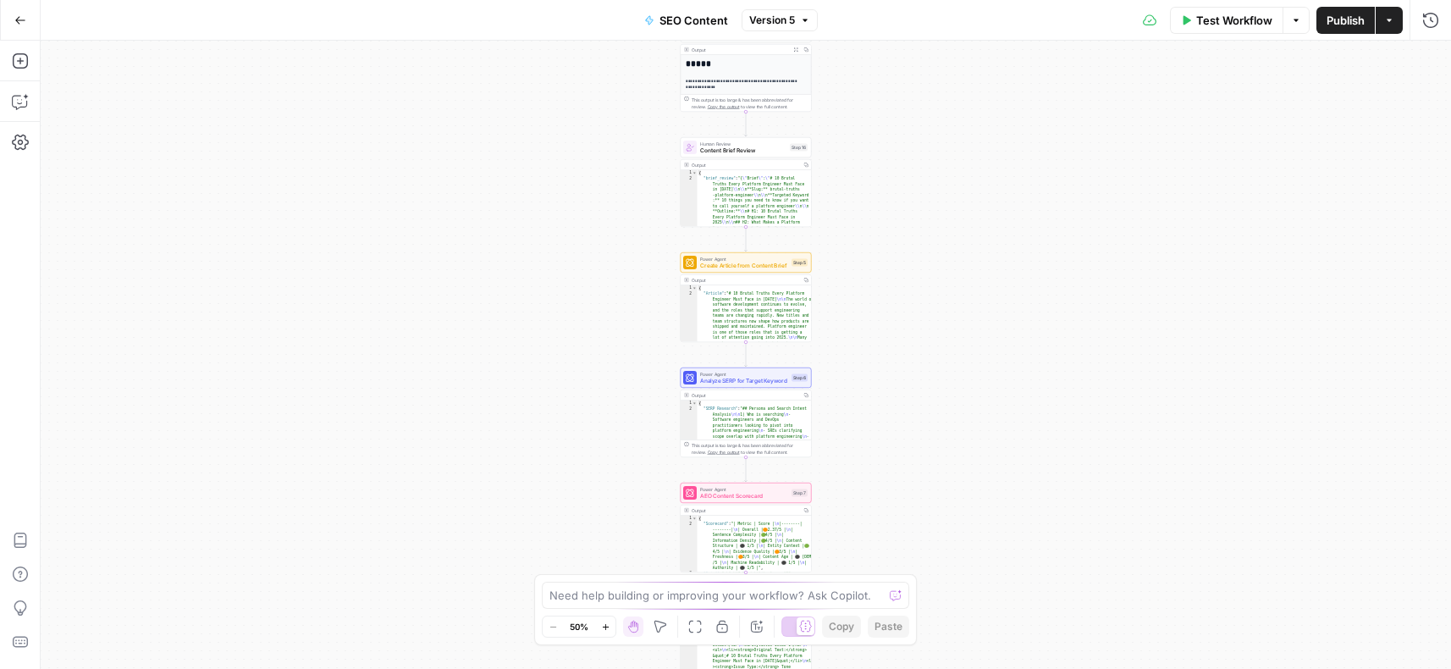
click at [882, 435] on div "Workflow Set Inputs Inputs Integration Initial Progress Update Step 22 Output C…" at bounding box center [746, 355] width 1410 height 628
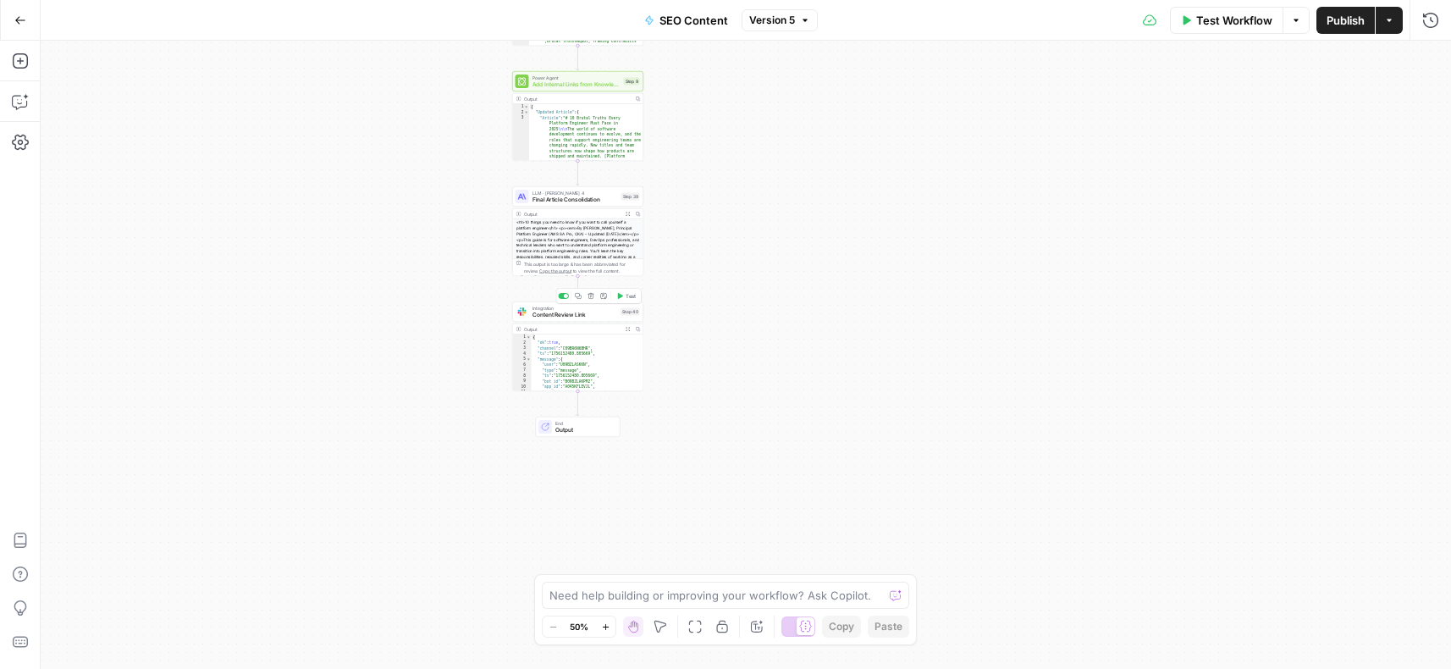
click at [565, 320] on div "Integration Content Review Link Step 40 Copy step Delete step Add Note Test" at bounding box center [577, 311] width 131 height 20
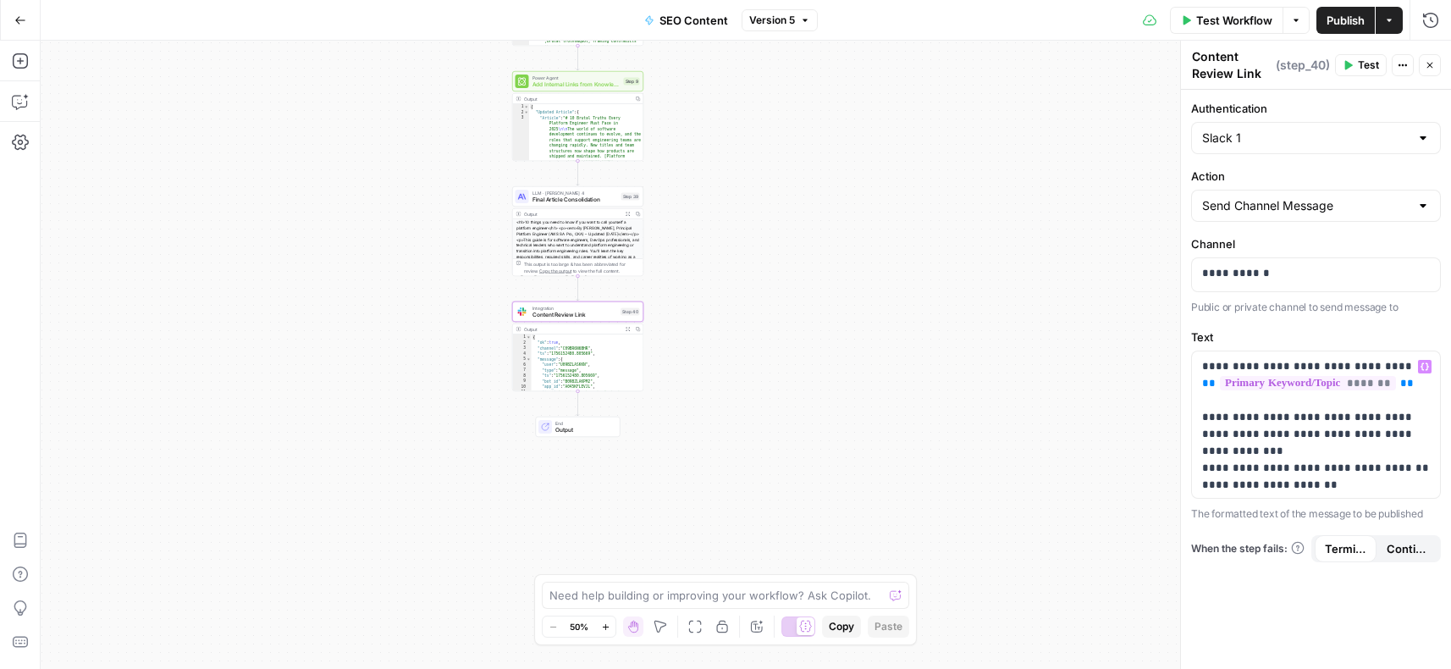
scroll to position [70, 0]
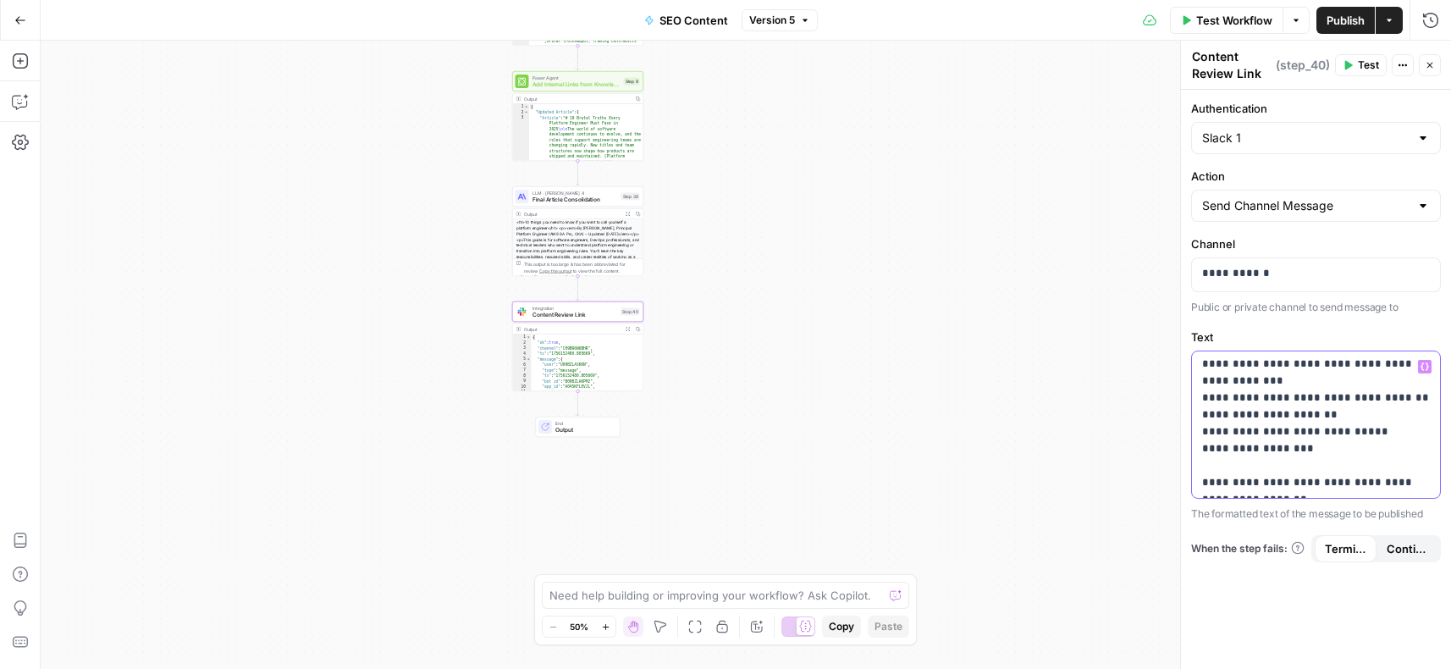
drag, startPoint x: 1273, startPoint y: 484, endPoint x: 1202, endPoint y: 470, distance: 72.5
click at [1202, 470] on p "**********" at bounding box center [1316, 389] width 228 height 203
click at [626, 587] on textarea at bounding box center [715, 595] width 333 height 17
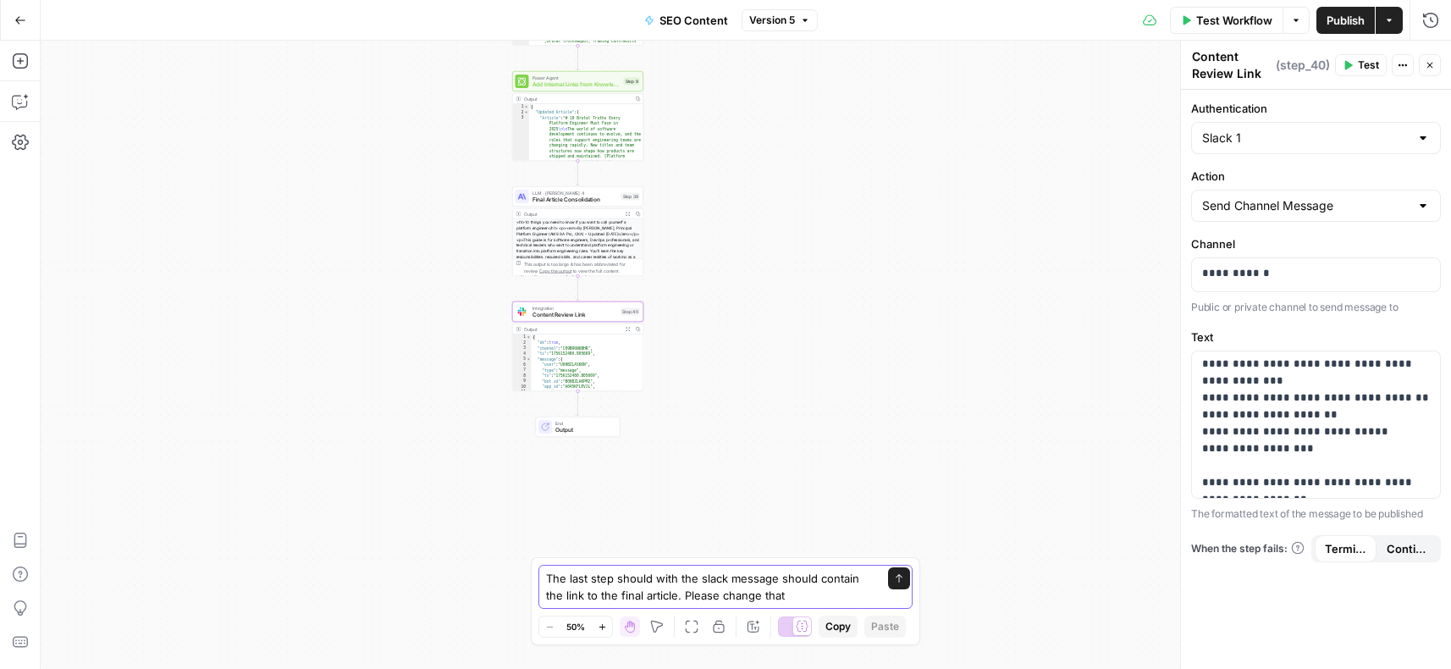
type textarea "The last step should with the slack message should contain the link to the fina…"
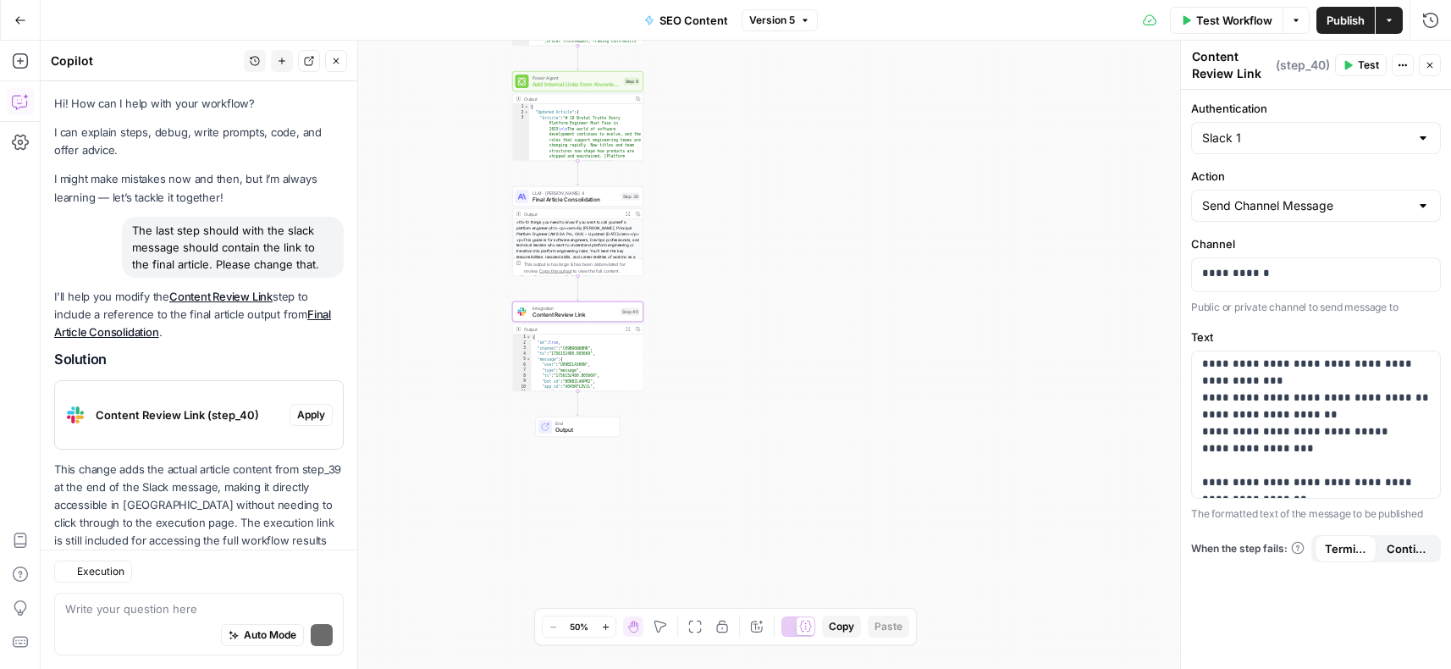
scroll to position [41, 0]
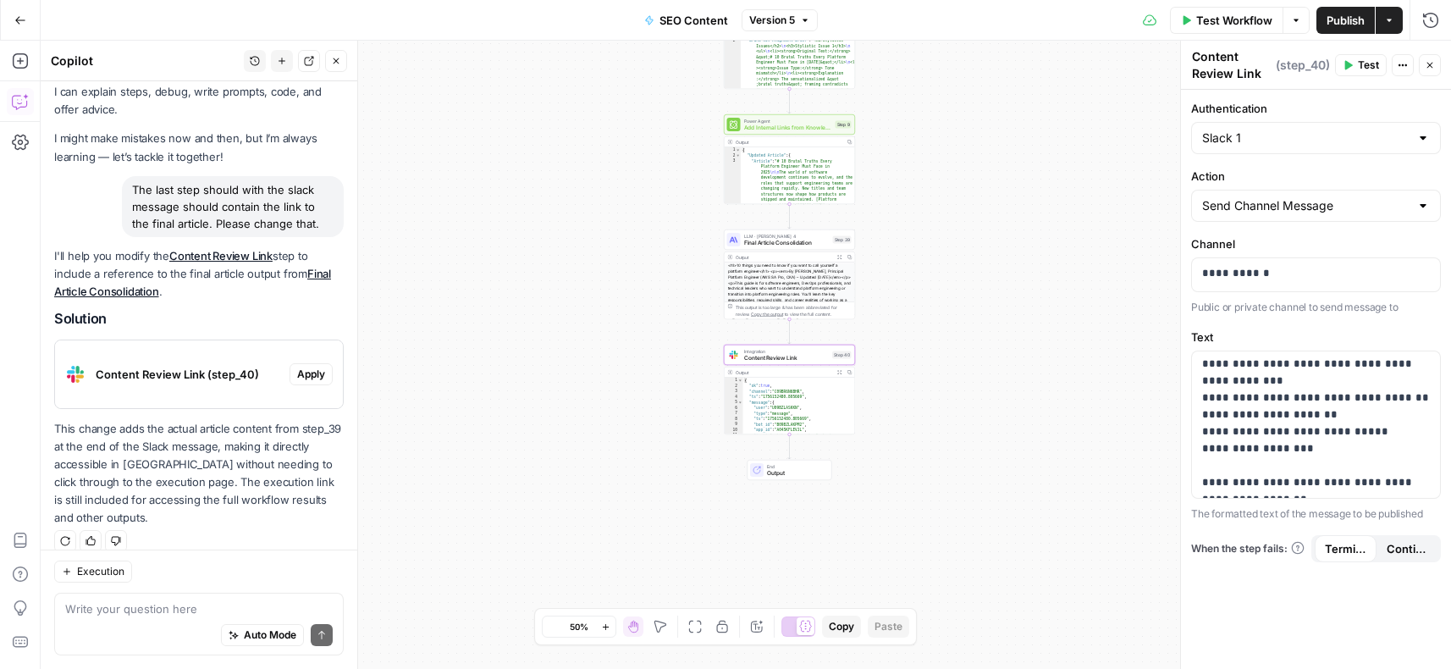
click at [314, 375] on span "Apply" at bounding box center [311, 374] width 28 height 15
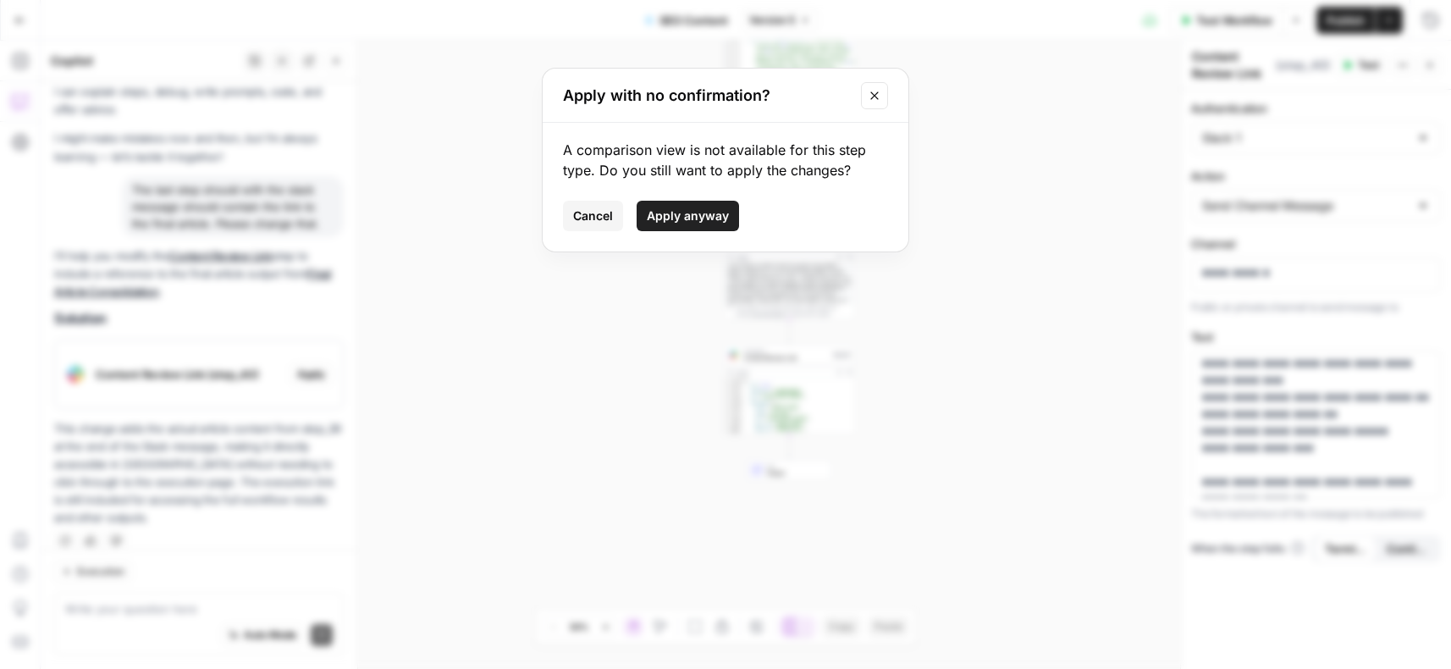
click at [716, 218] on span "Apply anyway" at bounding box center [688, 215] width 82 height 17
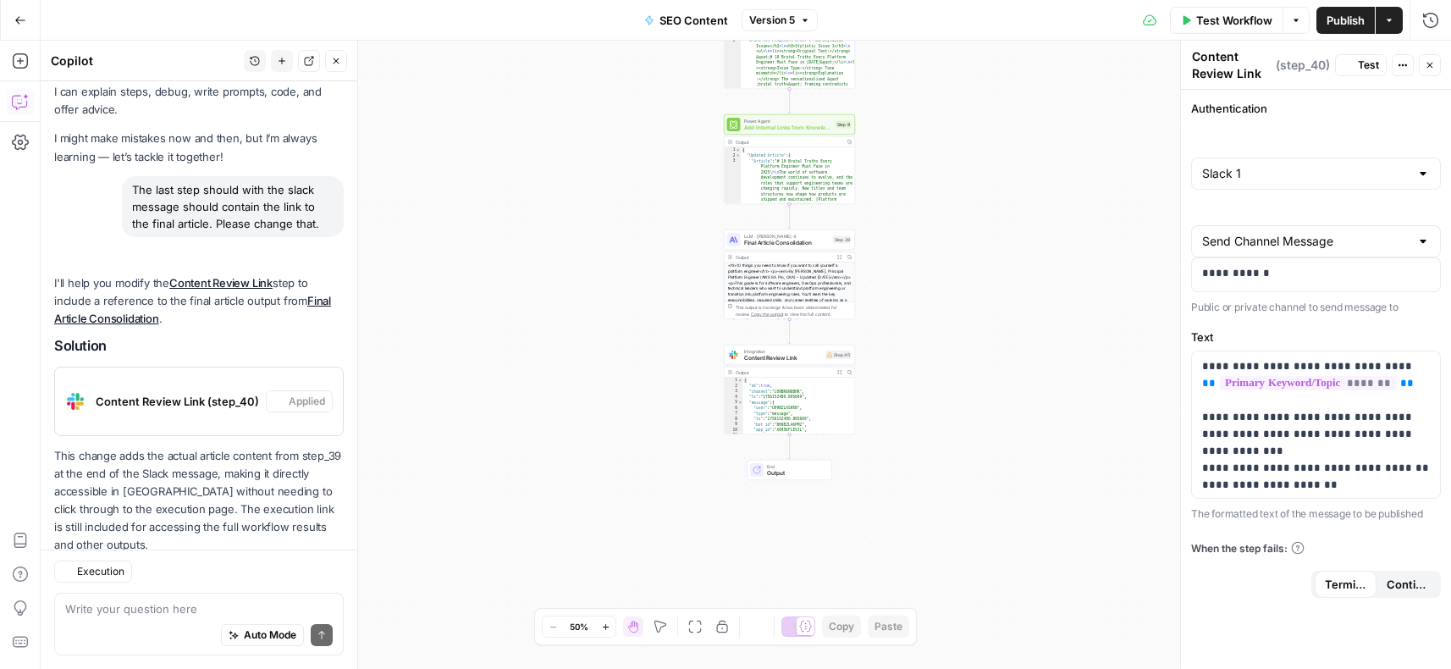
scroll to position [68, 0]
